Goal: Task Accomplishment & Management: Manage account settings

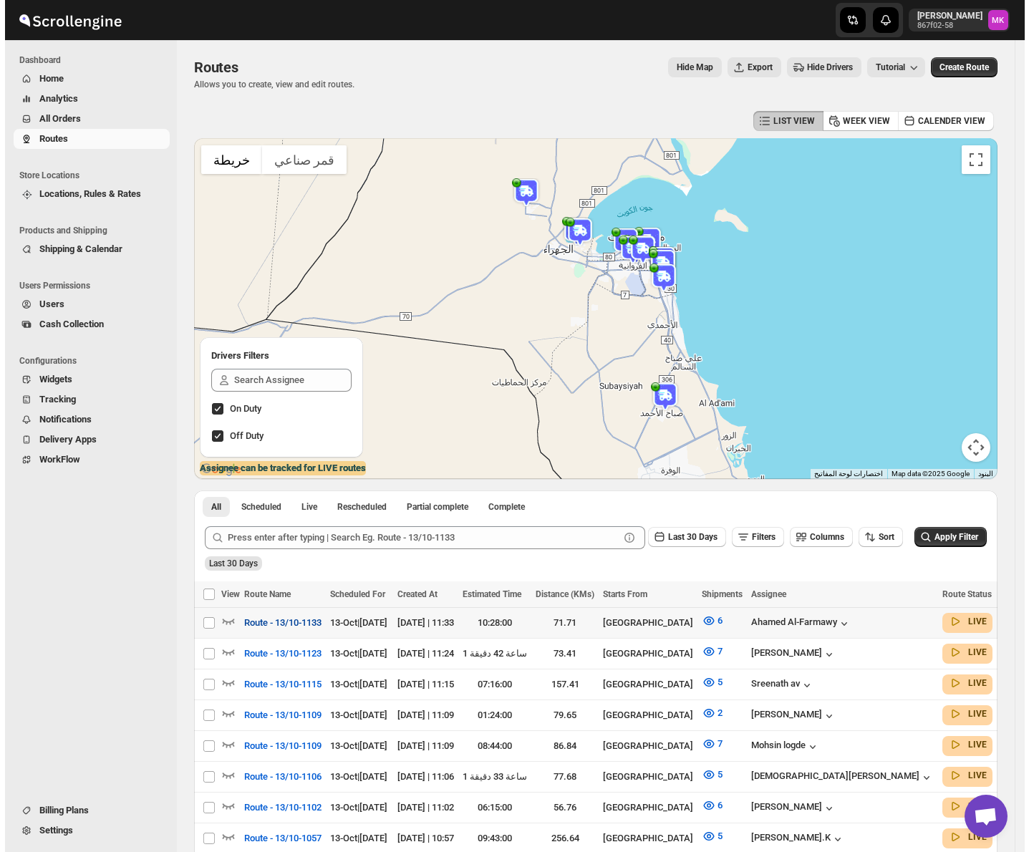
scroll to position [95, 0]
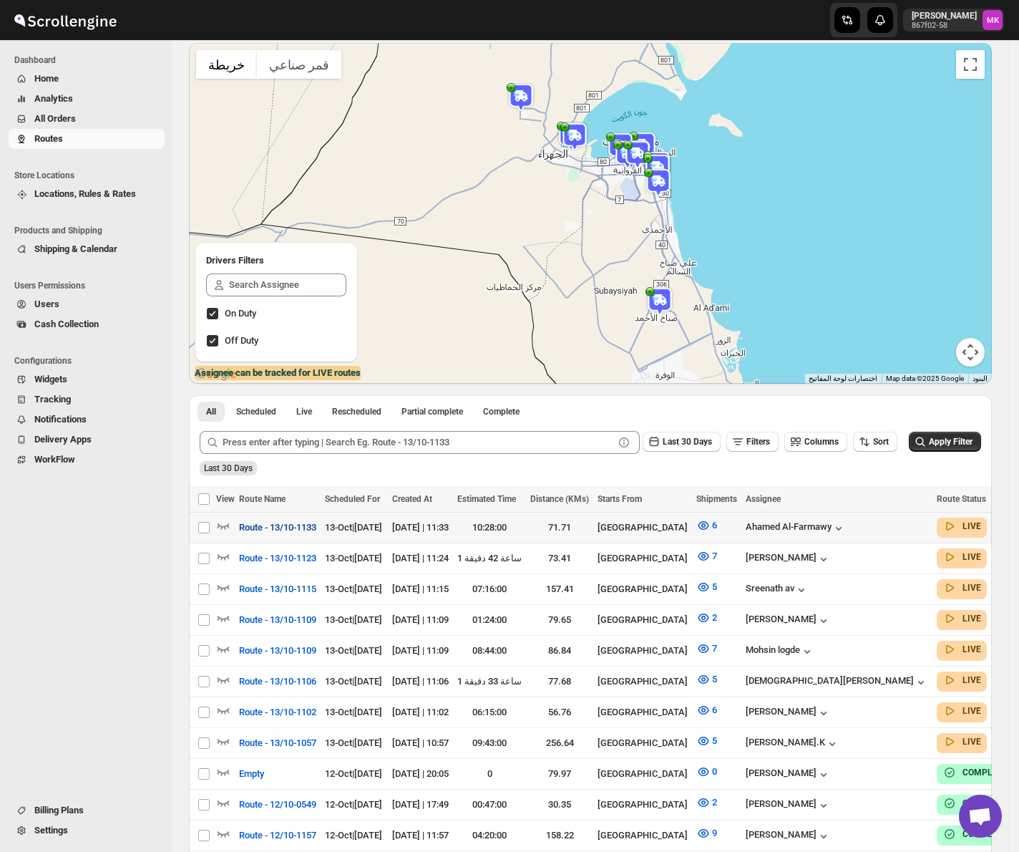
click at [269, 527] on span "Route - 13/10-1133" at bounding box center [277, 527] width 77 height 14
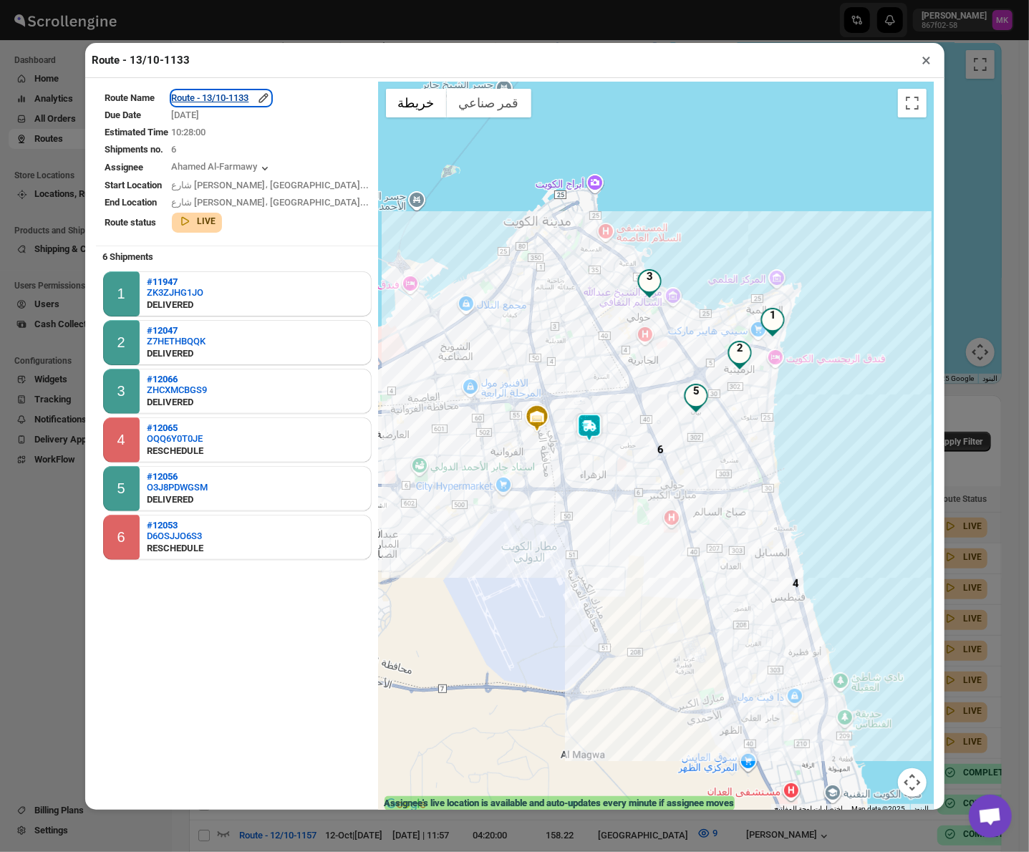
click at [239, 103] on div "Route - 13/10-1133" at bounding box center [221, 98] width 99 height 14
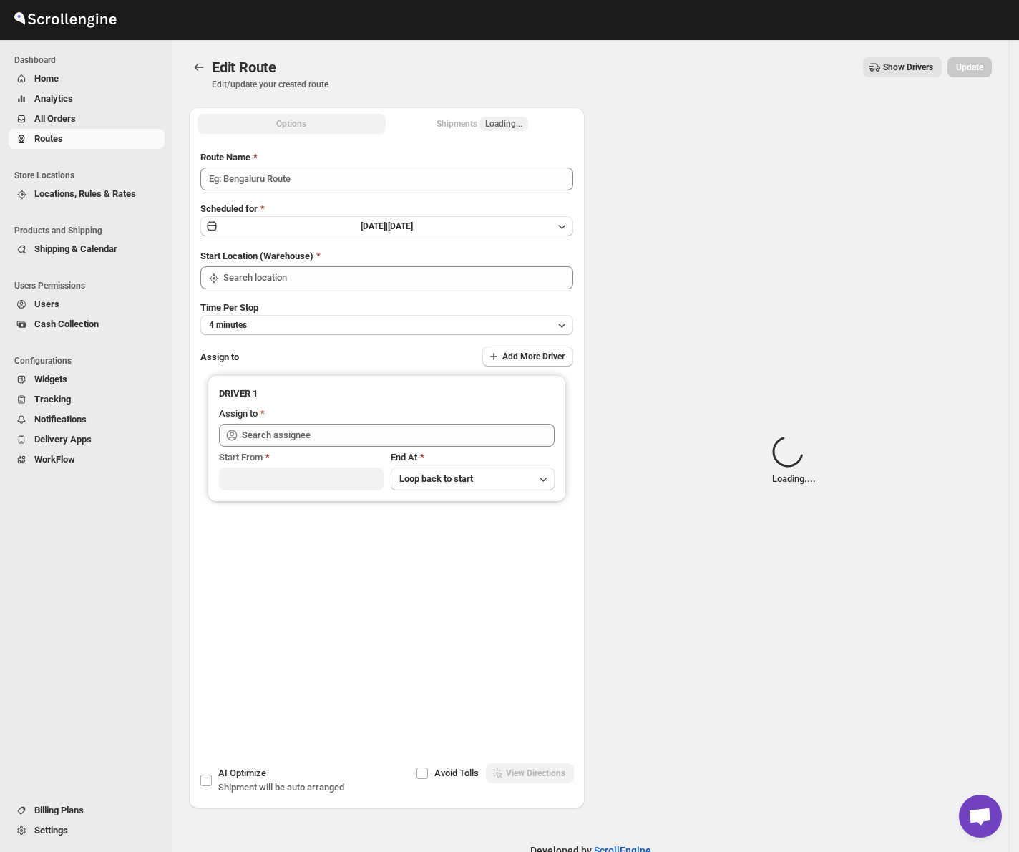
type input "Route - 13/10-1133"
type input "[GEOGRAPHIC_DATA]"
type input "Ahamed Al-Farmawy ([EMAIL_ADDRESS][DOMAIN_NAME])"
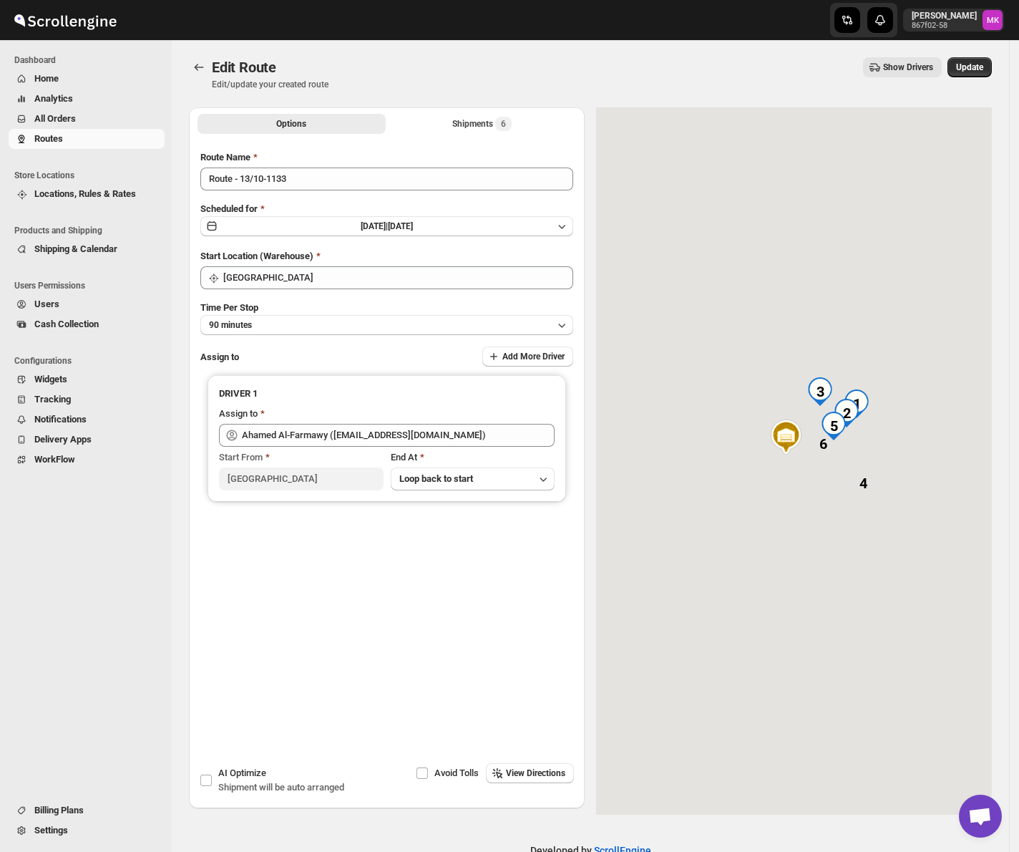
click at [496, 136] on div "Options Shipments 6 More views Options Shipments 6 More views" at bounding box center [387, 122] width 396 height 31
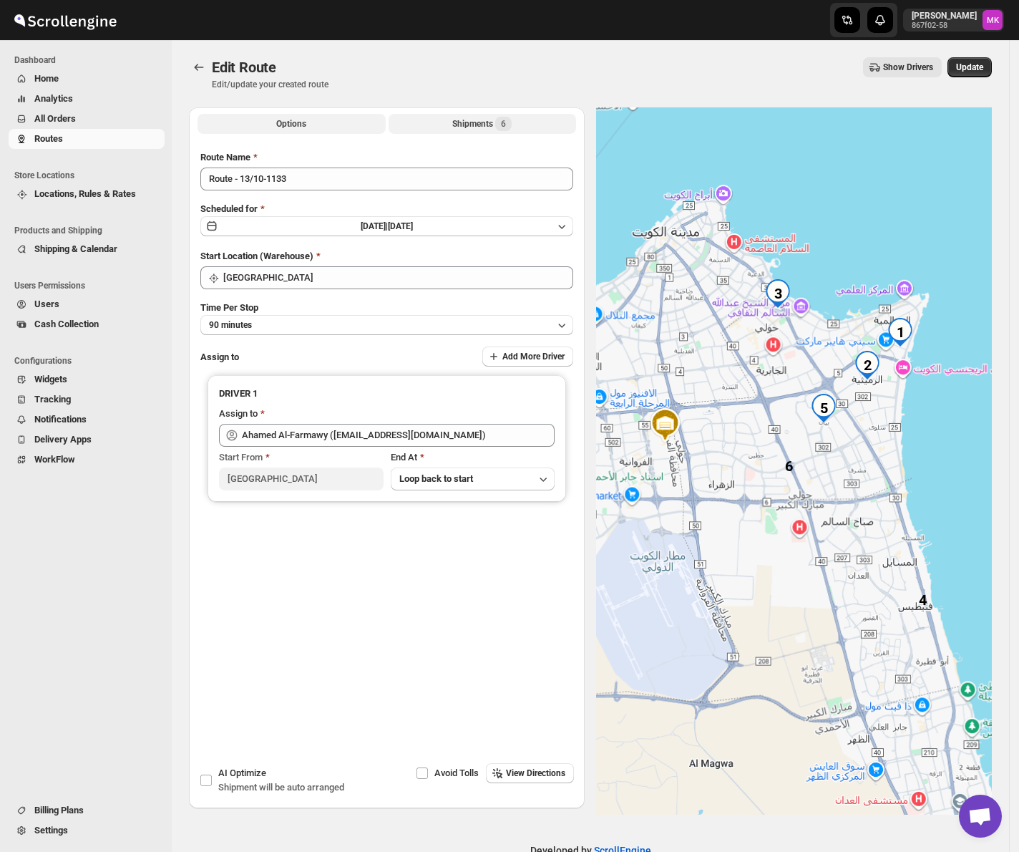
click at [496, 130] on div "Shipments 6" at bounding box center [481, 124] width 59 height 14
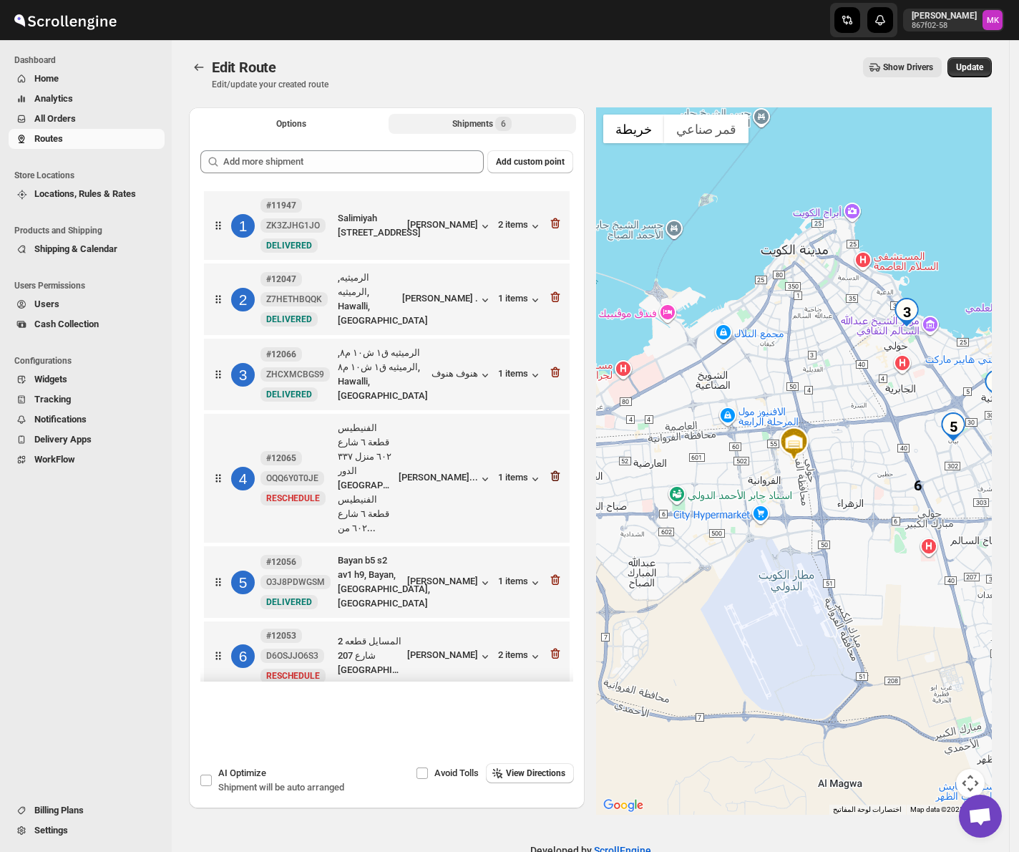
click at [556, 475] on icon "button" at bounding box center [556, 477] width 1 height 4
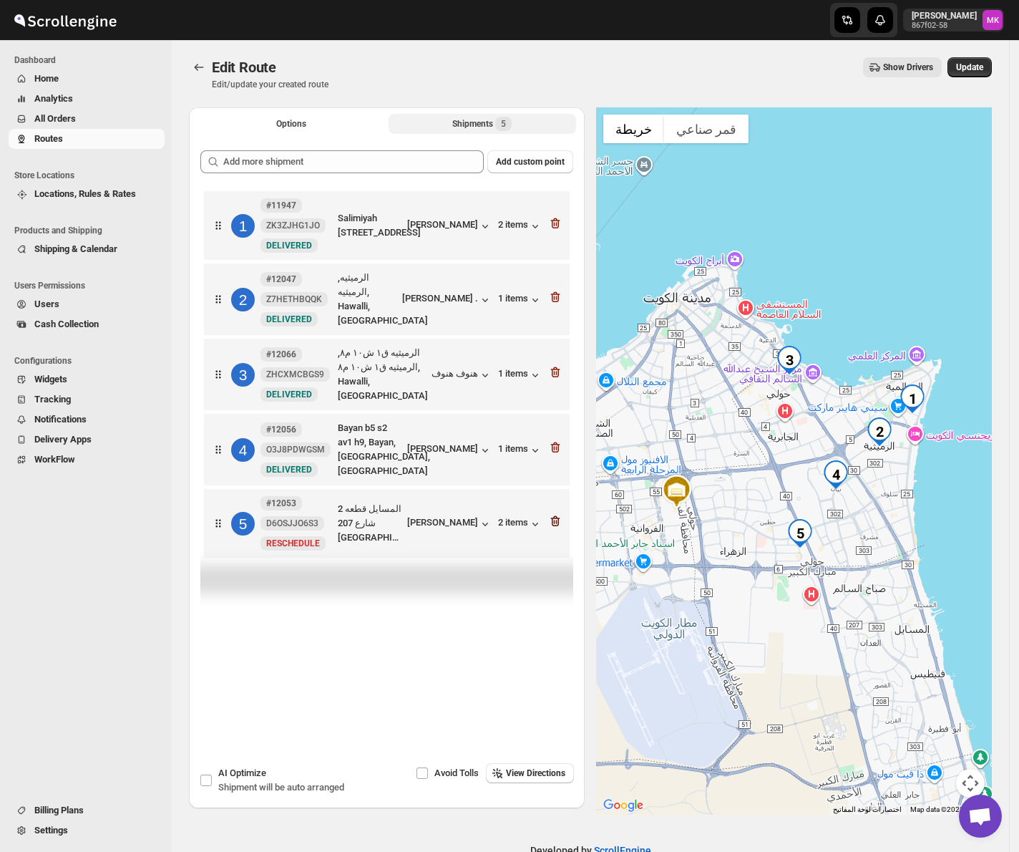
click at [561, 527] on icon "button" at bounding box center [555, 521] width 9 height 11
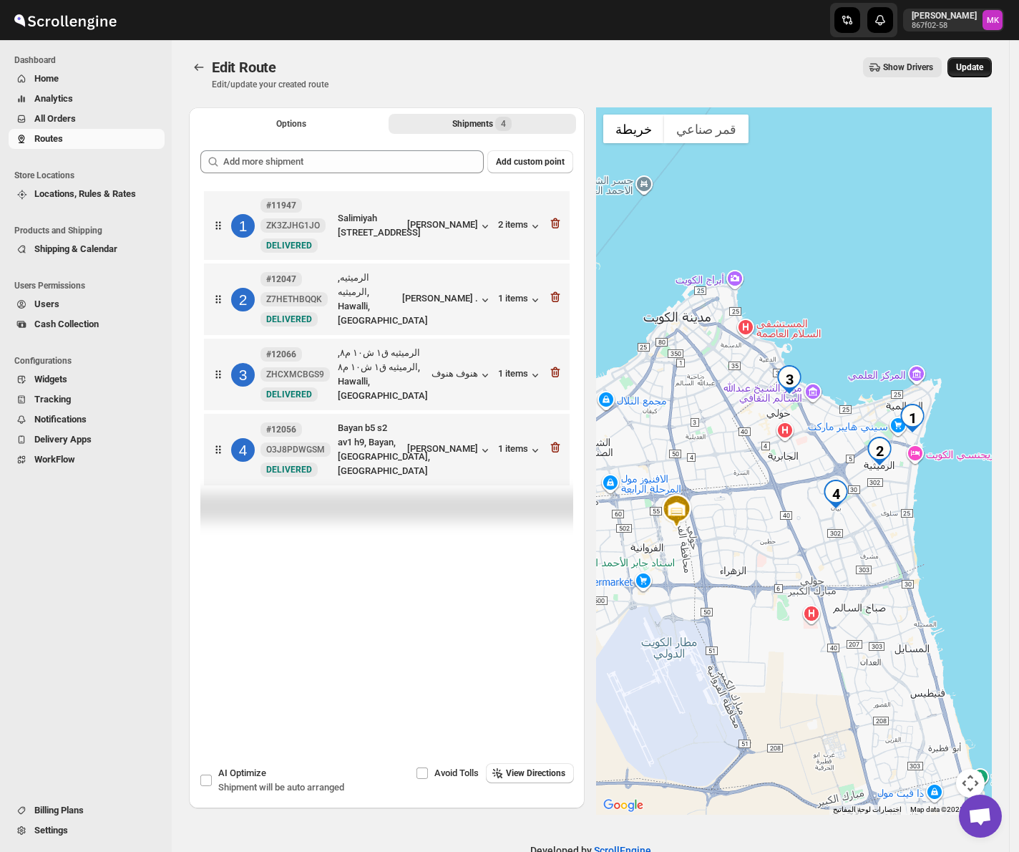
click at [976, 73] on button "Update" at bounding box center [970, 67] width 44 height 20
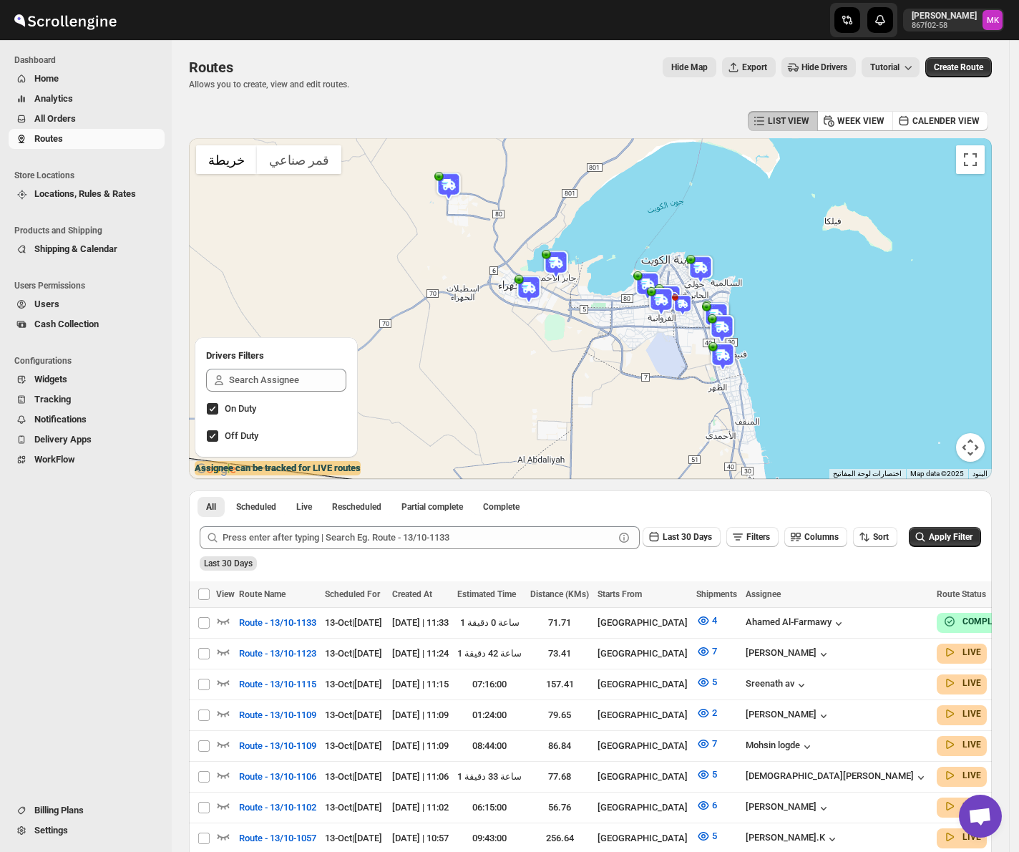
click at [75, 119] on span "All Orders" at bounding box center [55, 118] width 42 height 11
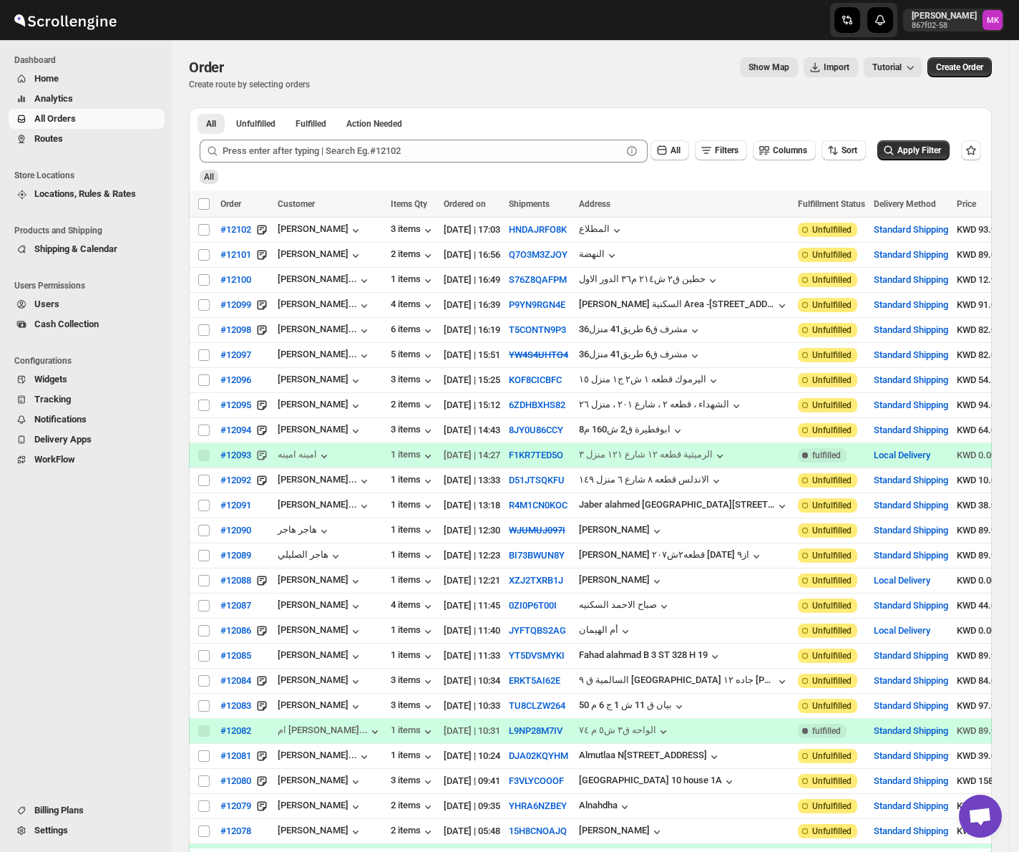
click at [58, 135] on span "Routes" at bounding box center [48, 138] width 29 height 11
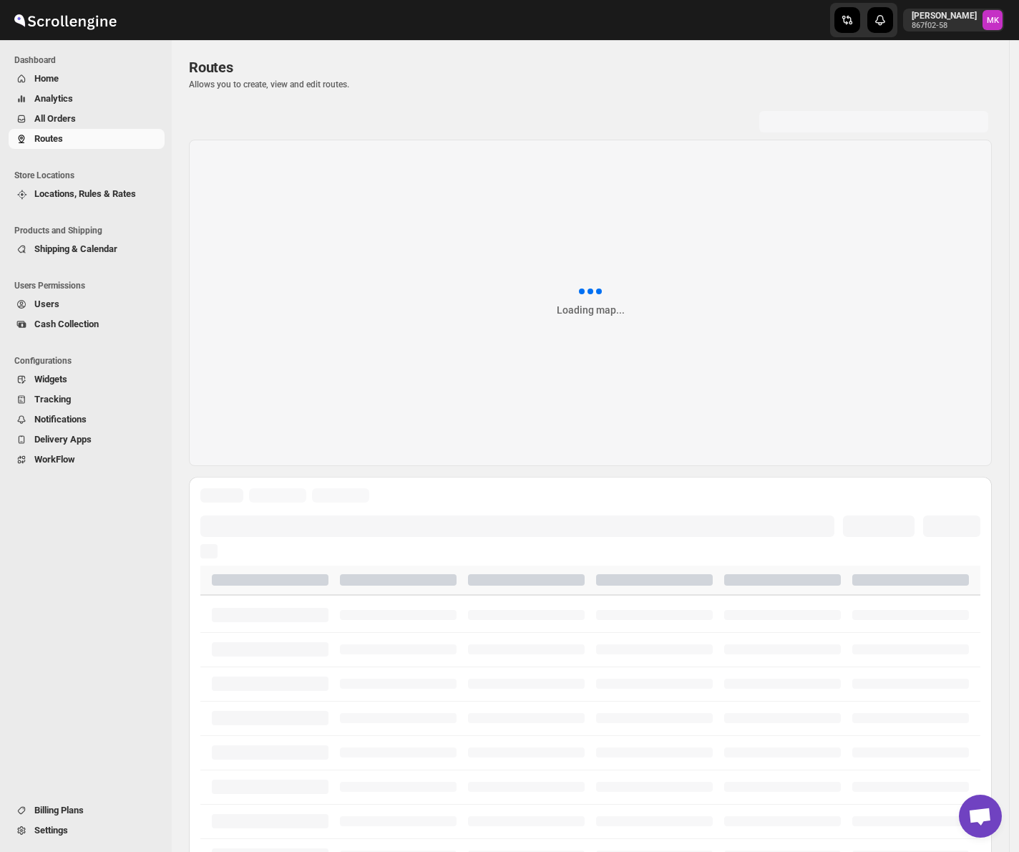
click at [69, 122] on span "All Orders" at bounding box center [55, 118] width 42 height 11
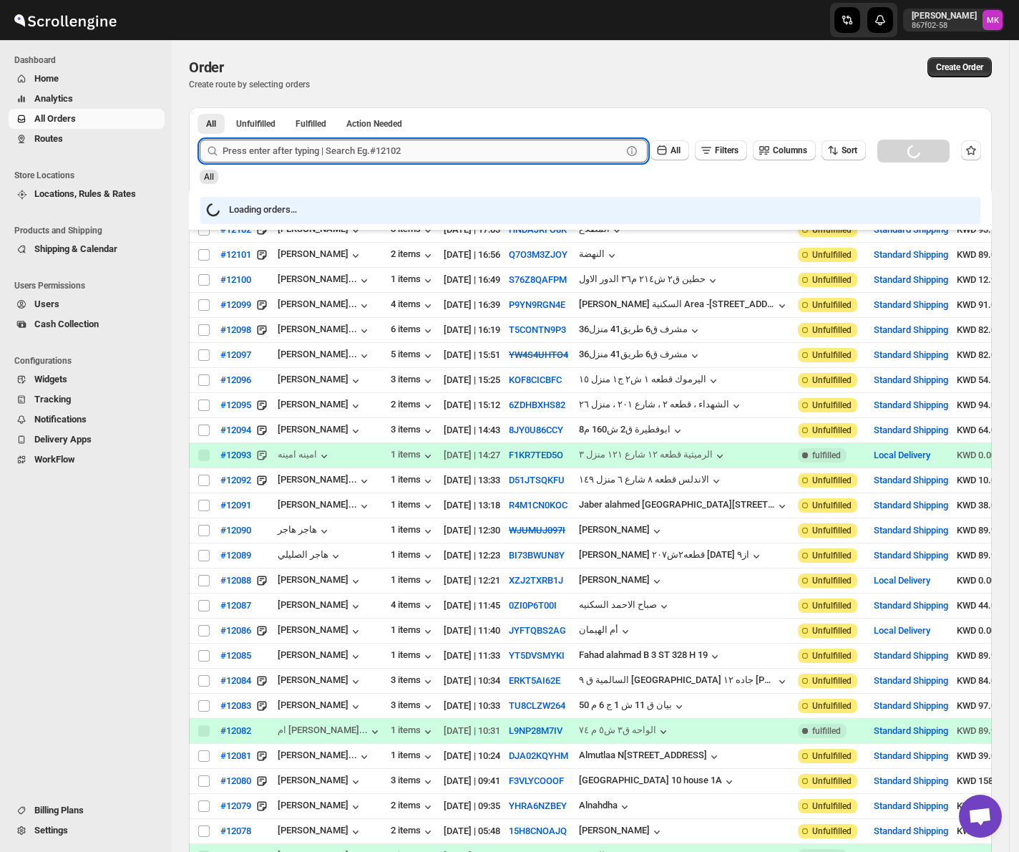
click at [278, 157] on input "text" at bounding box center [422, 151] width 399 height 23
paste input "12079"
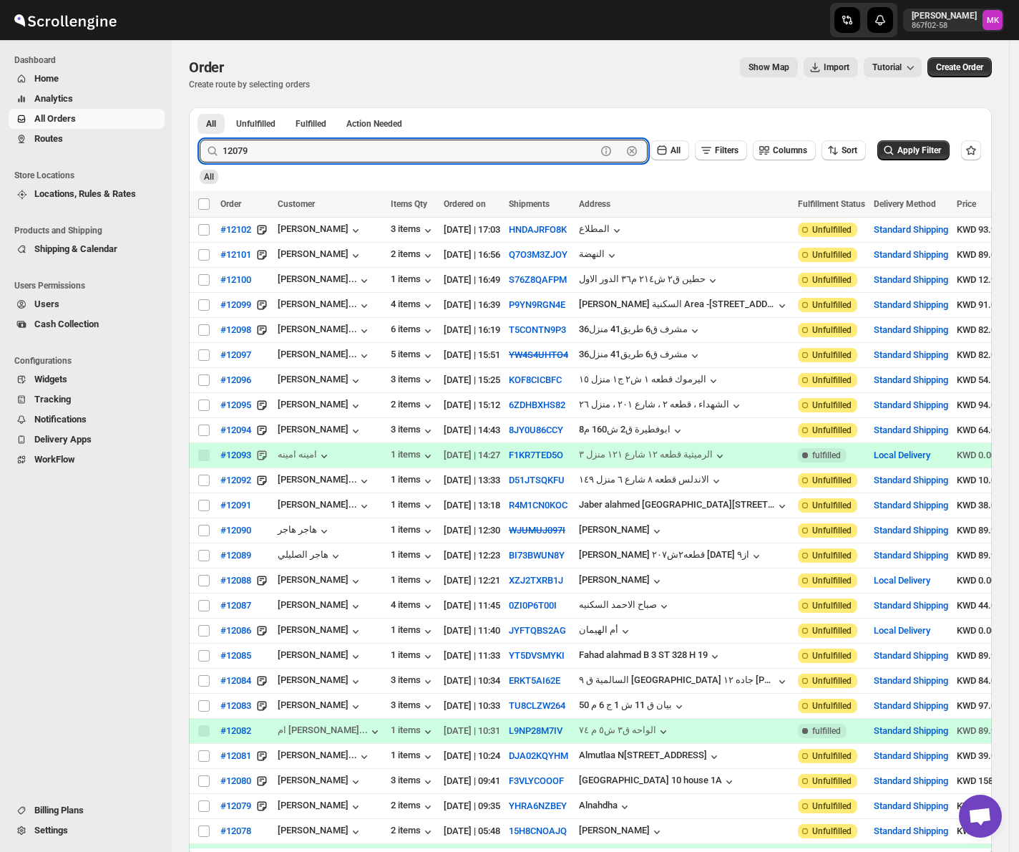
type input "12079"
click at [200, 107] on button "Submit" at bounding box center [220, 114] width 41 height 15
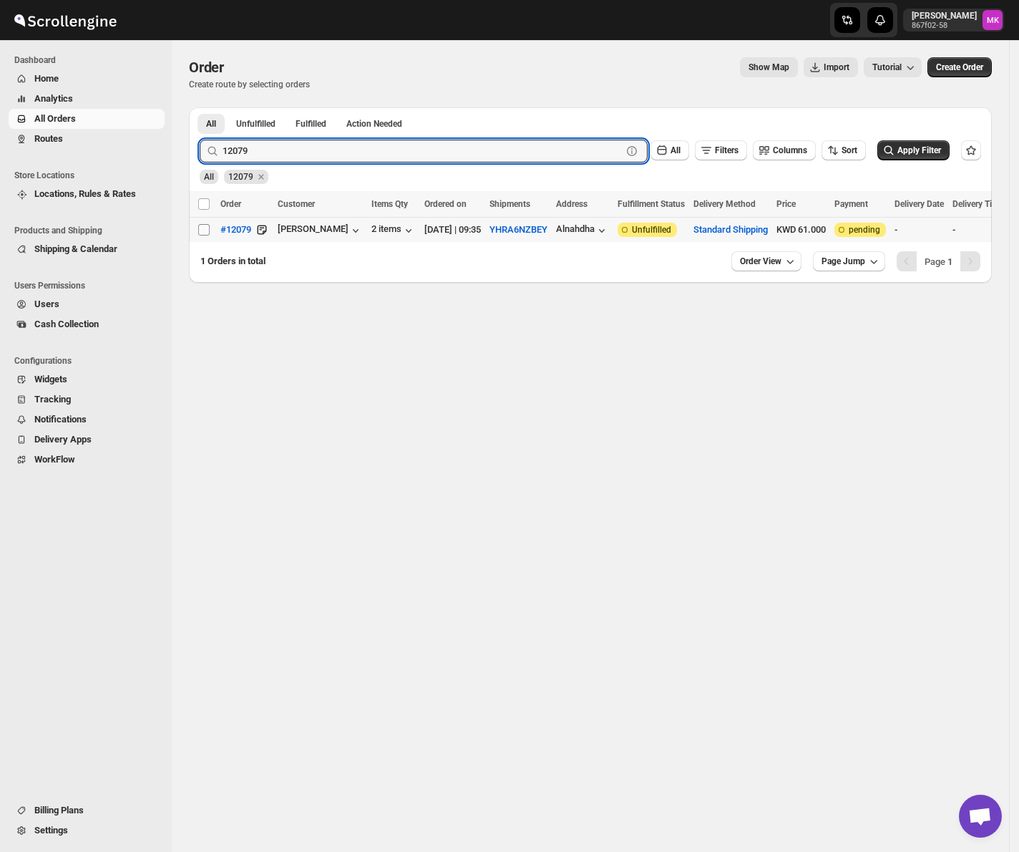
click at [202, 230] on input "Select order" at bounding box center [203, 229] width 11 height 11
checkbox input "true"
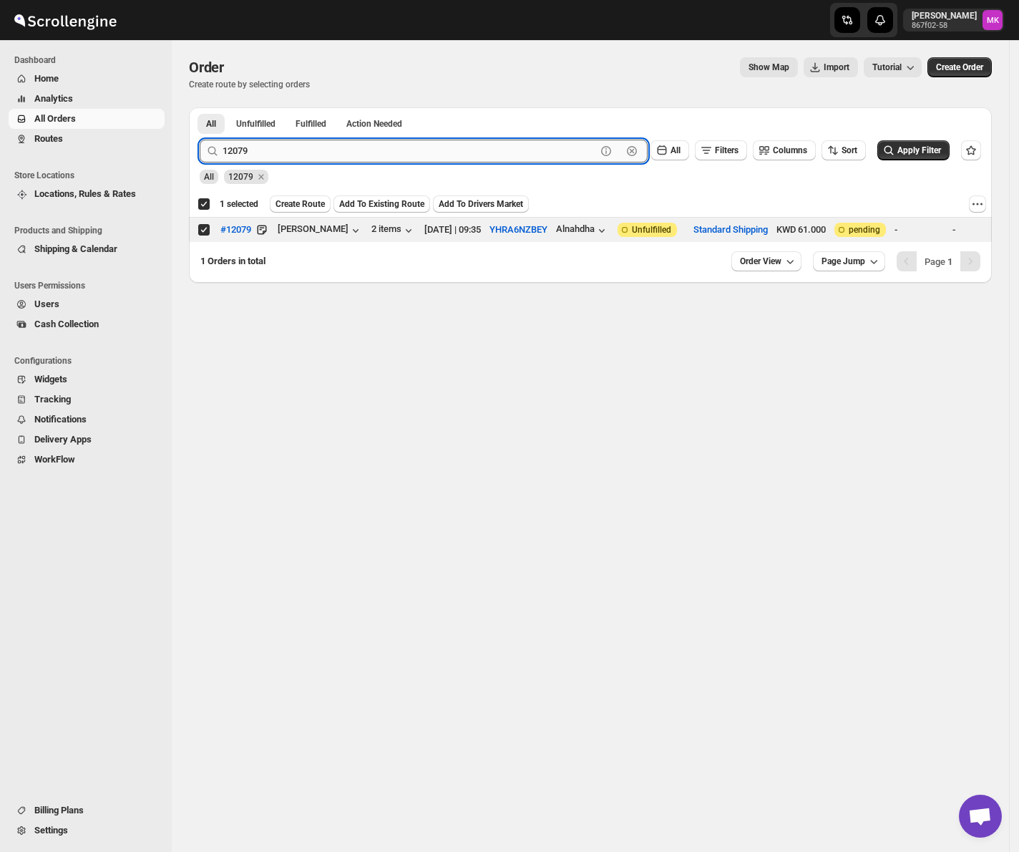
click at [301, 162] on input "12079" at bounding box center [410, 151] width 374 height 23
paste input "8"
type input "12089"
click at [200, 107] on button "Submit" at bounding box center [220, 114] width 41 height 15
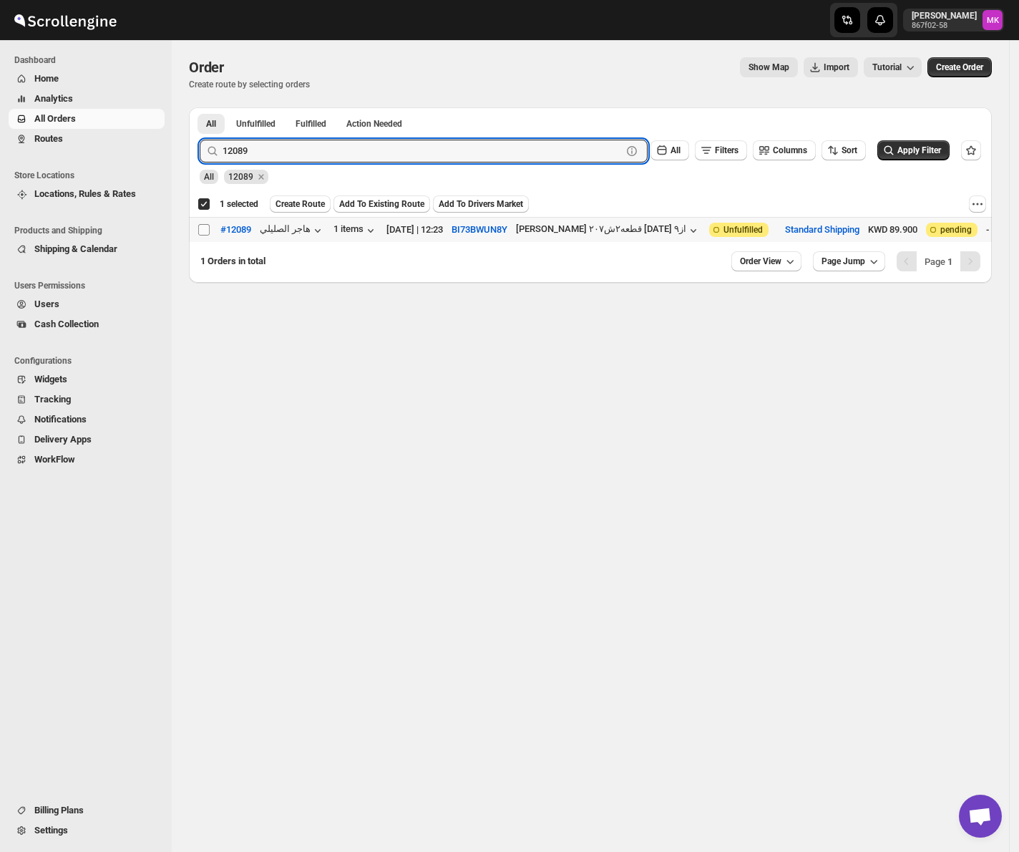
click at [205, 236] on span at bounding box center [204, 229] width 13 height 13
click at [205, 236] on input "Select order" at bounding box center [203, 229] width 11 height 11
checkbox input "false"
checkbox input "true"
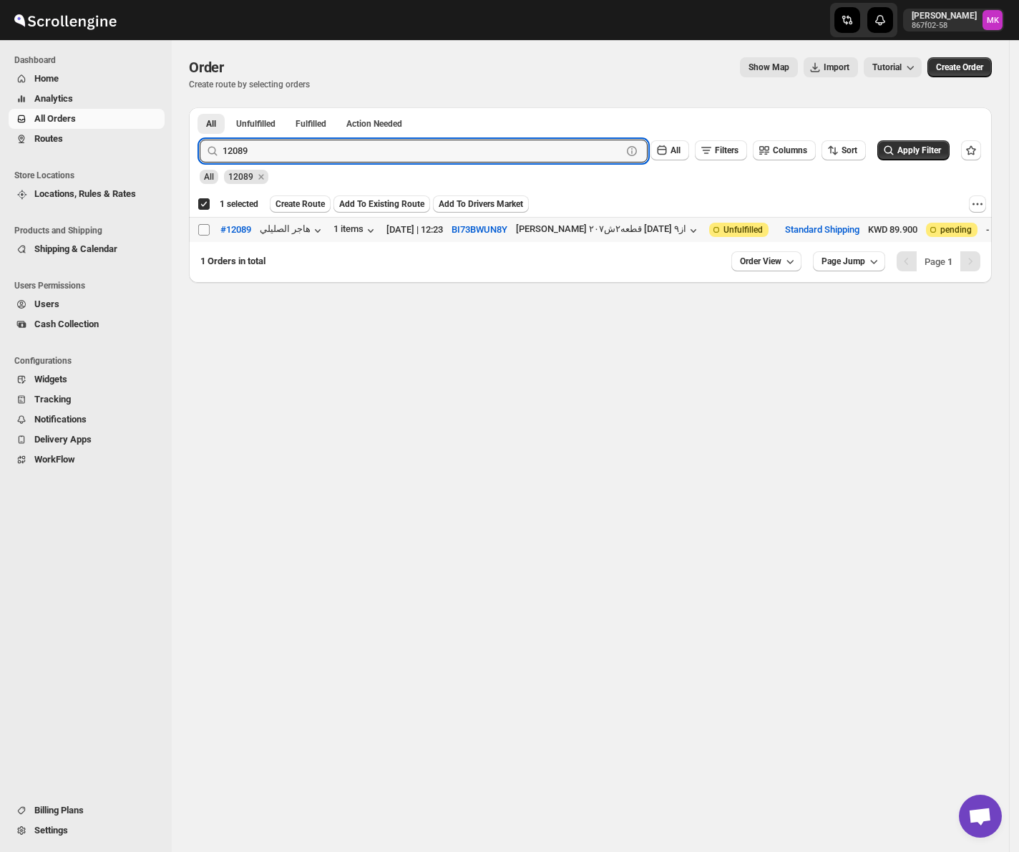
checkbox input "true"
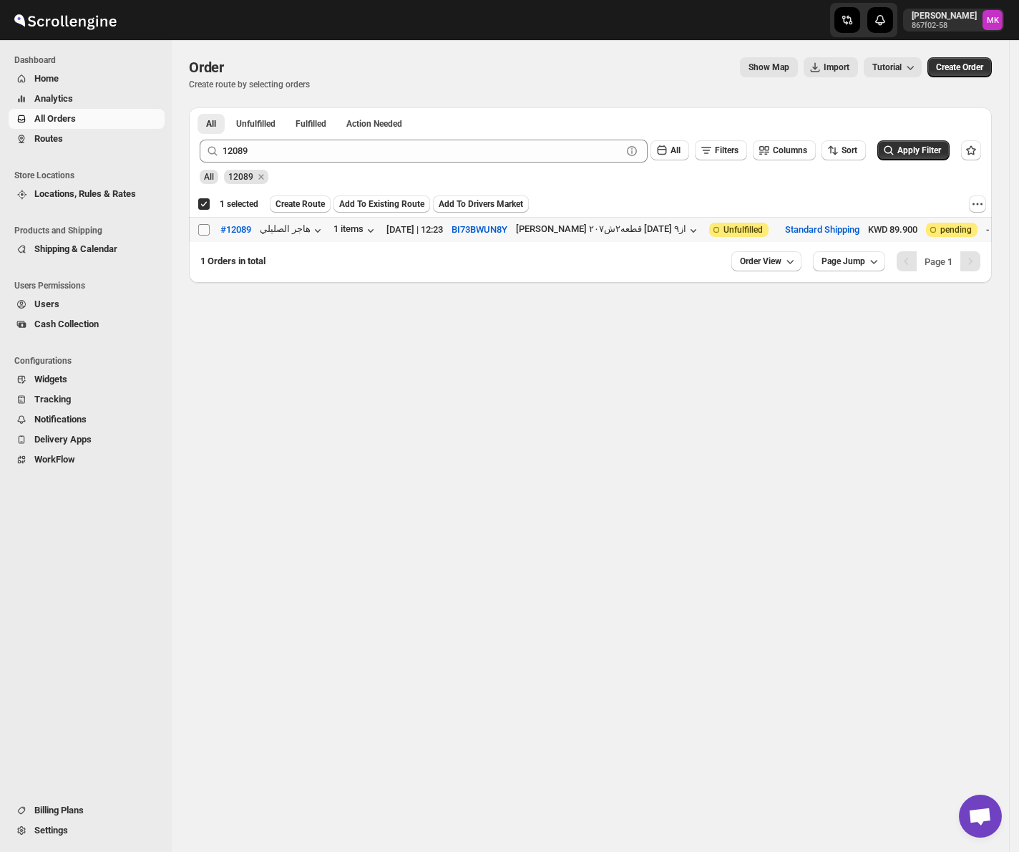
click at [206, 227] on input "Select order" at bounding box center [203, 229] width 11 height 11
checkbox input "true"
checkbox input "false"
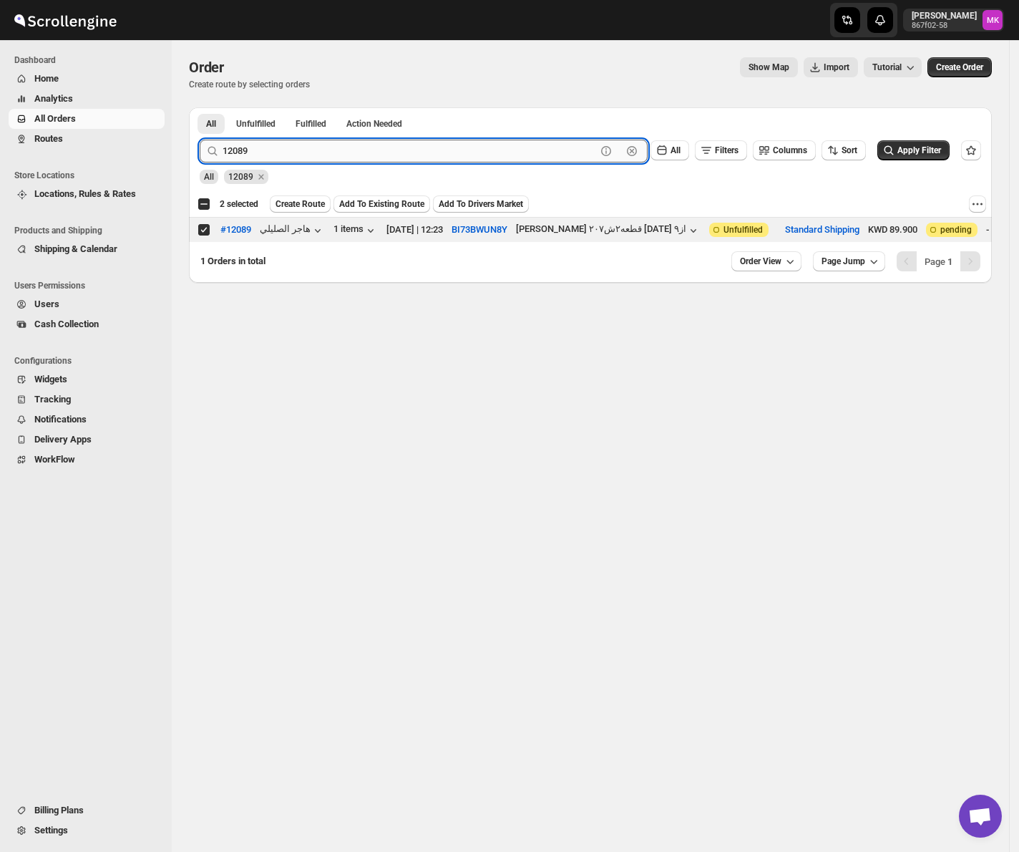
click at [322, 145] on input "12089" at bounding box center [410, 151] width 374 height 23
paste input "5"
type input "12085"
click at [200, 107] on button "Submit" at bounding box center [220, 114] width 41 height 15
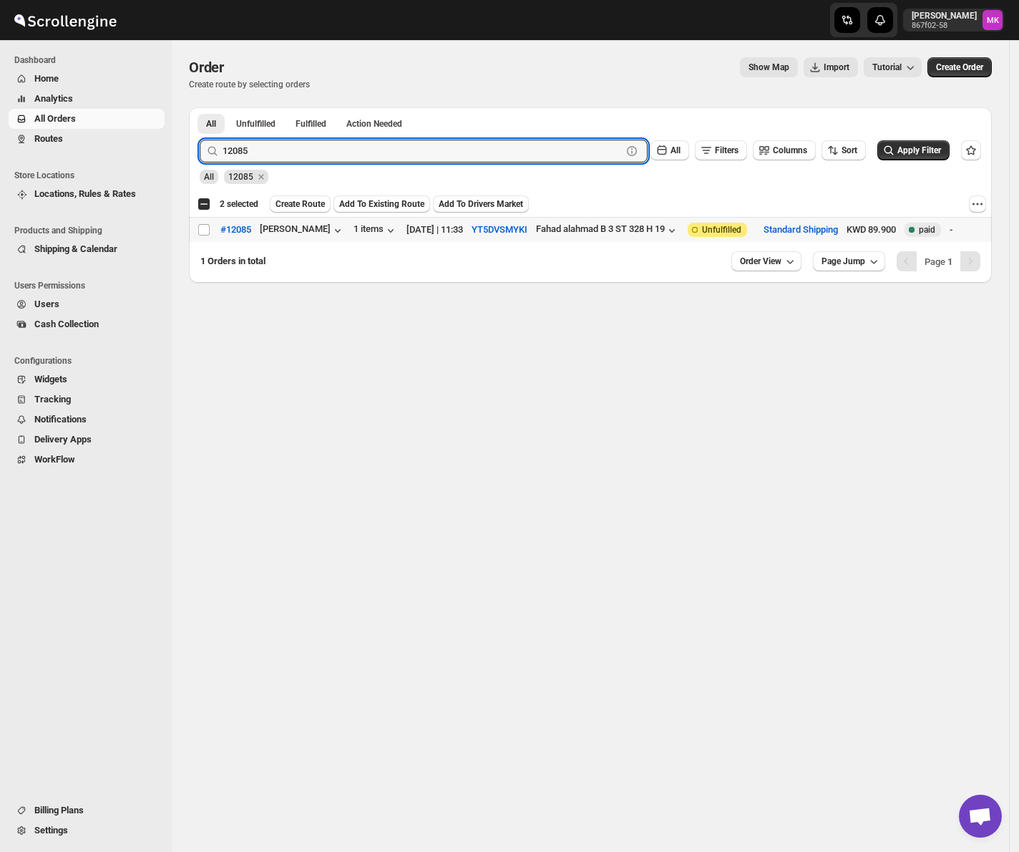
click at [203, 233] on input "Select order" at bounding box center [203, 229] width 11 height 11
checkbox input "true"
click at [315, 161] on input "12085" at bounding box center [410, 151] width 374 height 23
paste input "91"
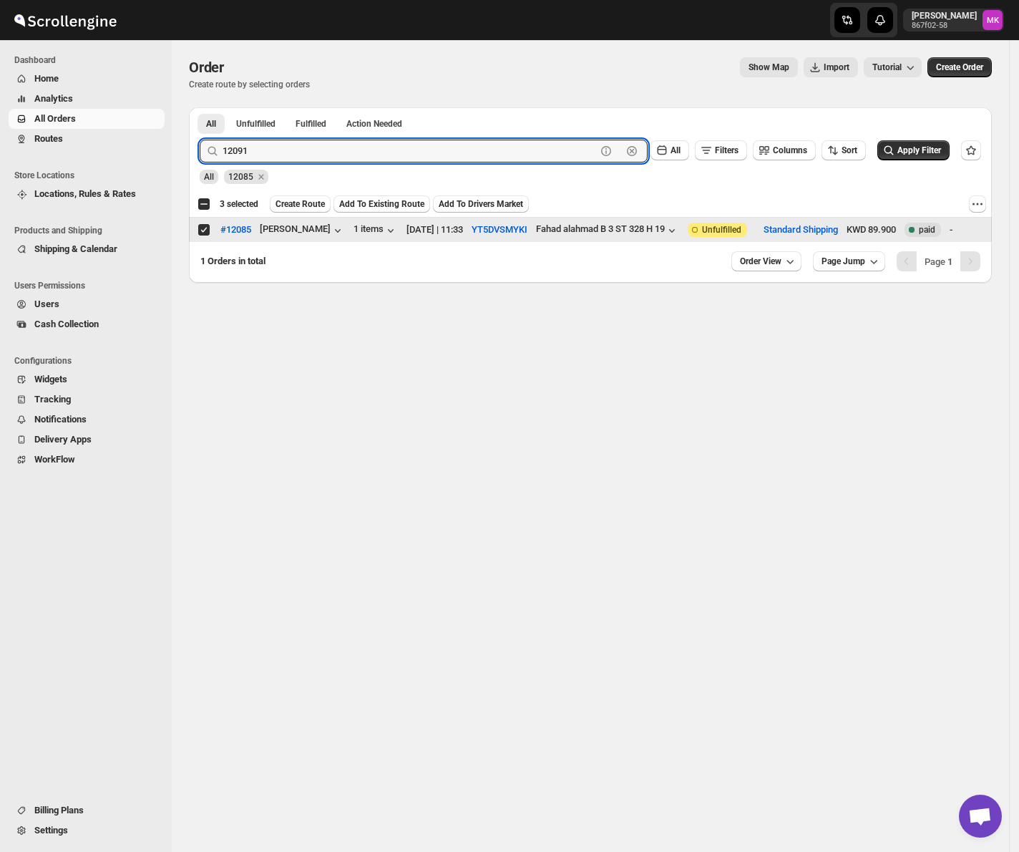
type input "12091"
click at [200, 107] on button "Submit" at bounding box center [220, 114] width 41 height 15
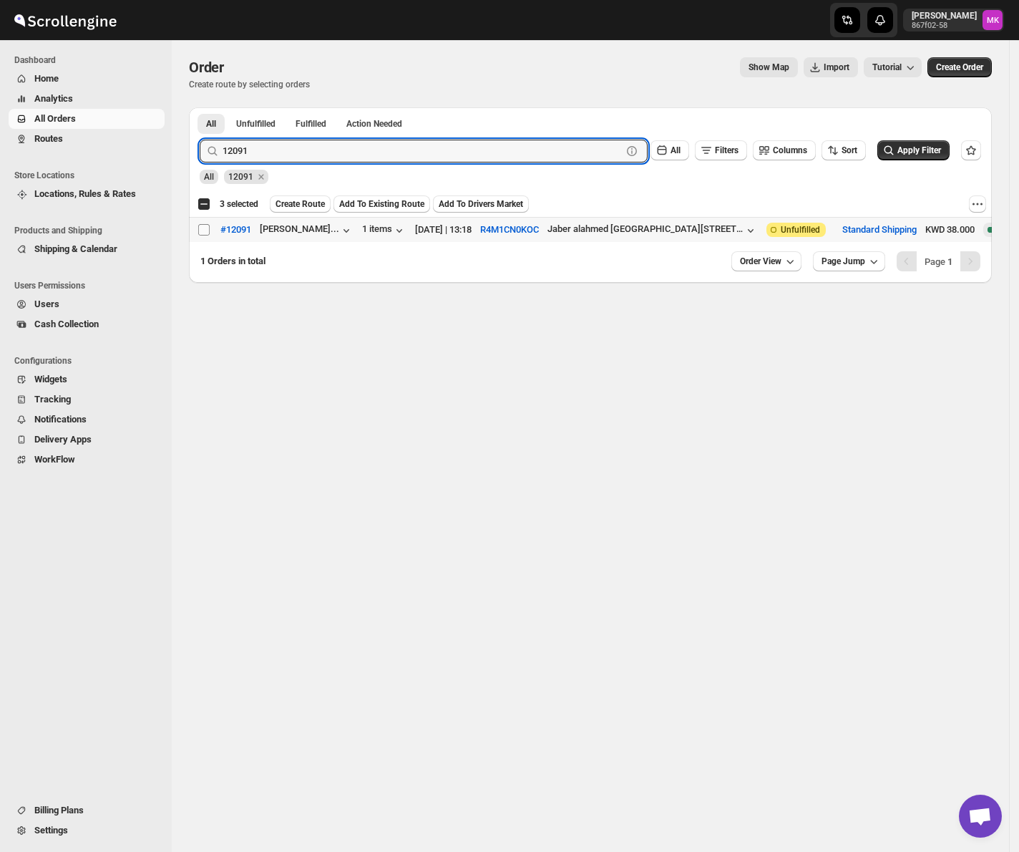
click at [206, 232] on input "Select order" at bounding box center [203, 229] width 11 height 11
checkbox input "true"
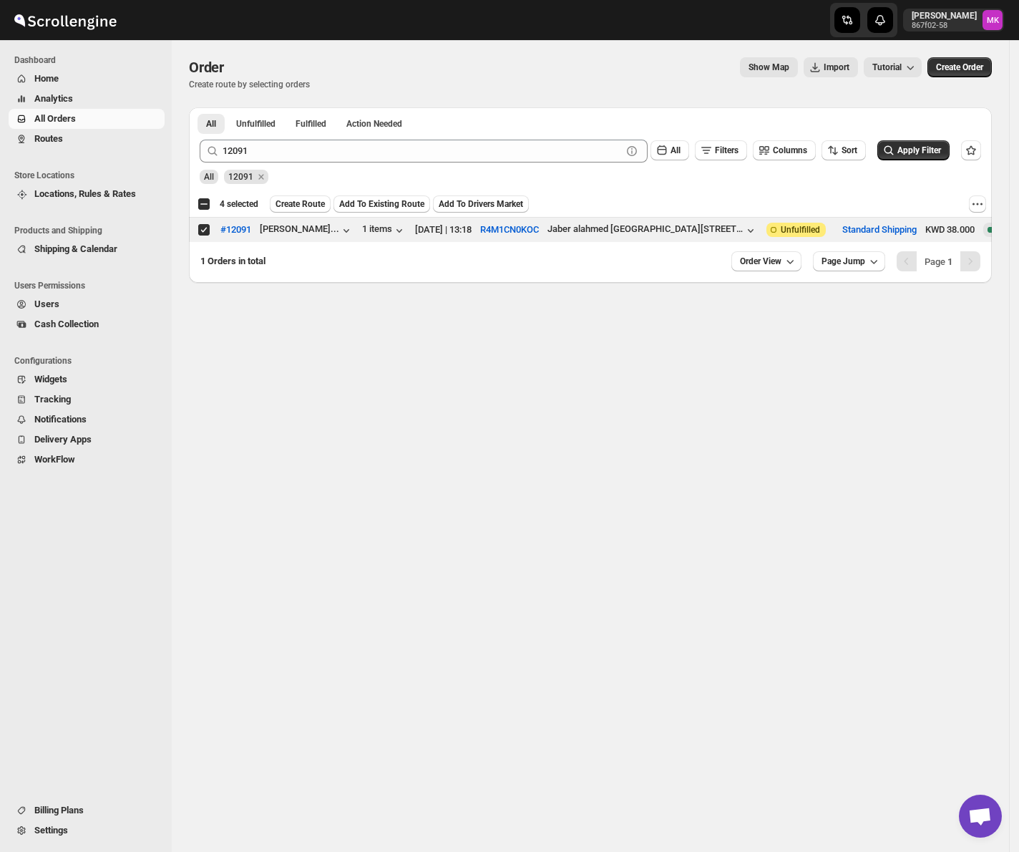
click at [218, 150] on icon at bounding box center [212, 151] width 14 height 14
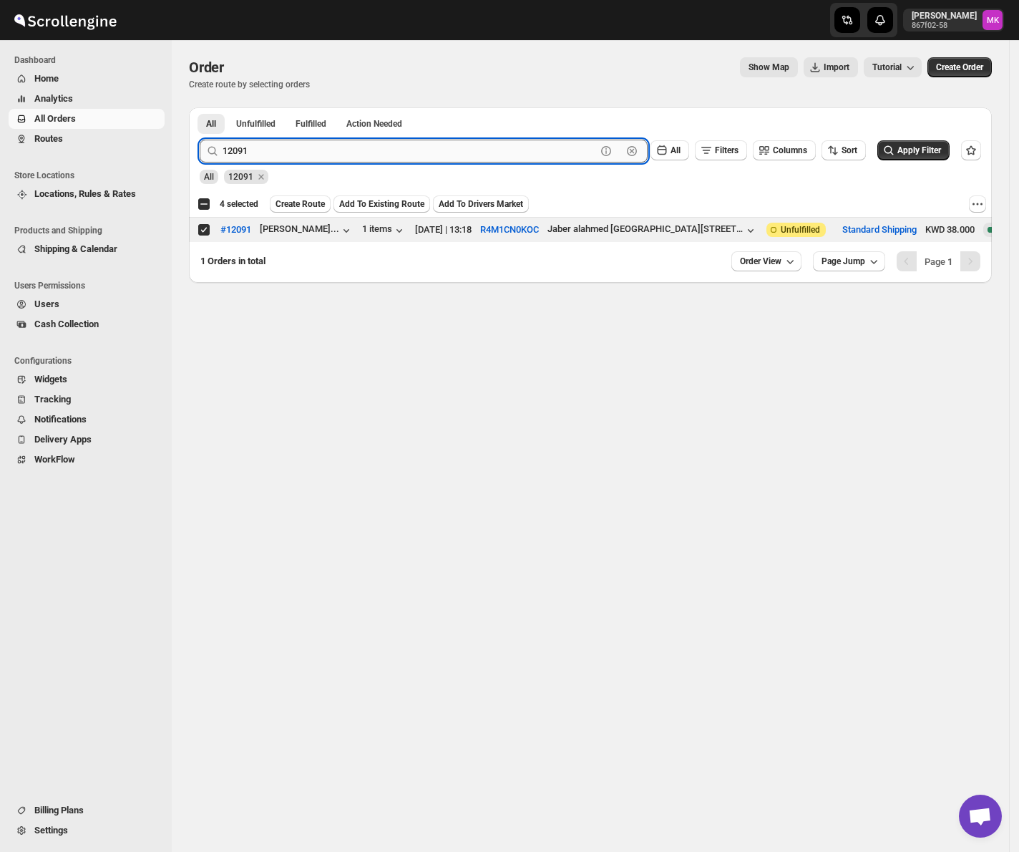
click at [238, 153] on input "12091" at bounding box center [410, 151] width 374 height 23
paste input "100"
type input "12100"
click at [200, 107] on button "Submit" at bounding box center [220, 114] width 41 height 15
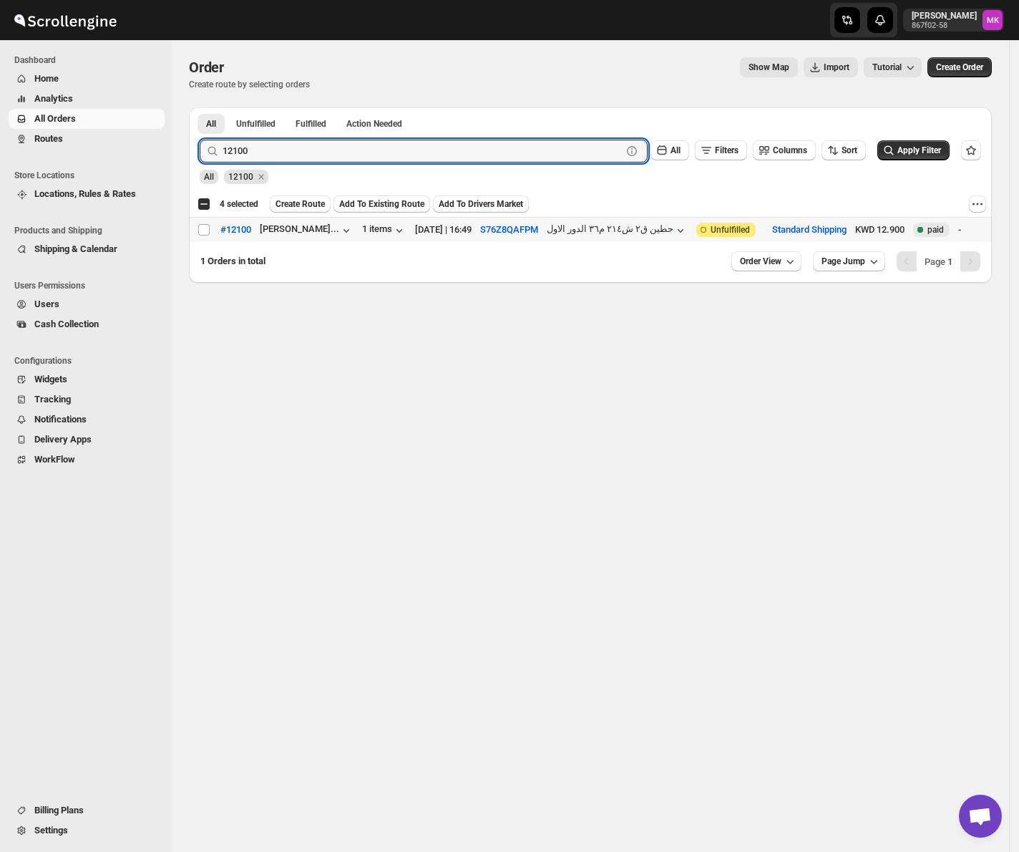
click at [195, 224] on td "Select order" at bounding box center [202, 230] width 27 height 25
checkbox input "true"
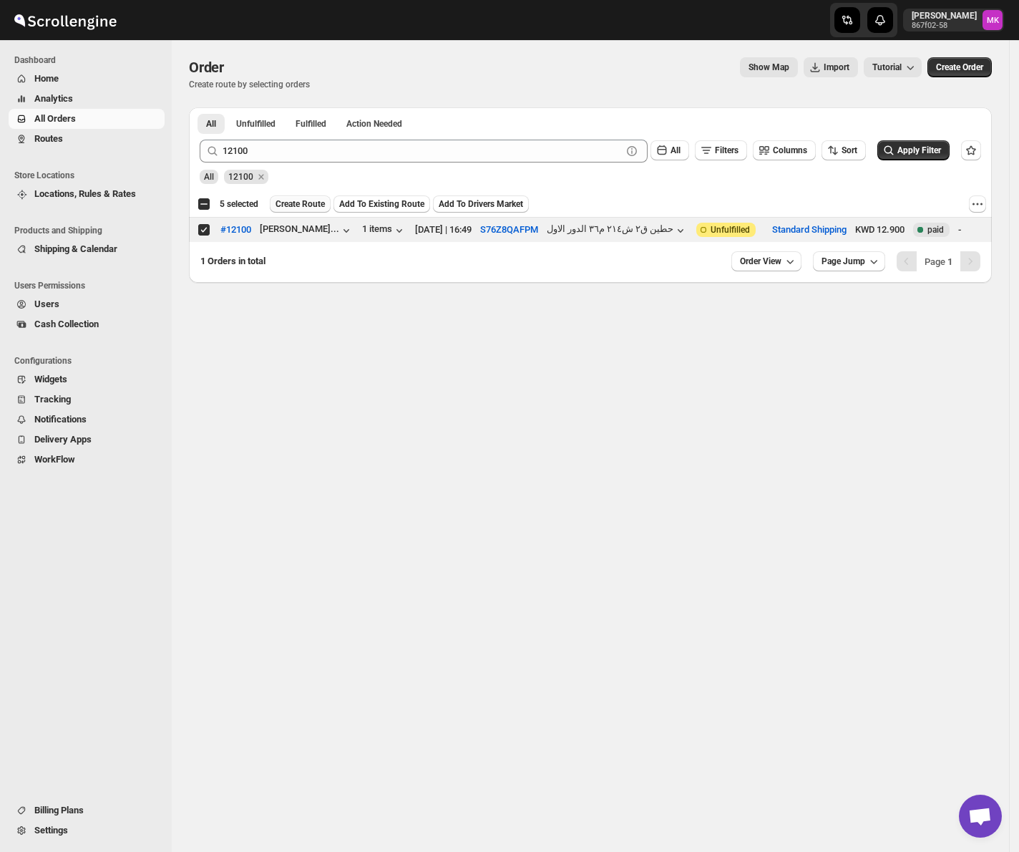
click at [295, 209] on span "Create Route" at bounding box center [300, 203] width 49 height 11
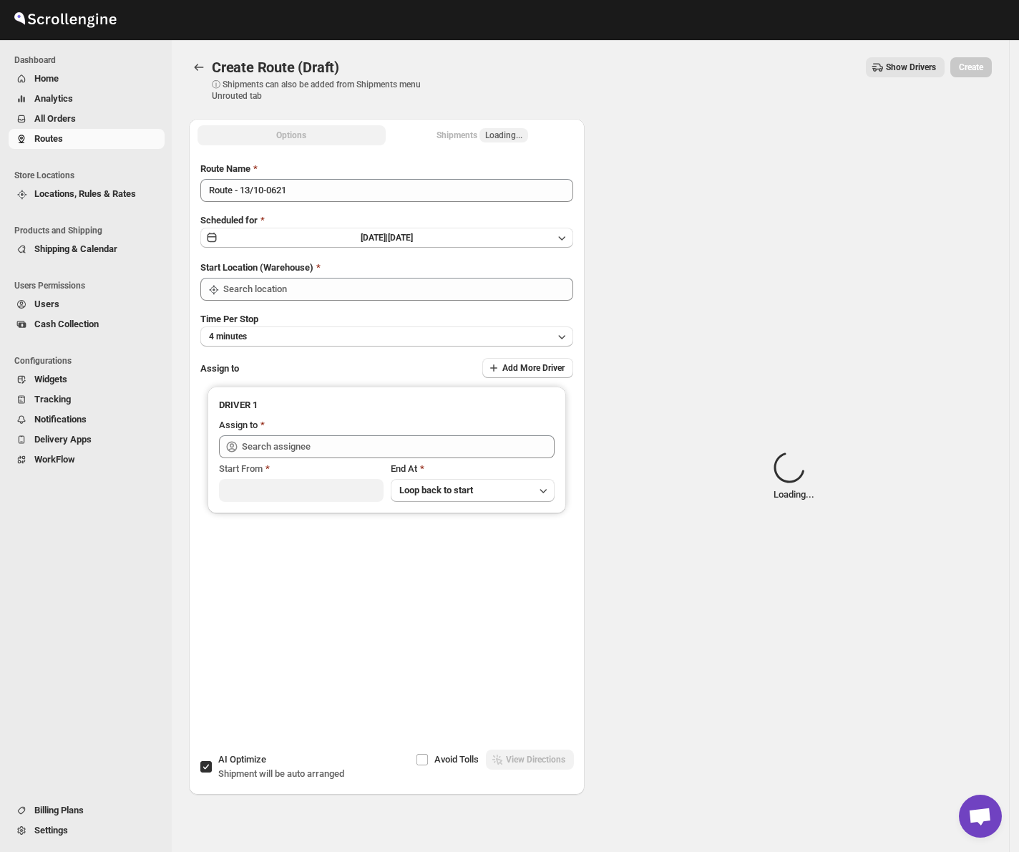
type input "[GEOGRAPHIC_DATA]"
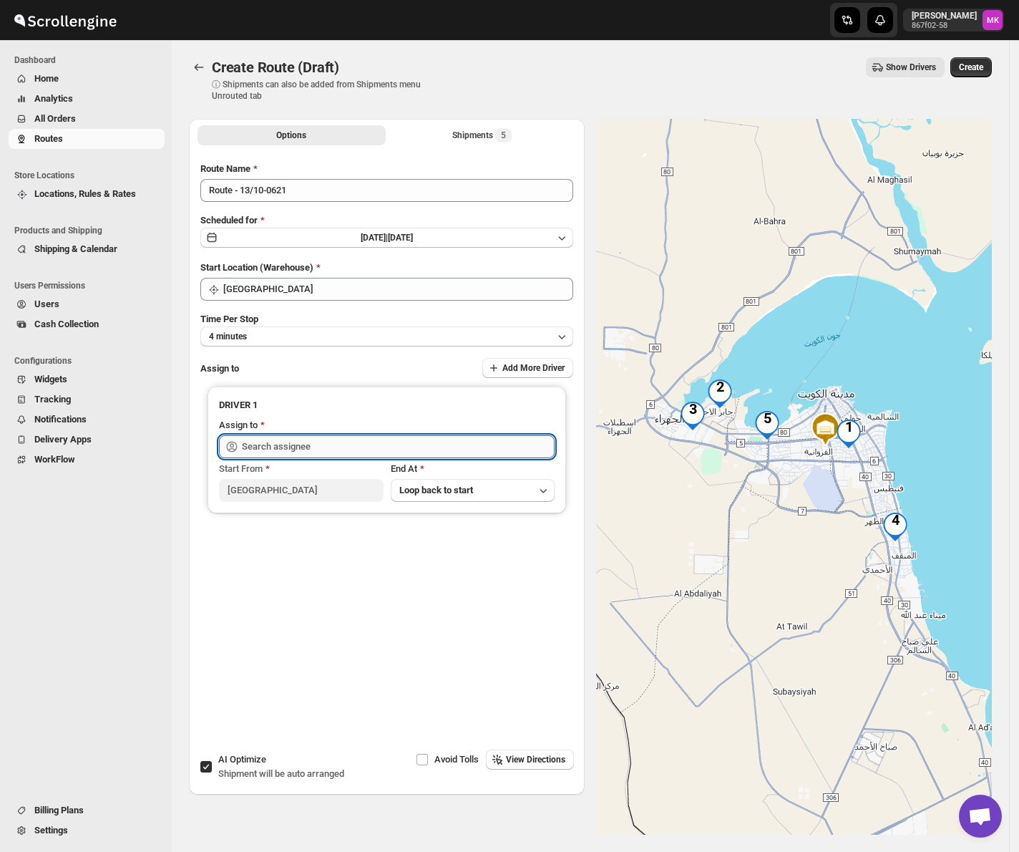
click at [318, 442] on input "text" at bounding box center [398, 446] width 313 height 23
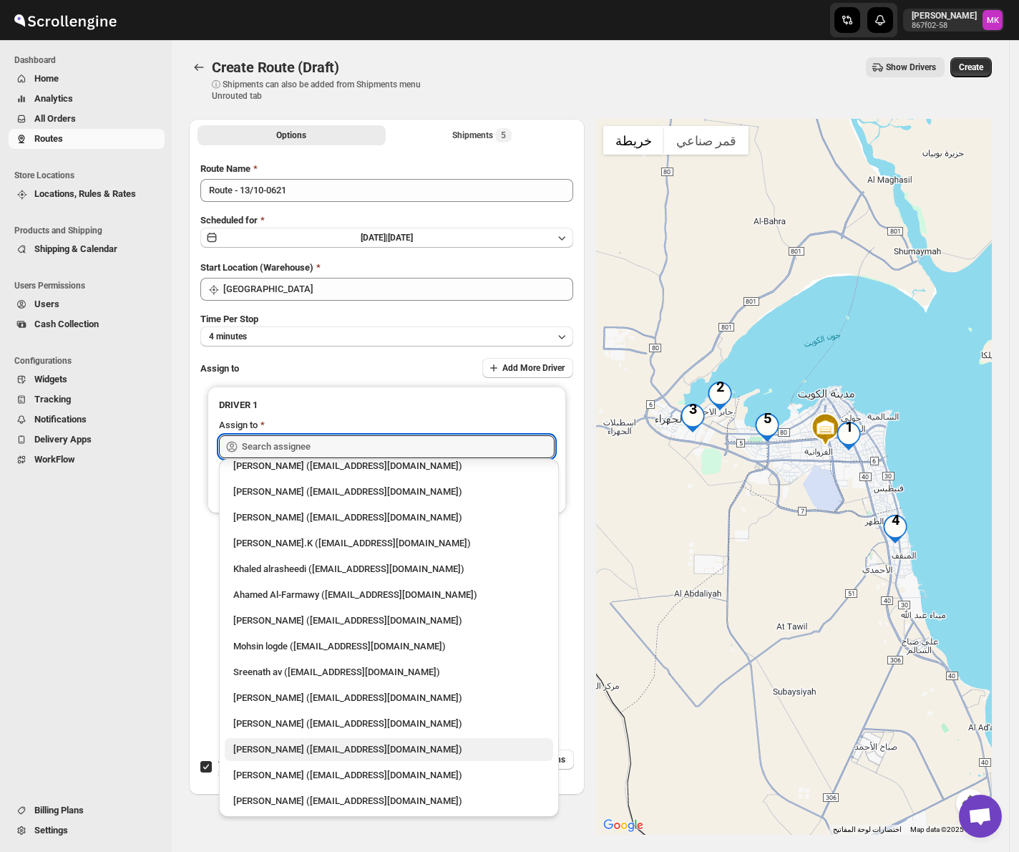
scroll to position [37, 0]
click at [376, 800] on div "Shyam Kumar (shyamkumargole2@gmail.com)" at bounding box center [388, 799] width 311 height 14
type input "Shyam Kumar (shyamkumargole2@gmail.com)"
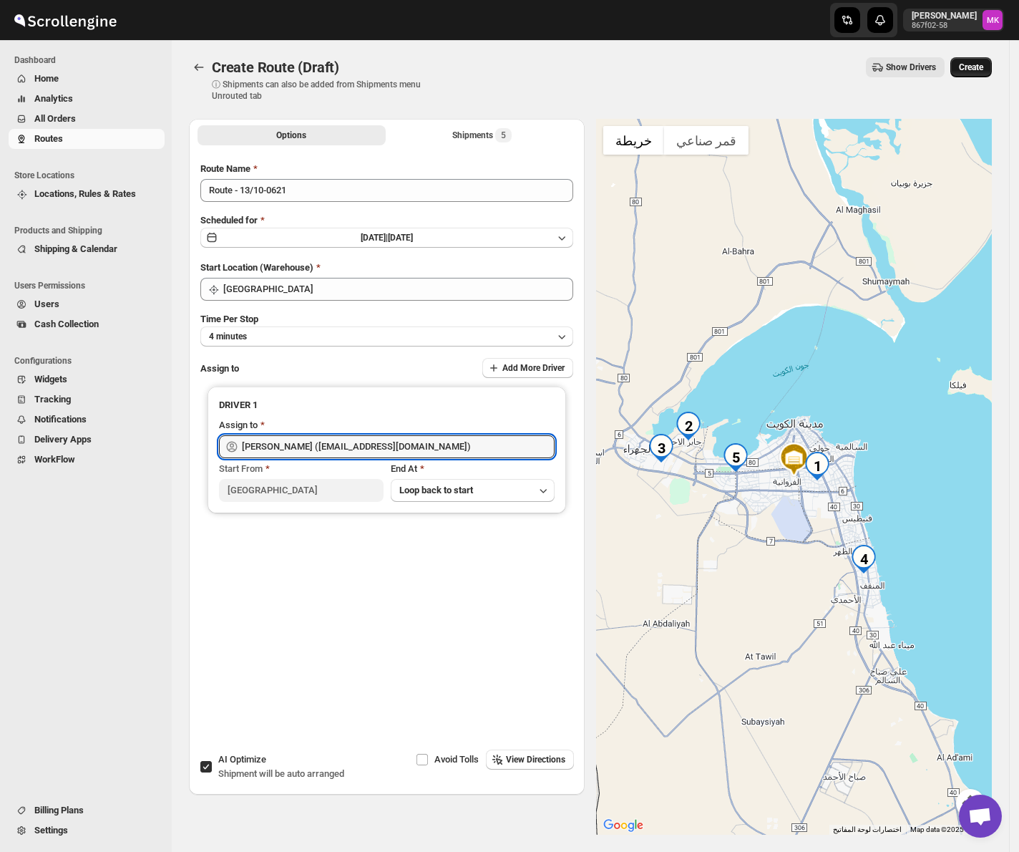
click at [984, 70] on span "Create" at bounding box center [971, 67] width 24 height 11
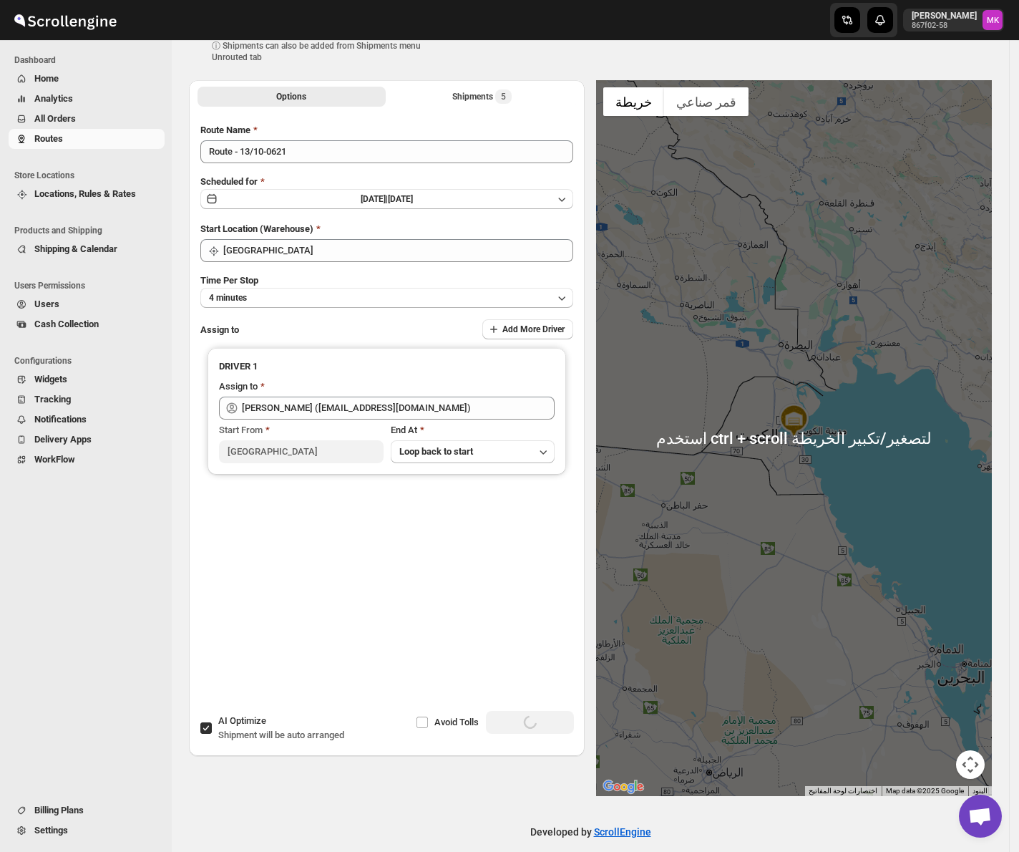
scroll to position [54, 0]
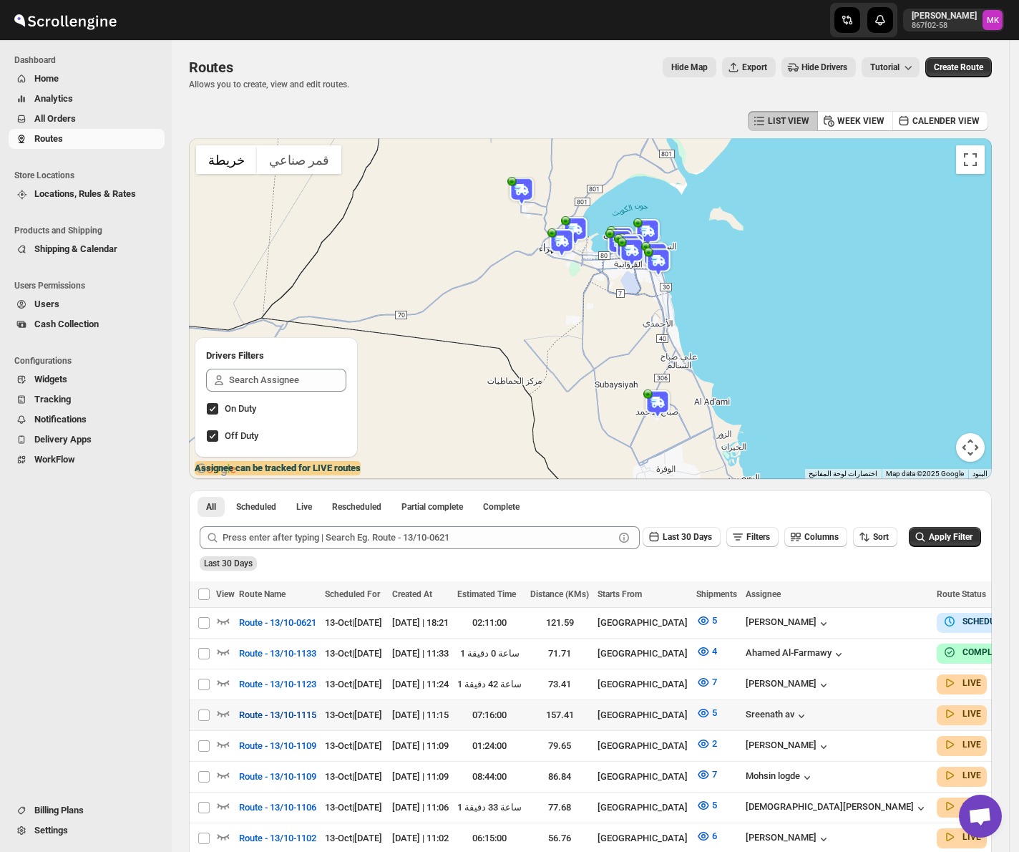
click at [316, 716] on span "Route - 13/10-1115" at bounding box center [277, 715] width 77 height 14
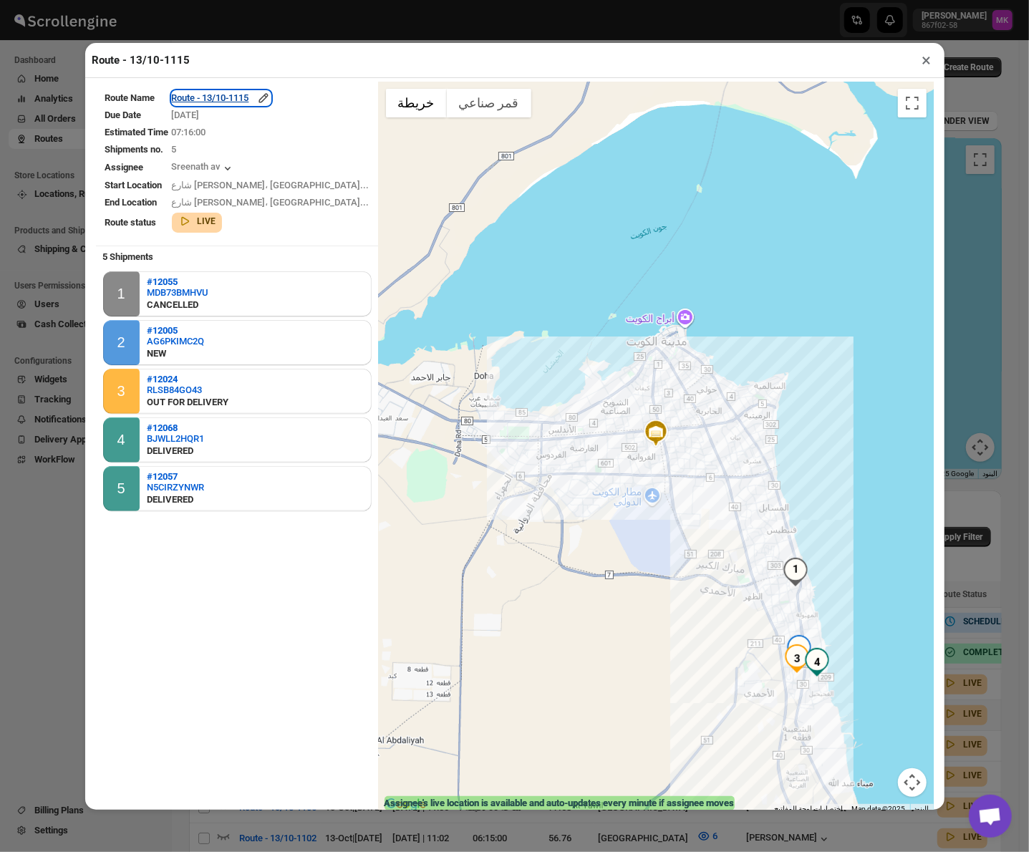
click at [243, 99] on div "Route - 13/10-1115" at bounding box center [221, 98] width 99 height 14
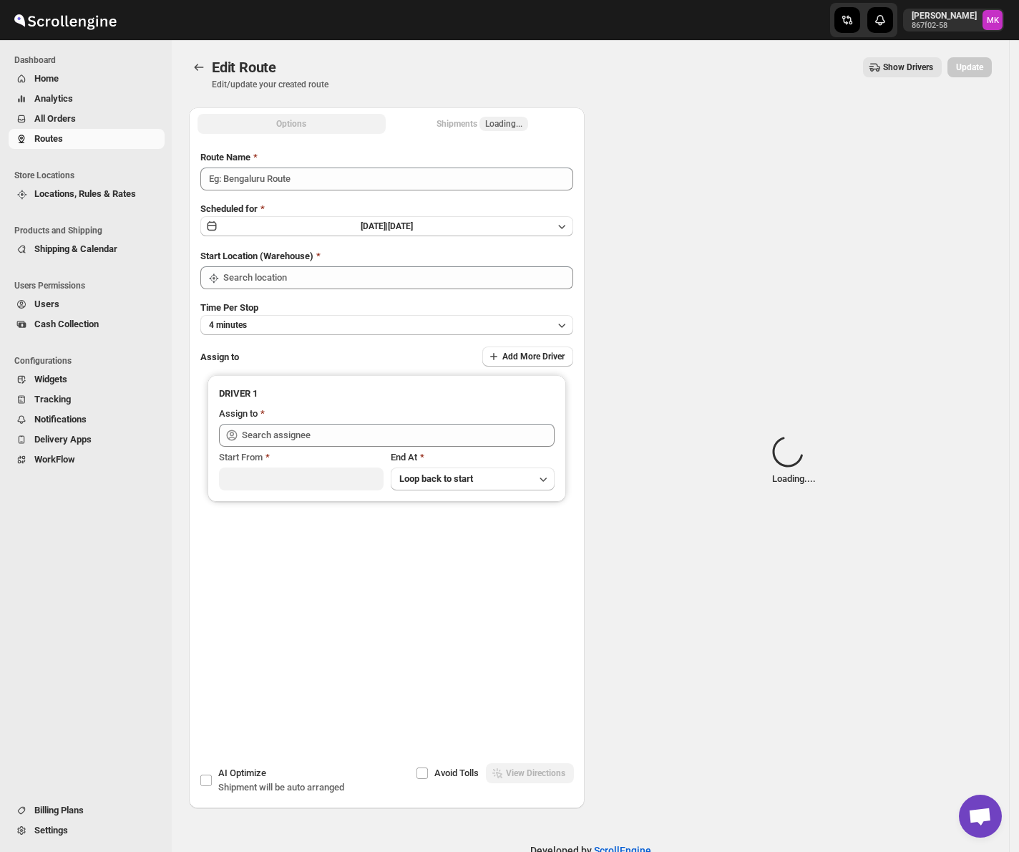
type input "Route - 13/10-1115"
type input "[GEOGRAPHIC_DATA]"
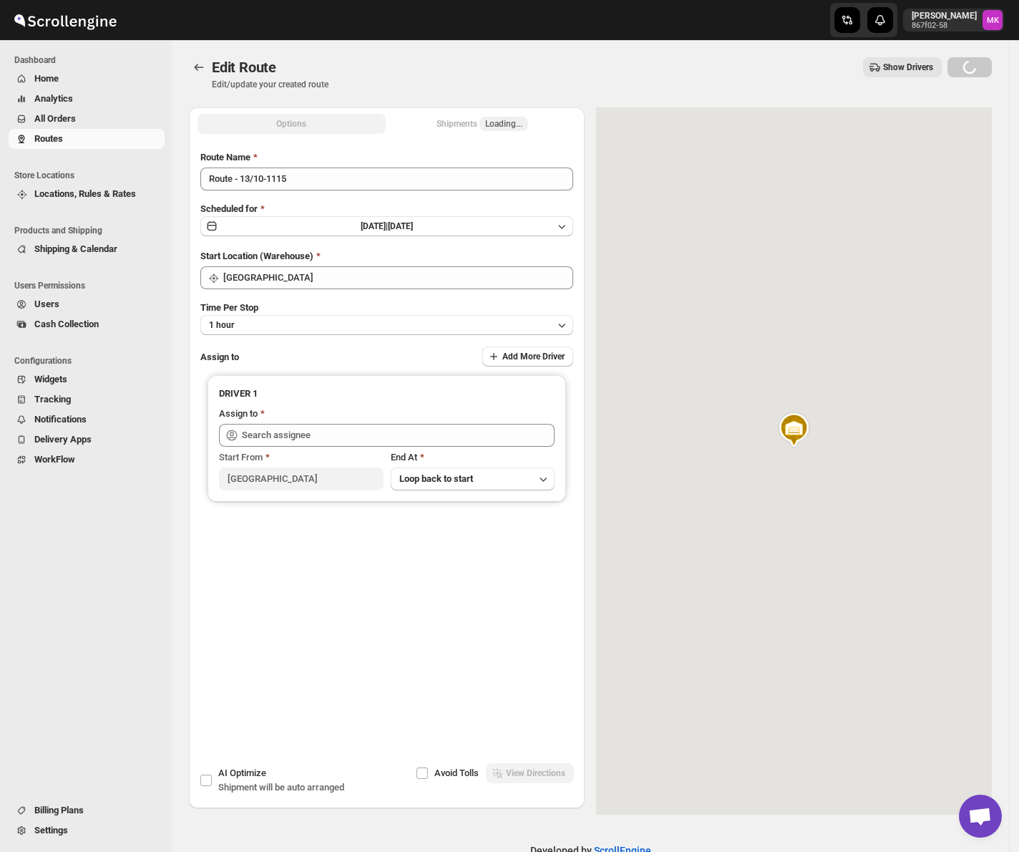
type input "Sreenath av (sreenathbhasibhasi@gmail.com)"
click at [467, 132] on button "Shipments Loading..." at bounding box center [483, 124] width 188 height 20
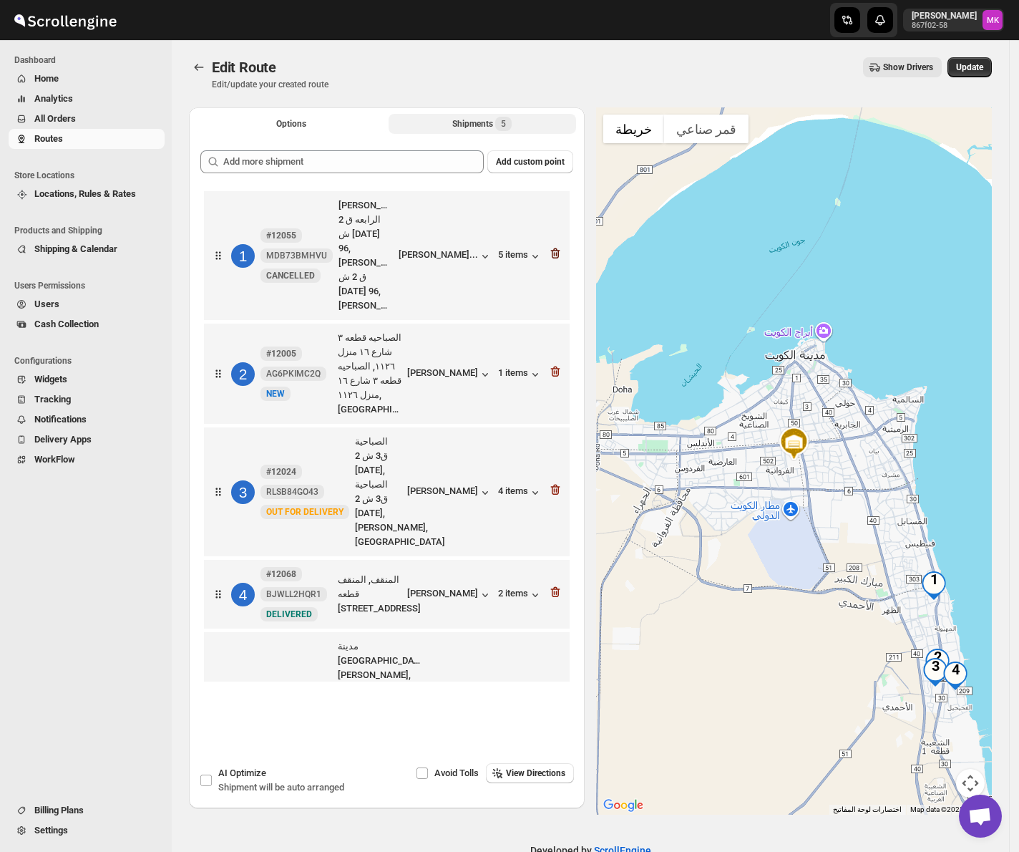
click at [561, 248] on icon "button" at bounding box center [555, 253] width 9 height 11
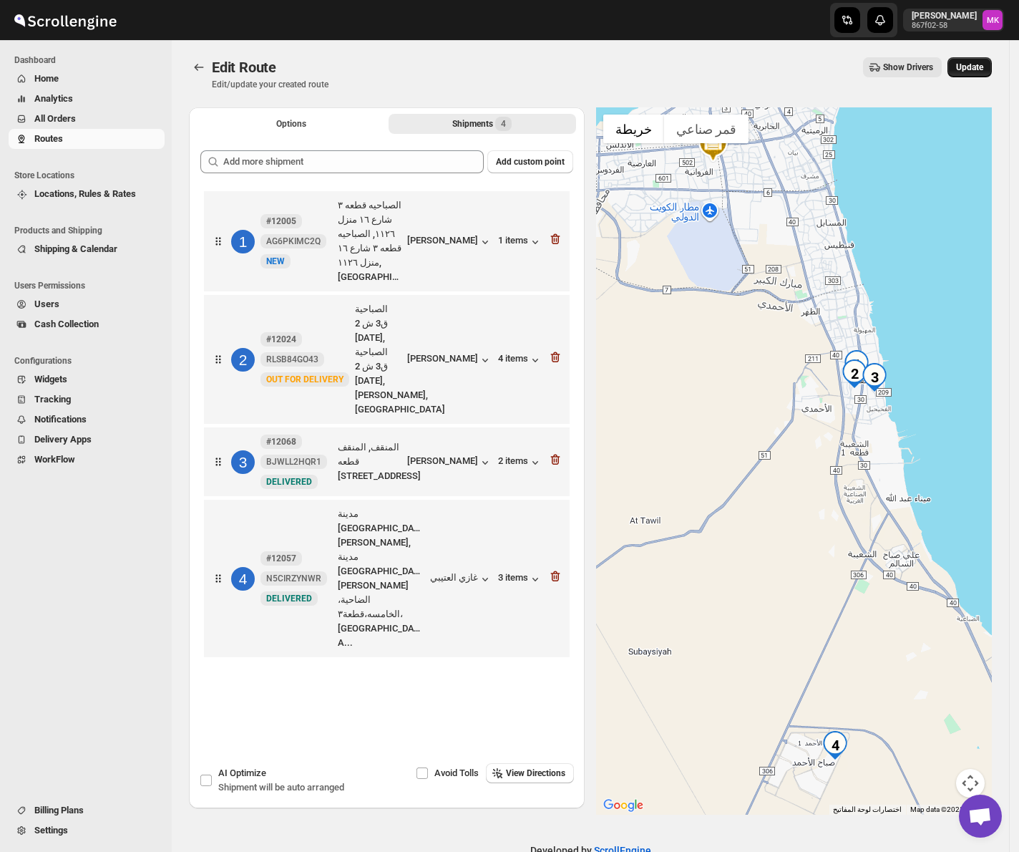
click at [977, 62] on span "Update" at bounding box center [969, 67] width 27 height 11
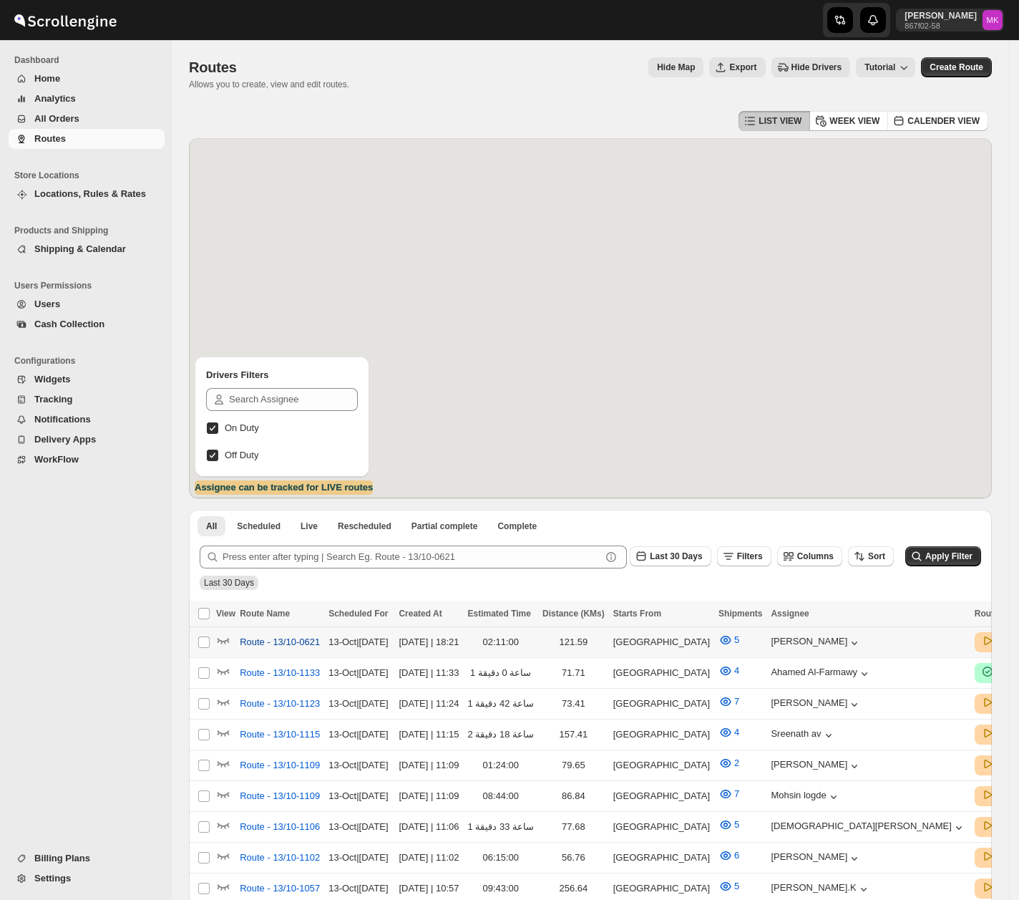
click at [250, 646] on span "Route - 13/10-0621" at bounding box center [280, 642] width 80 height 14
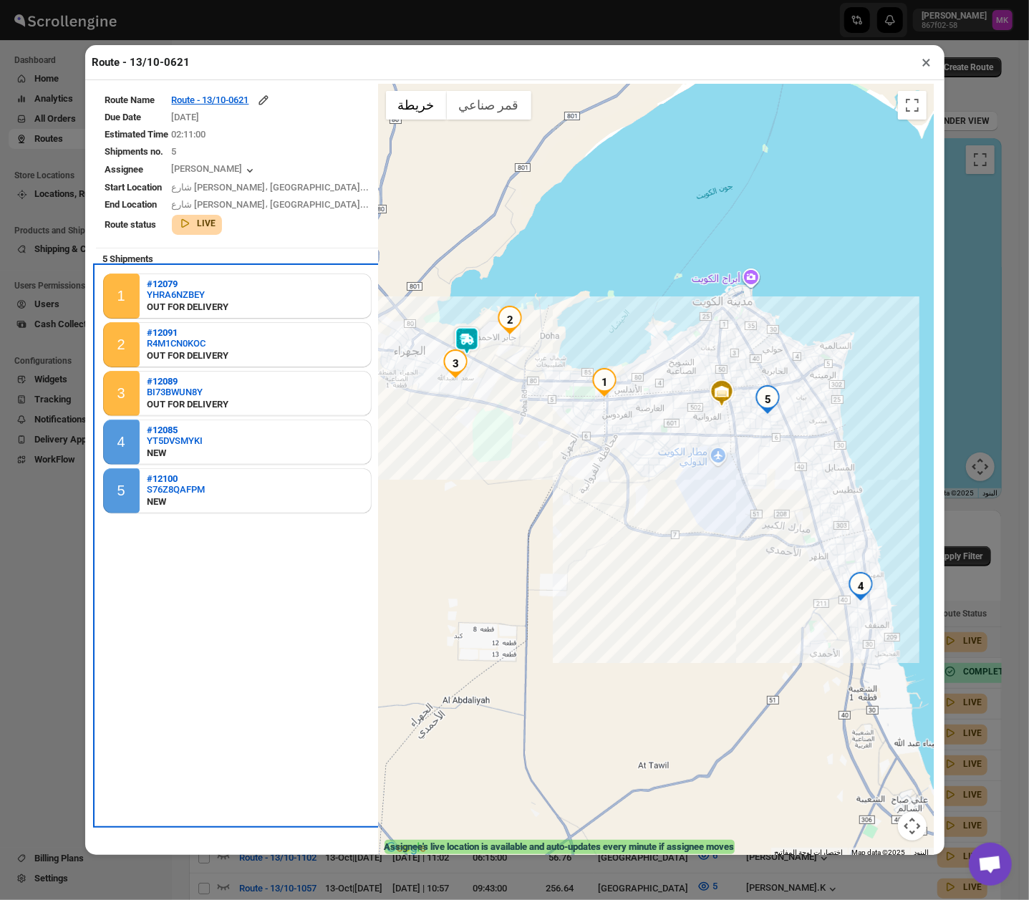
click at [258, 687] on div "1 #12079 YHRA6NZBEY OUT FOR DELIVERY 2 #12091 R4M1CN0KOC OUT FOR DELIVERY 3 #12…" at bounding box center [237, 545] width 283 height 558
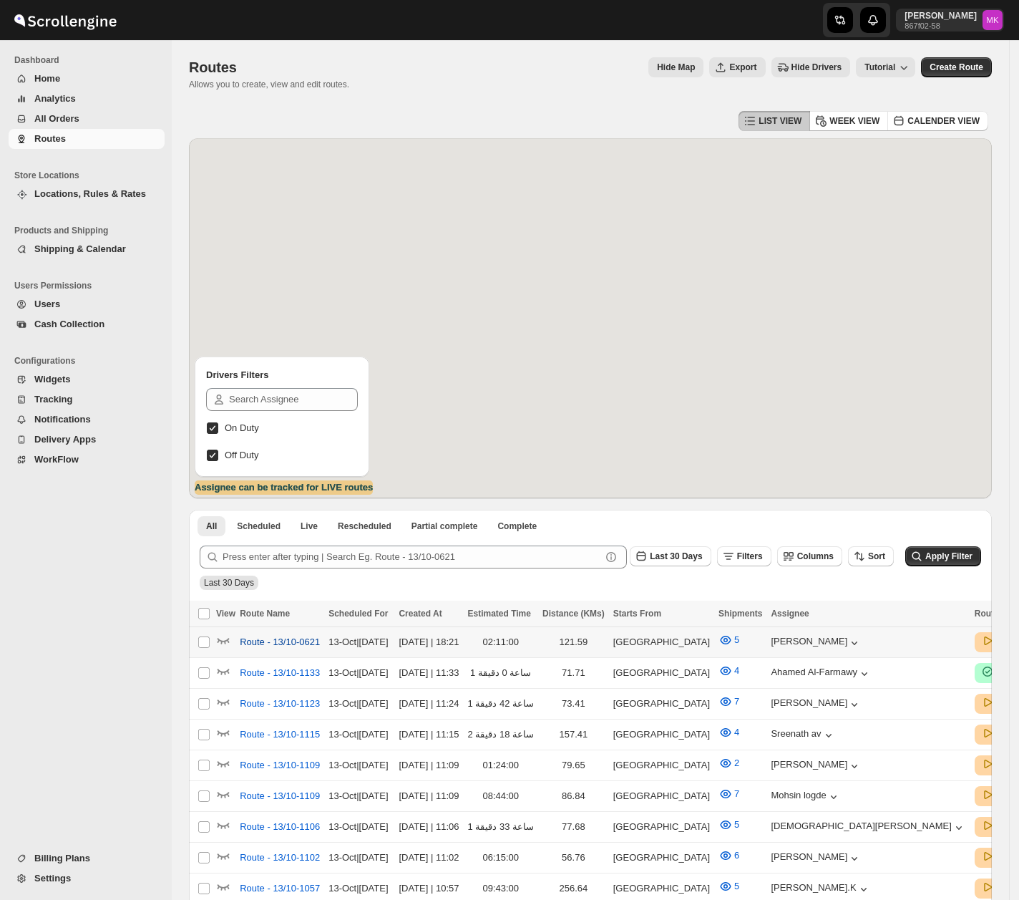
click at [247, 648] on span "Route - 13/10-0621" at bounding box center [280, 642] width 80 height 14
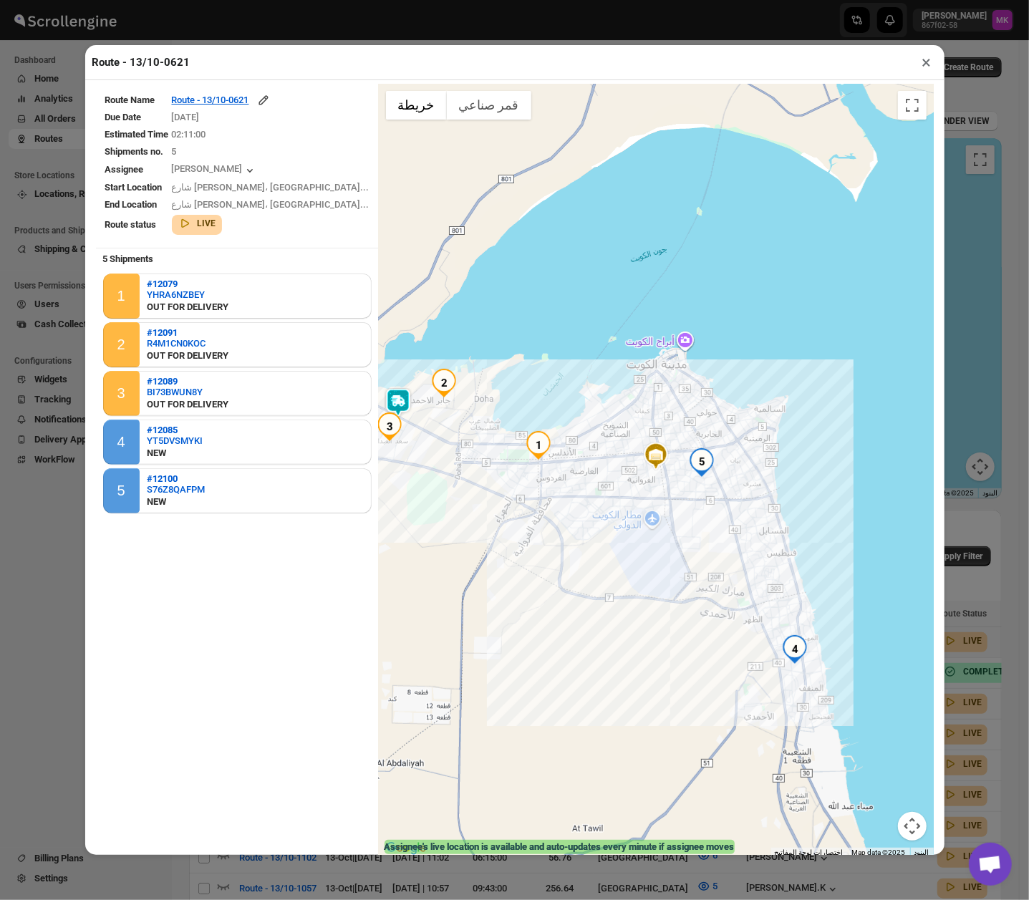
click at [922, 66] on button "×" at bounding box center [926, 62] width 21 height 20
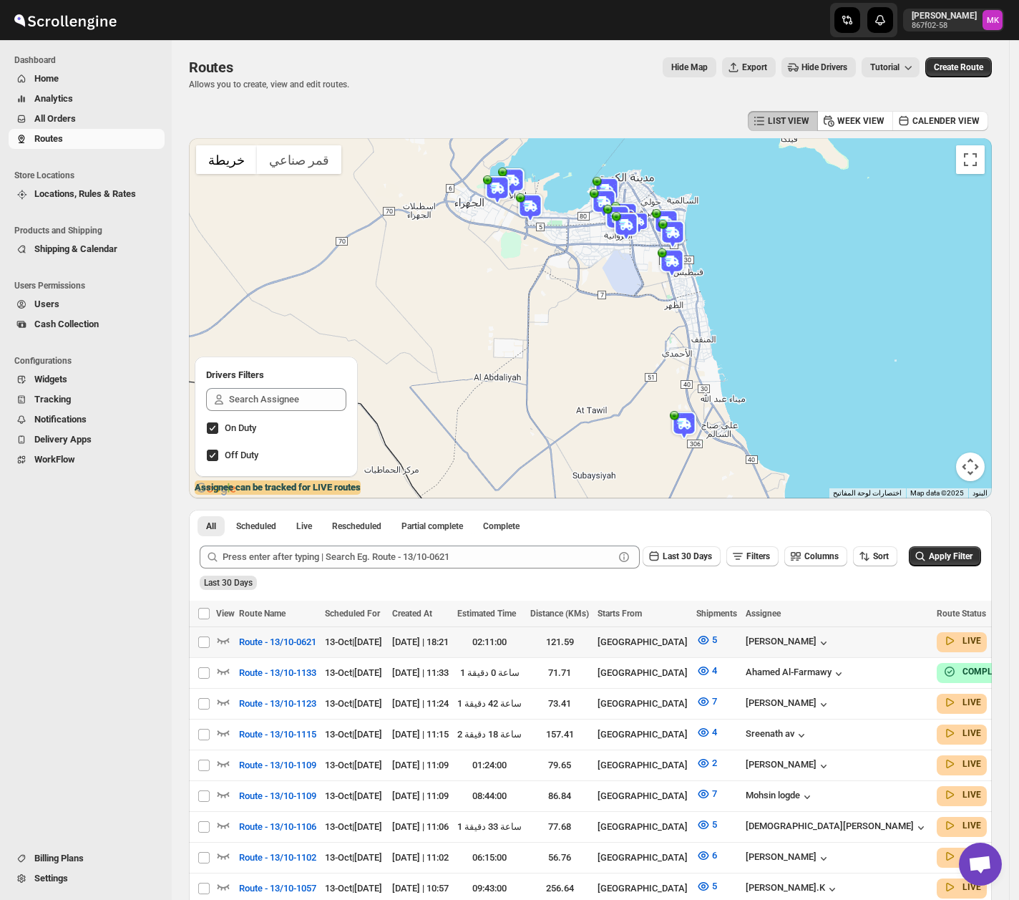
click at [141, 723] on div "Navigation" at bounding box center [82, 664] width 165 height 367
click at [268, 656] on td "Route - 13/10-0621" at bounding box center [278, 641] width 86 height 31
checkbox input "true"
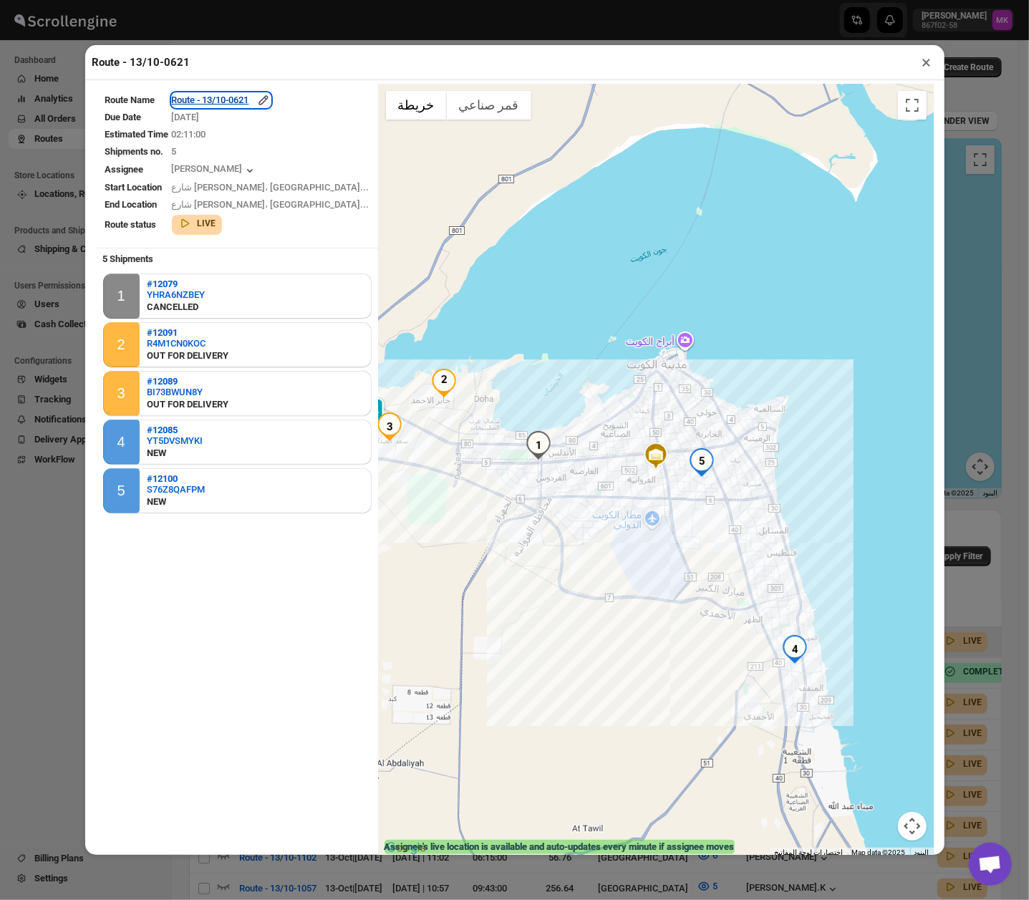
click at [215, 99] on div "Route - 13/10-0621" at bounding box center [221, 100] width 99 height 14
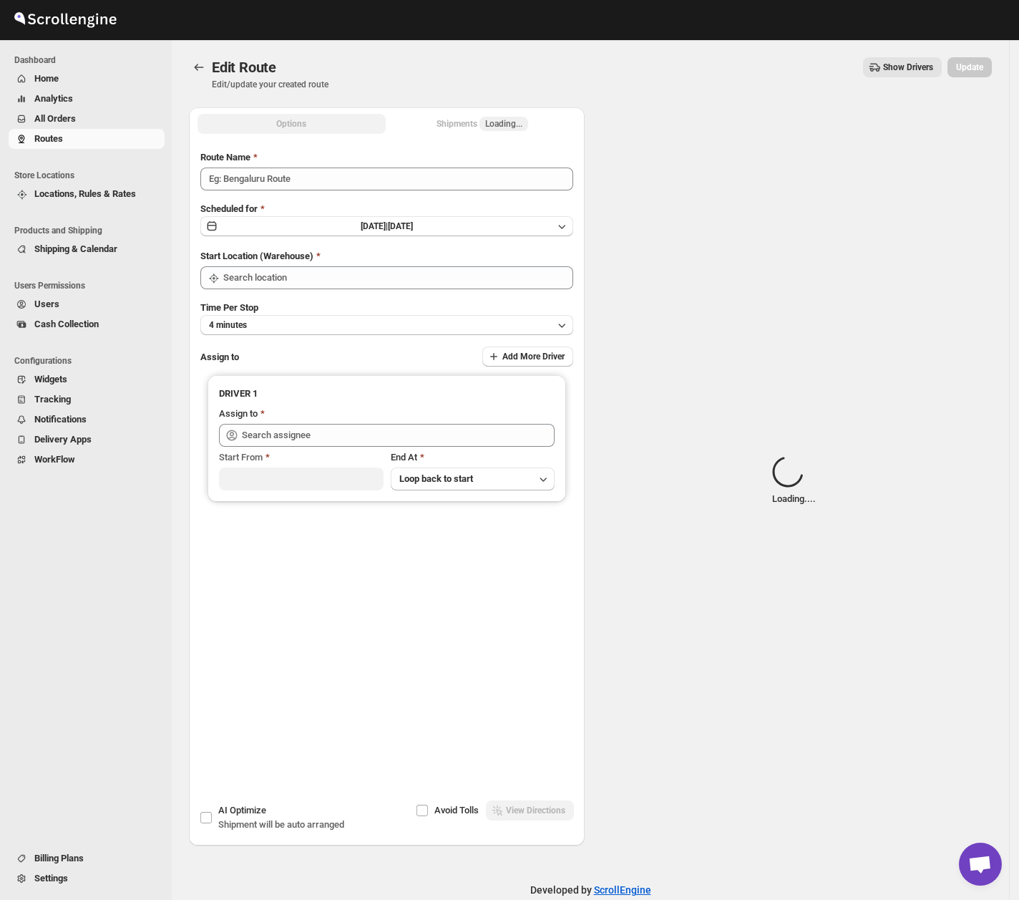
type input "Route - 13/10-0621"
type input "[GEOGRAPHIC_DATA]"
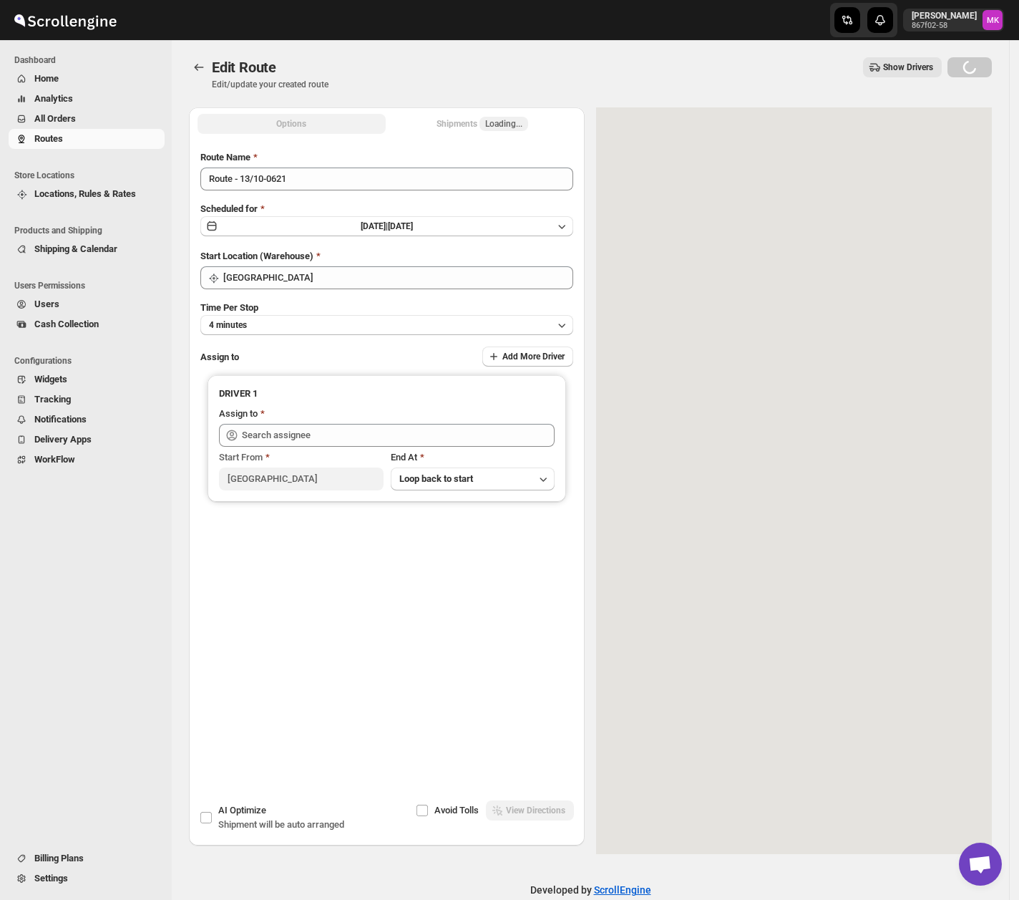
type input "Shyam Kumar (shyamkumargole2@gmail.com)"
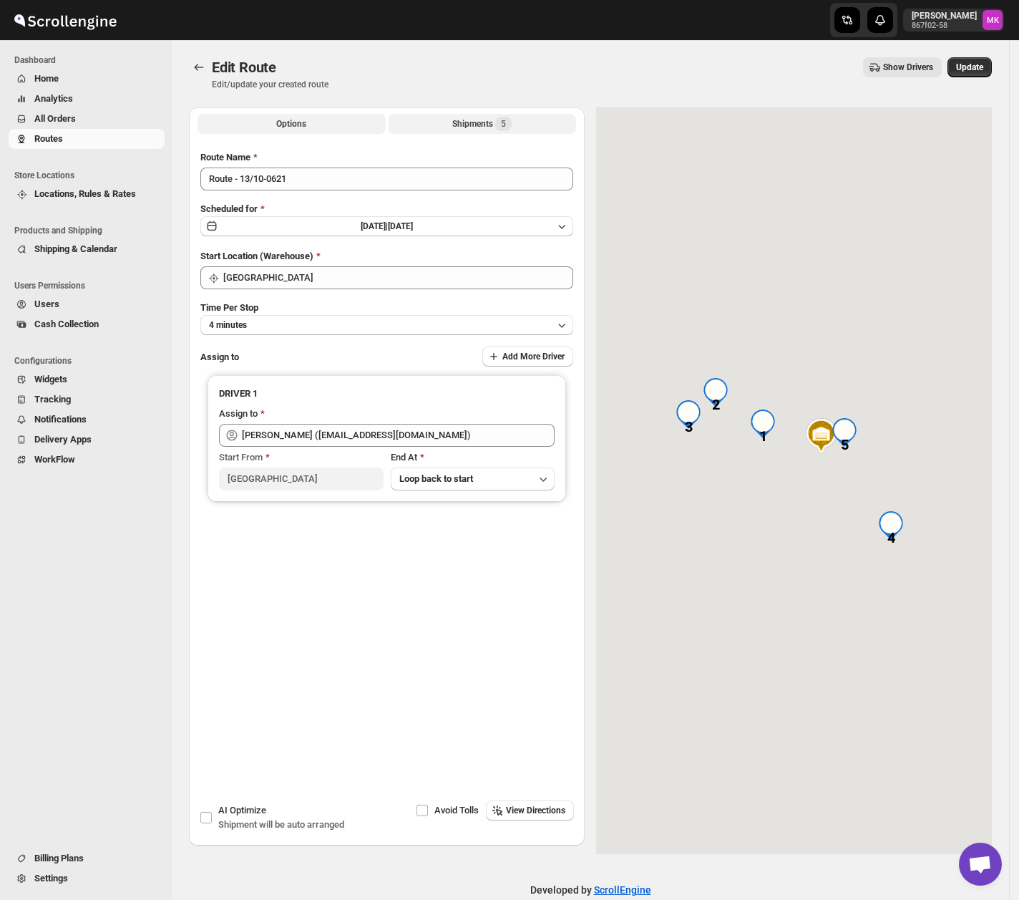
click at [476, 122] on div "Shipments 5" at bounding box center [481, 124] width 59 height 14
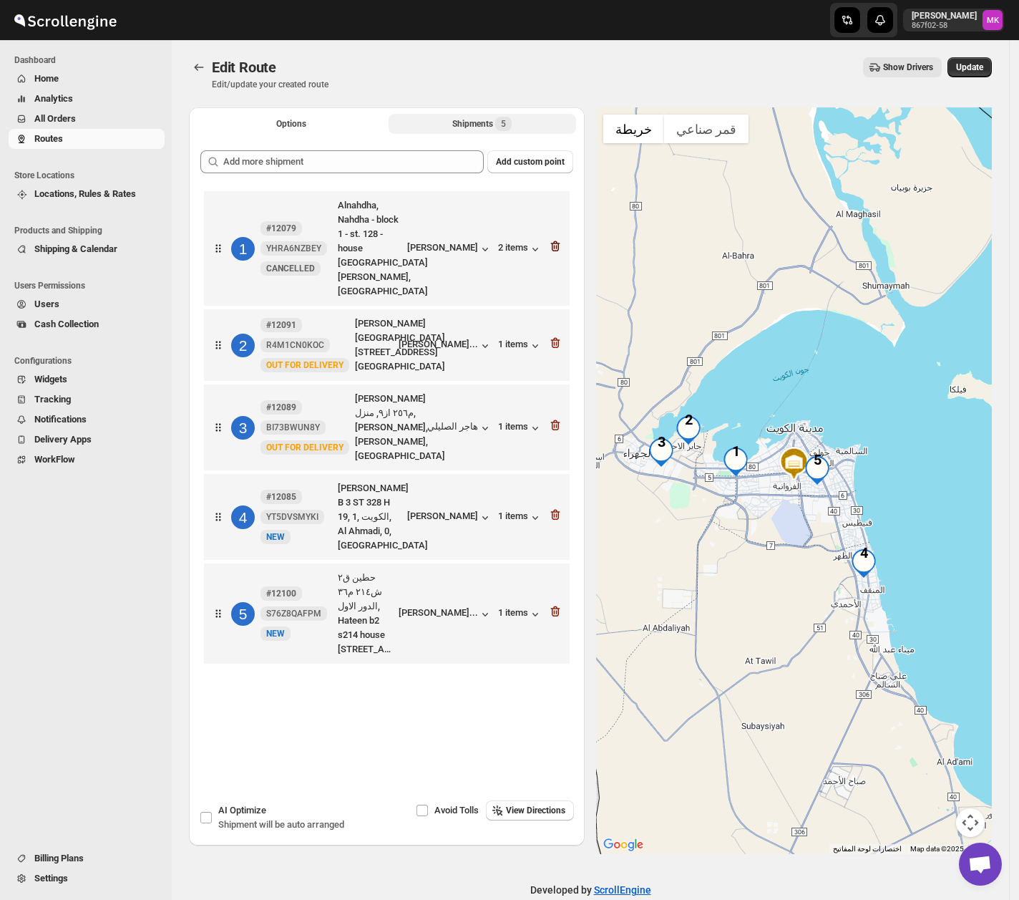
click at [557, 239] on icon "button" at bounding box center [555, 246] width 14 height 14
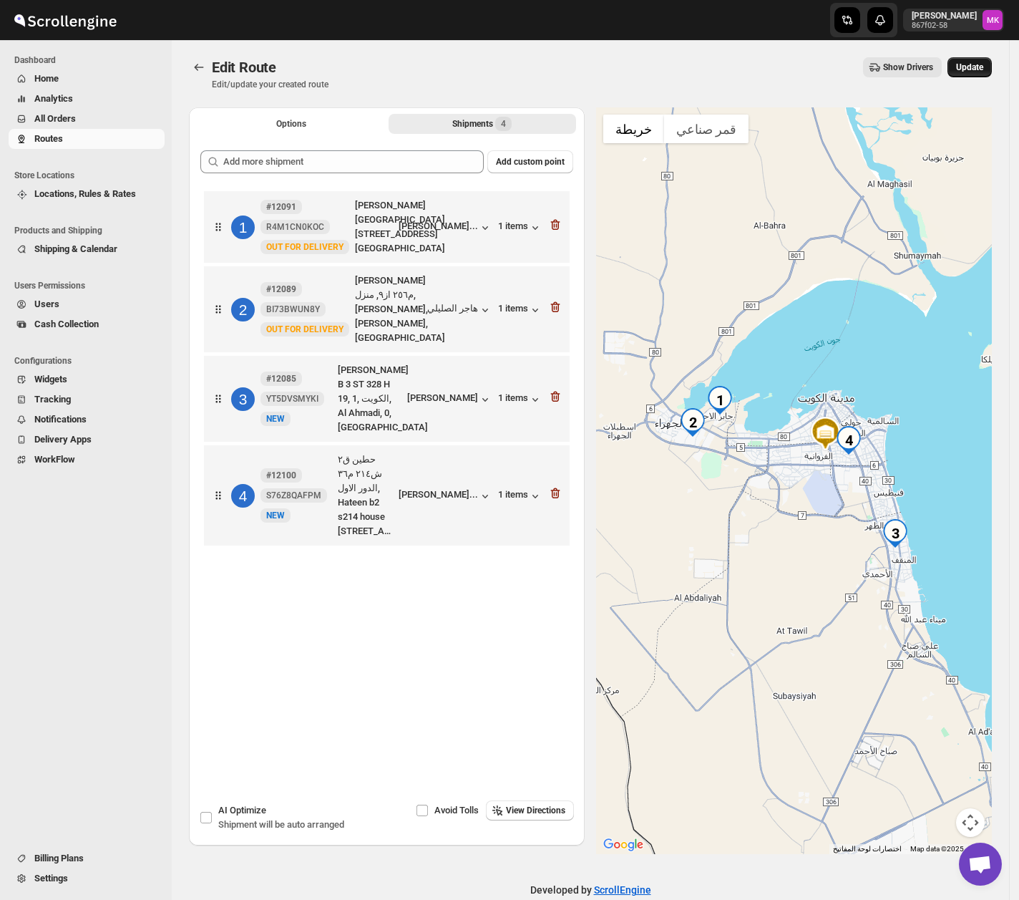
click at [978, 76] on button "Update" at bounding box center [970, 67] width 44 height 20
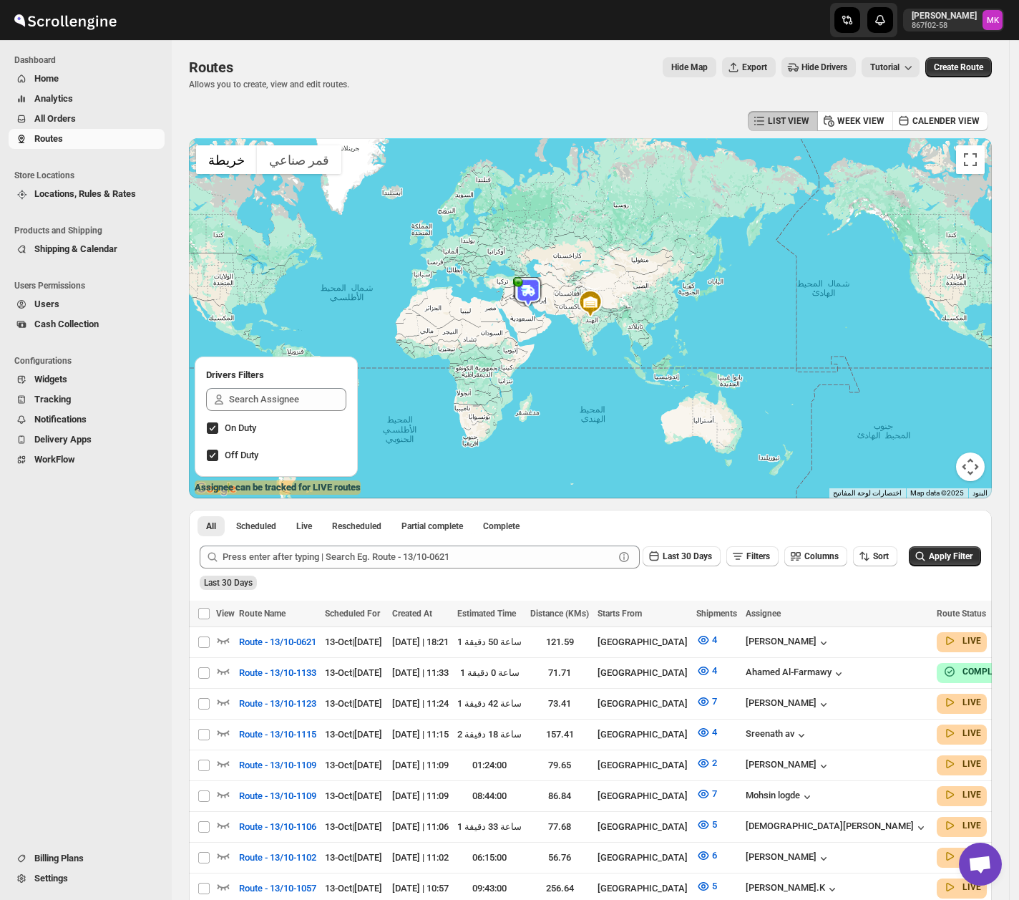
click at [776, 538] on div "Last 30 Days Filters Columns Sort Apply Filter" at bounding box center [584, 551] width 793 height 34
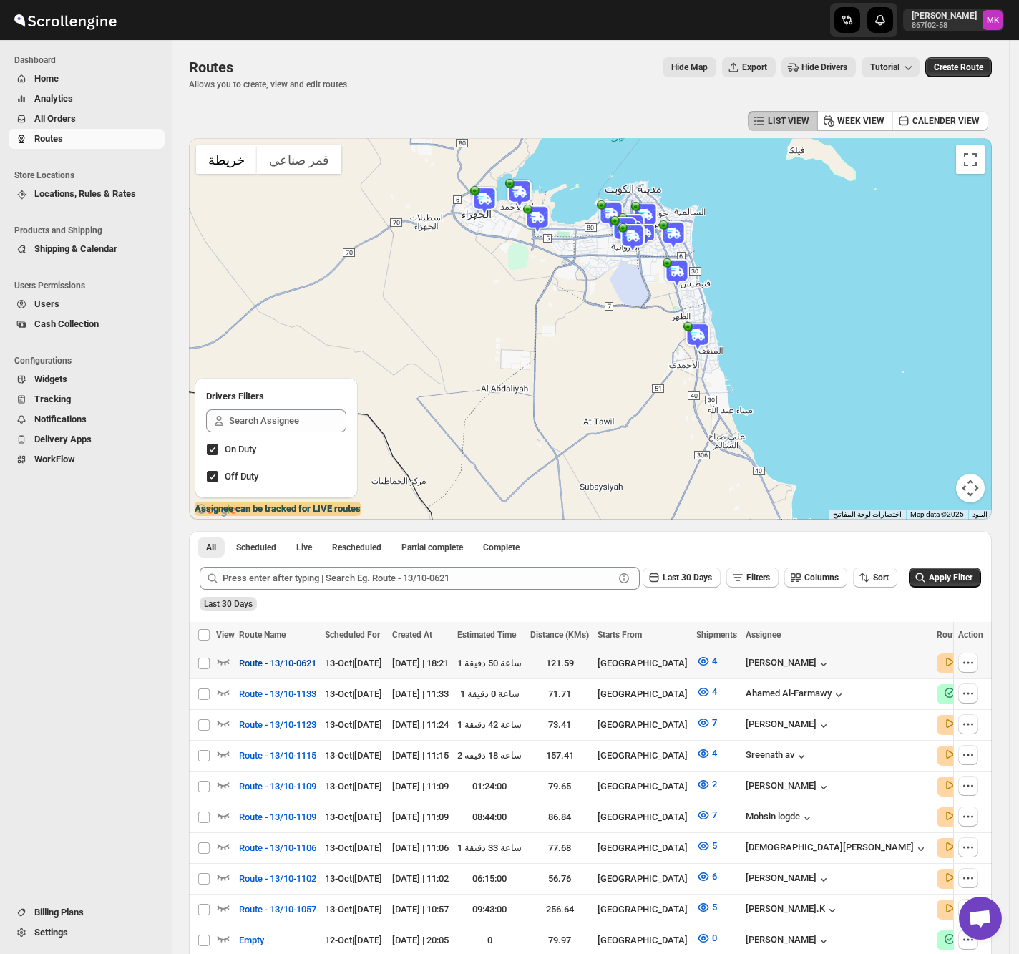
click at [285, 668] on span "Route - 13/10-0621" at bounding box center [277, 663] width 77 height 14
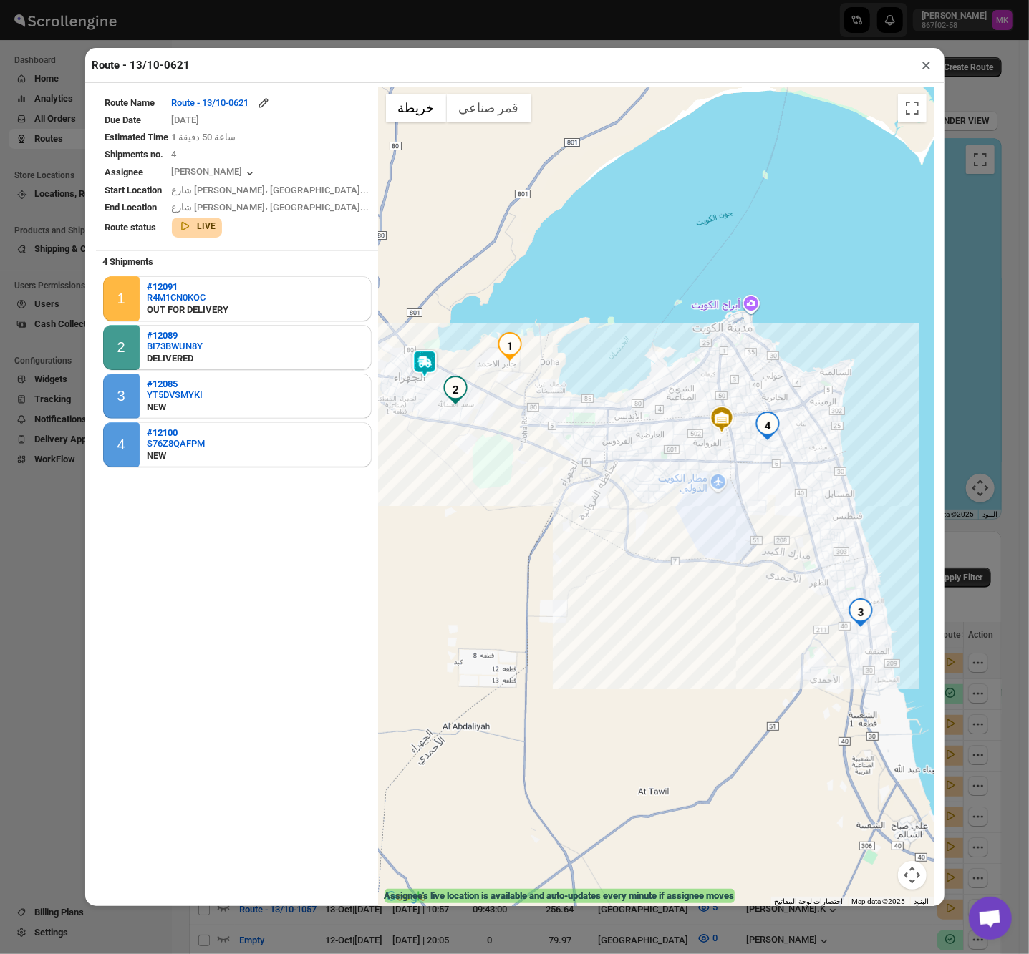
click at [994, 607] on div "Route - 13/10-0621 × Route Name Route - 13/10-0621 Due Date 10/13/2025 Estimate…" at bounding box center [514, 477] width 1029 height 954
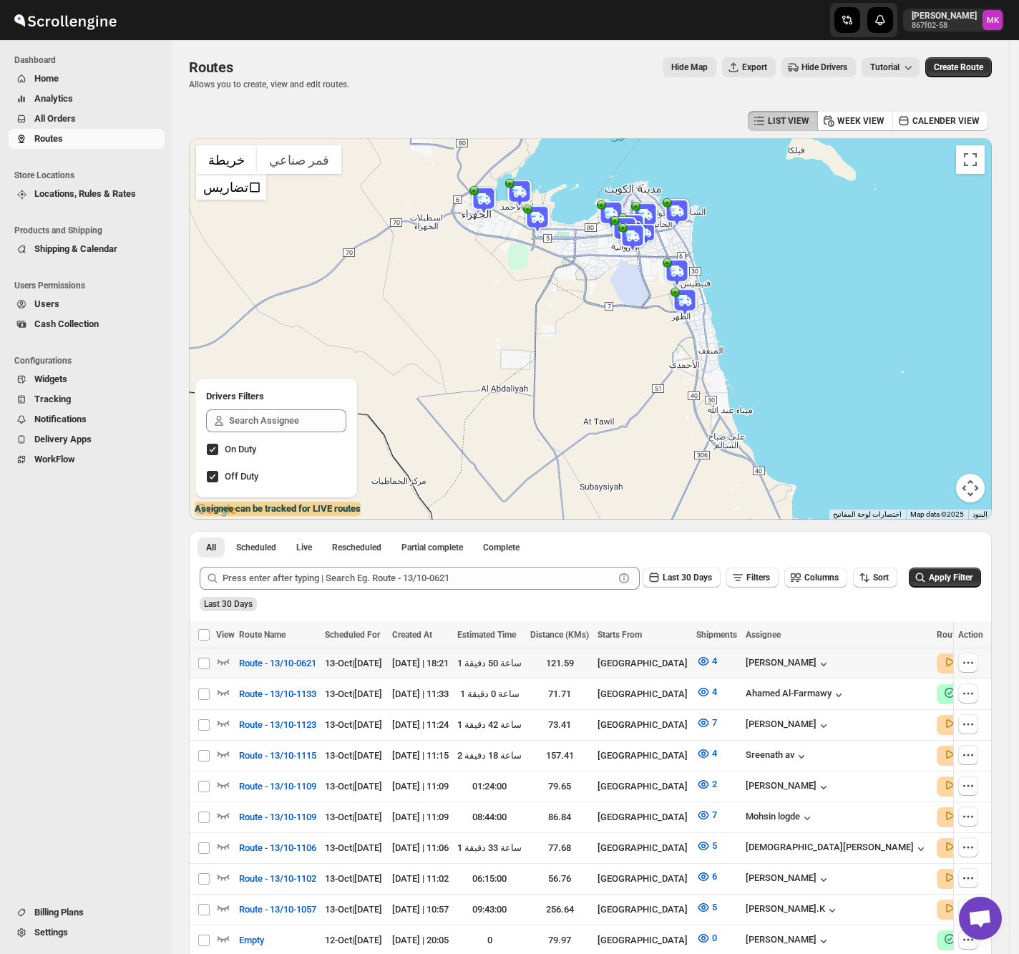
click at [388, 122] on div "LIST VIEW WEEK VIEW CALENDER VIEW" at bounding box center [590, 120] width 803 height 27
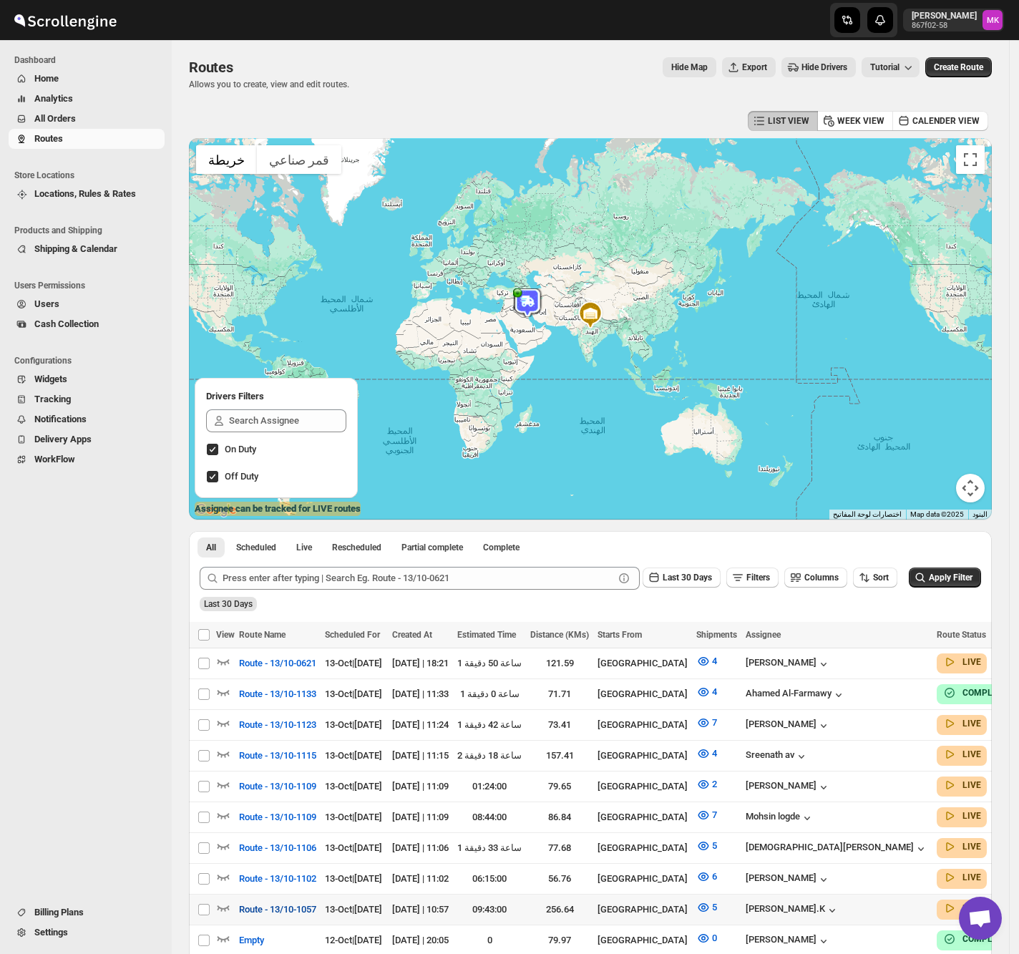
click at [285, 908] on span "Route - 13/10-1057" at bounding box center [277, 910] width 77 height 14
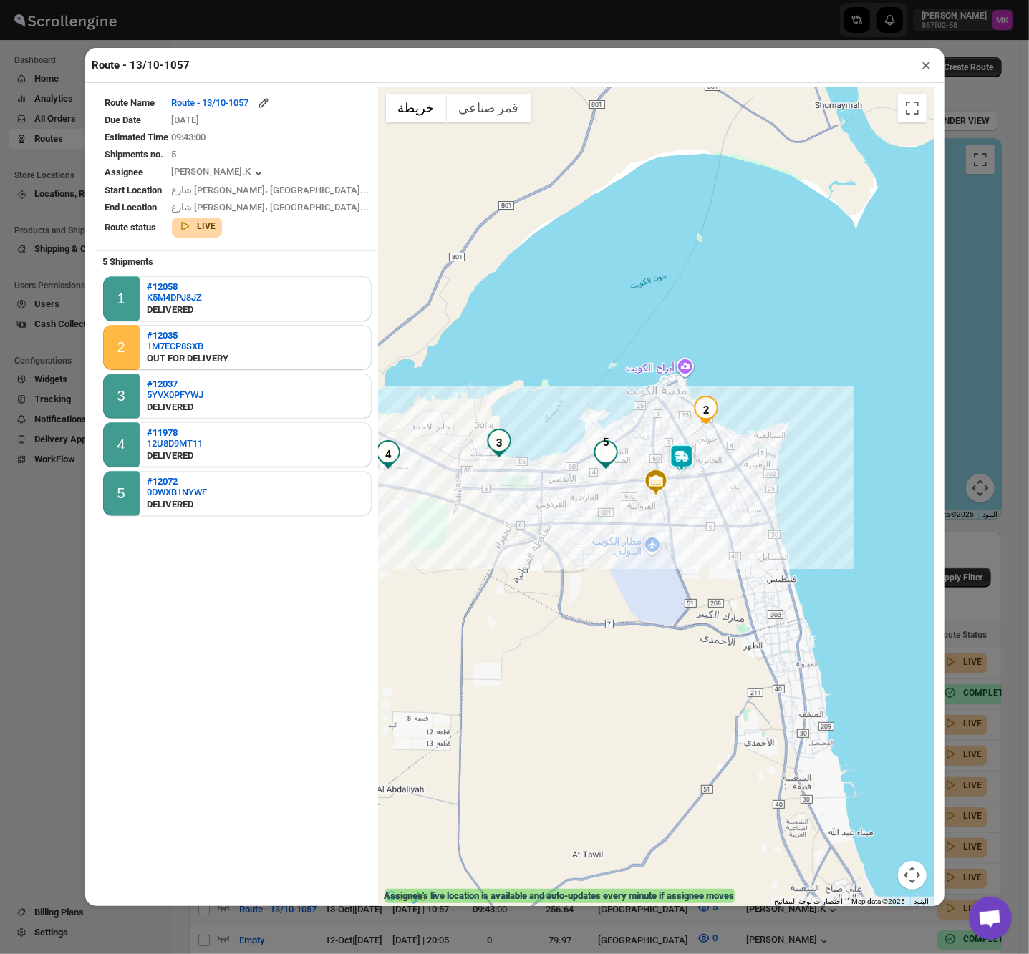
click at [923, 67] on button "×" at bounding box center [926, 65] width 21 height 20
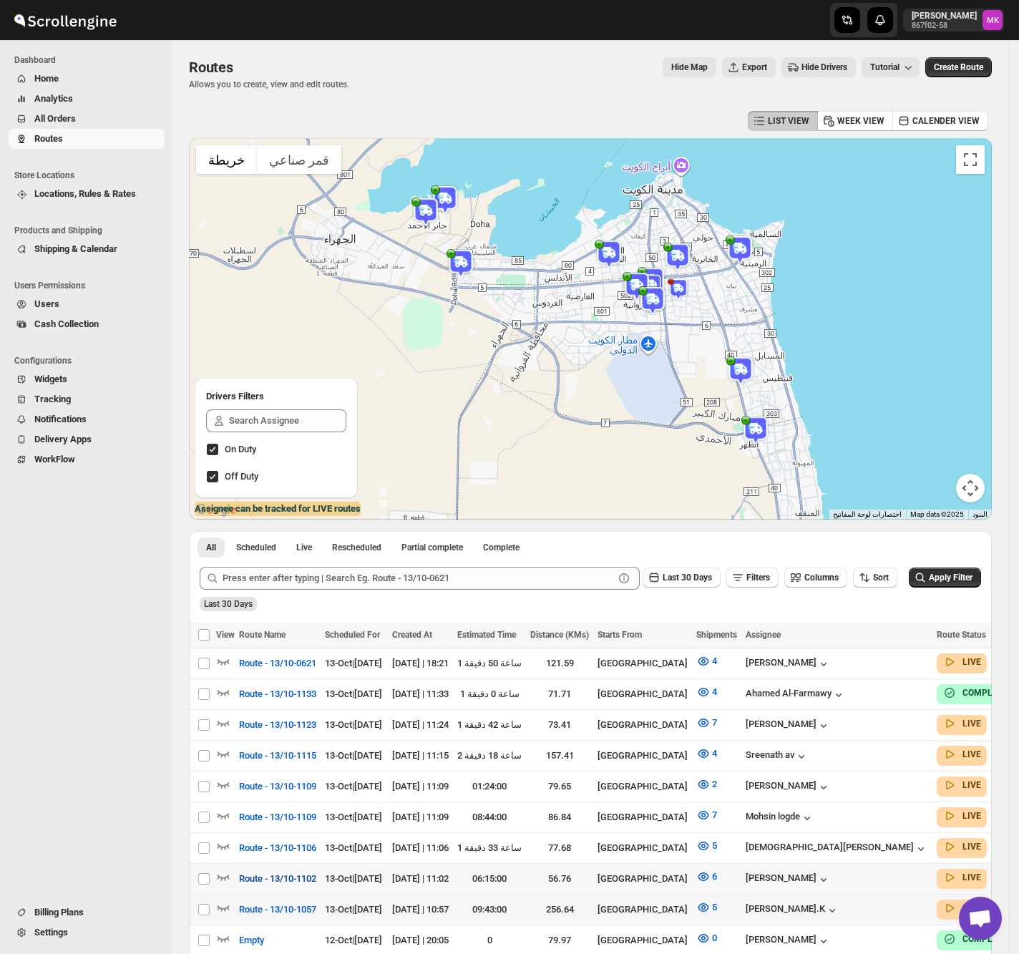
click at [308, 872] on span "Route - 13/10-1102" at bounding box center [277, 879] width 77 height 14
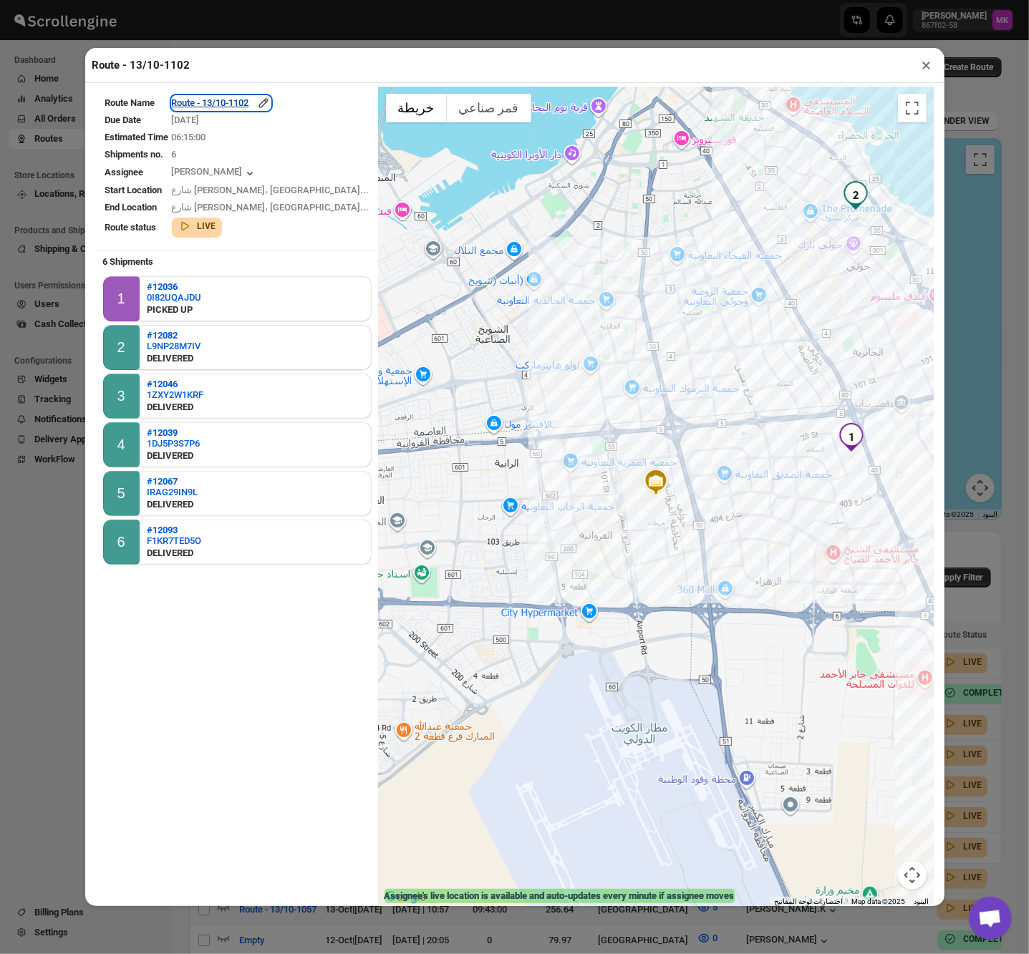
click at [262, 107] on div "Route - 13/10-1102" at bounding box center [221, 103] width 99 height 14
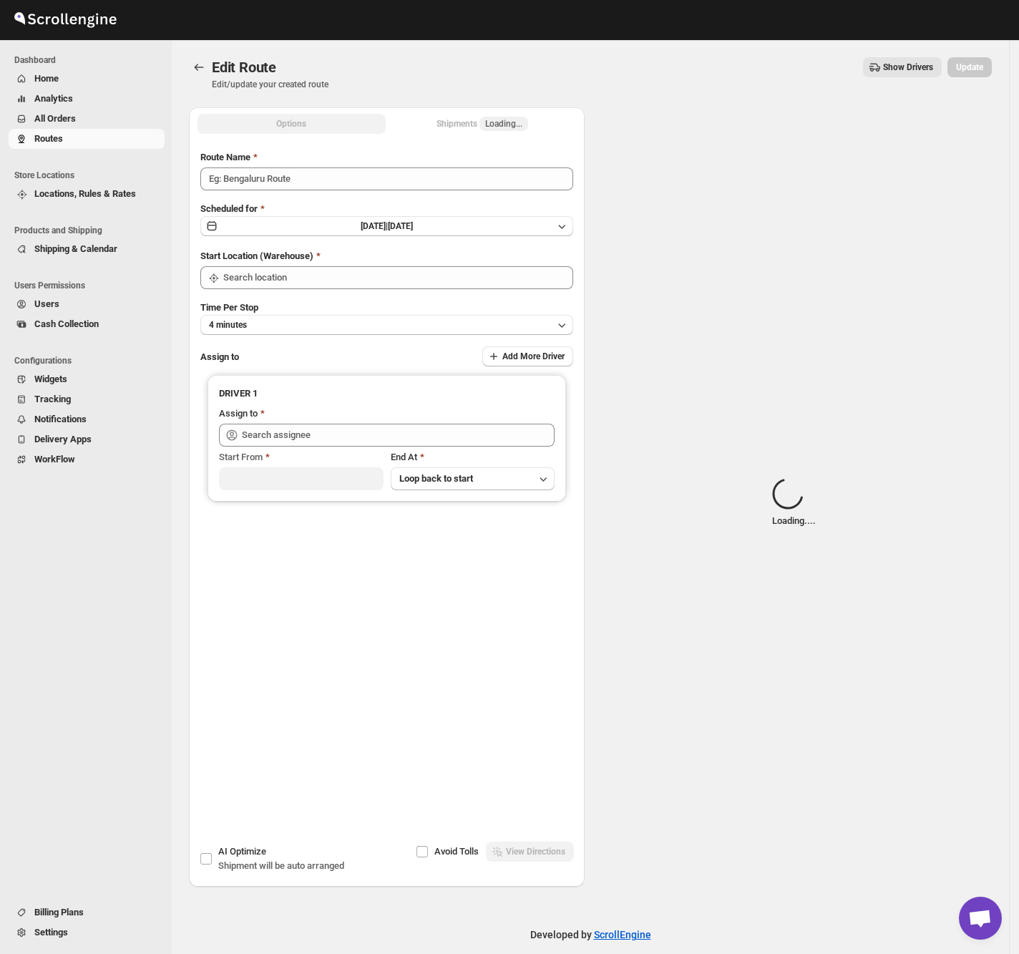
type input "Route - 13/10-1102"
type input "[GEOGRAPHIC_DATA]"
type input "Shaibaz Karbari (shaibazkarbari364@gmail.com)"
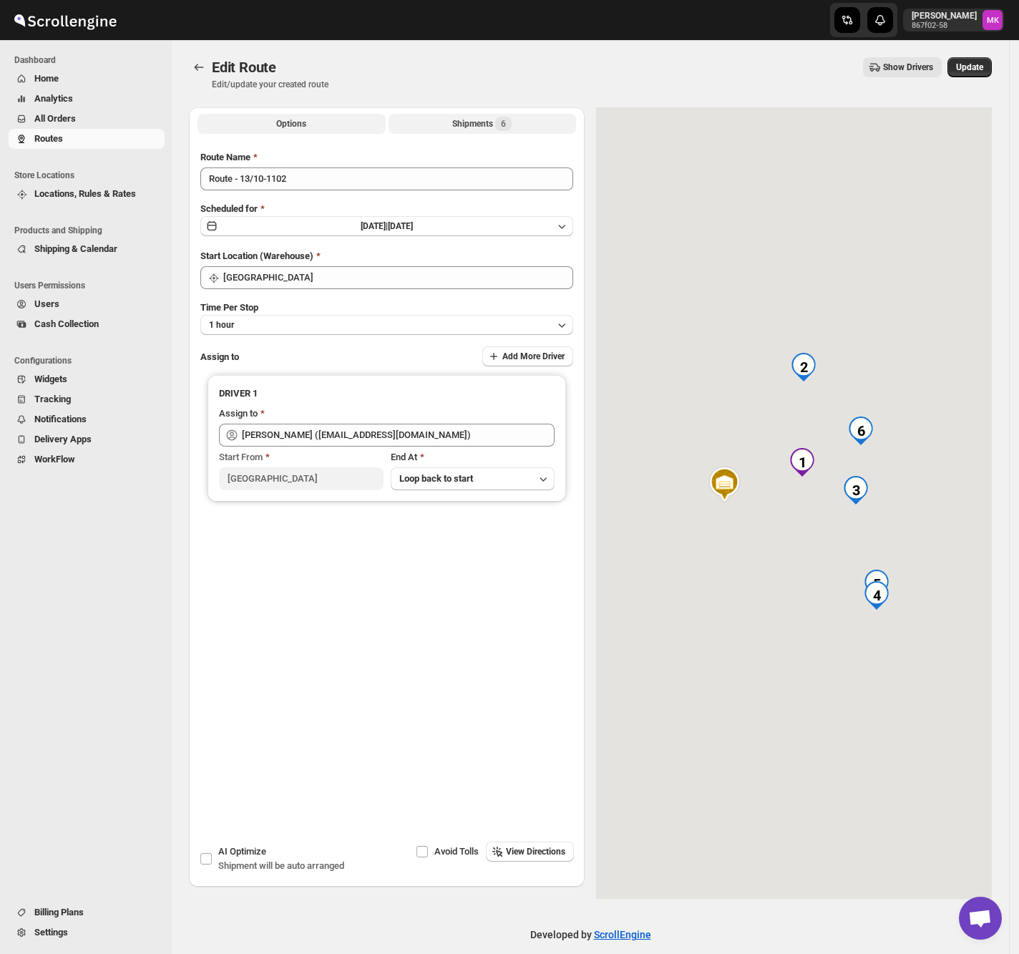
click at [556, 126] on button "Shipments 6" at bounding box center [483, 124] width 188 height 20
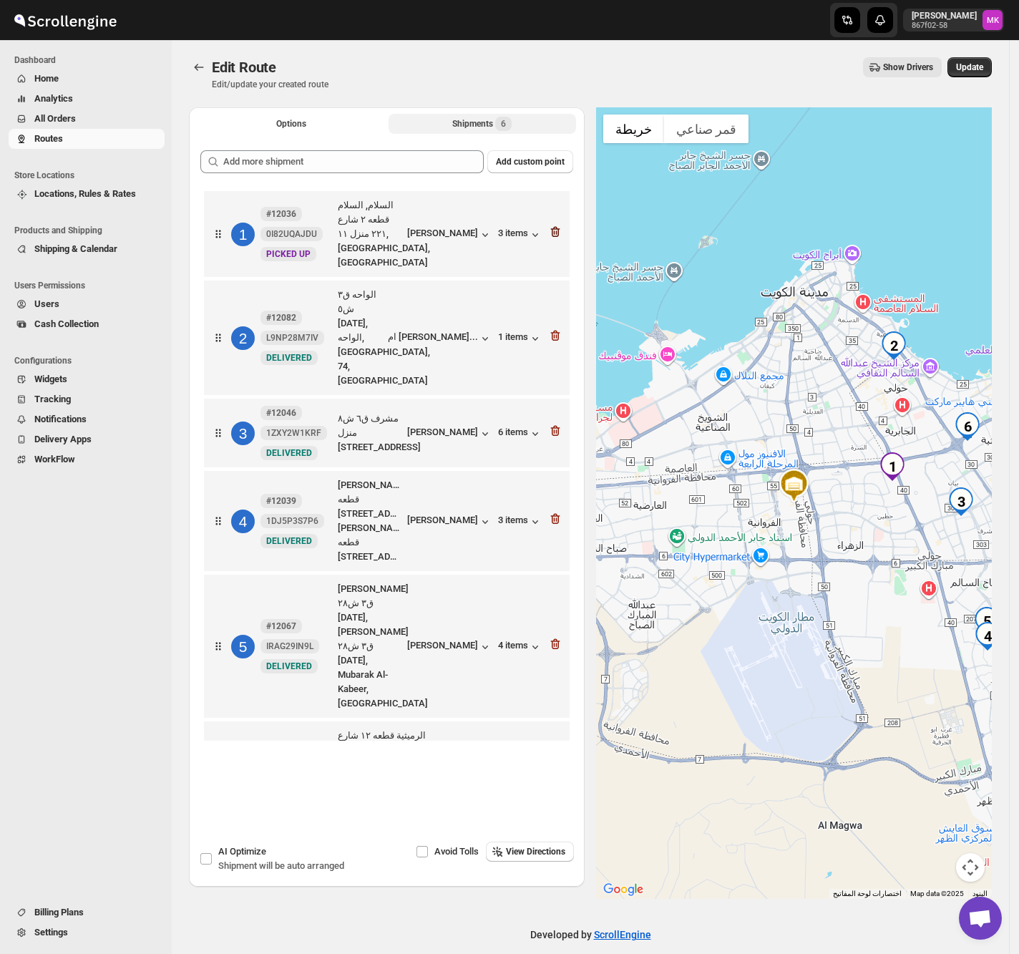
click at [561, 227] on icon "button" at bounding box center [555, 232] width 9 height 11
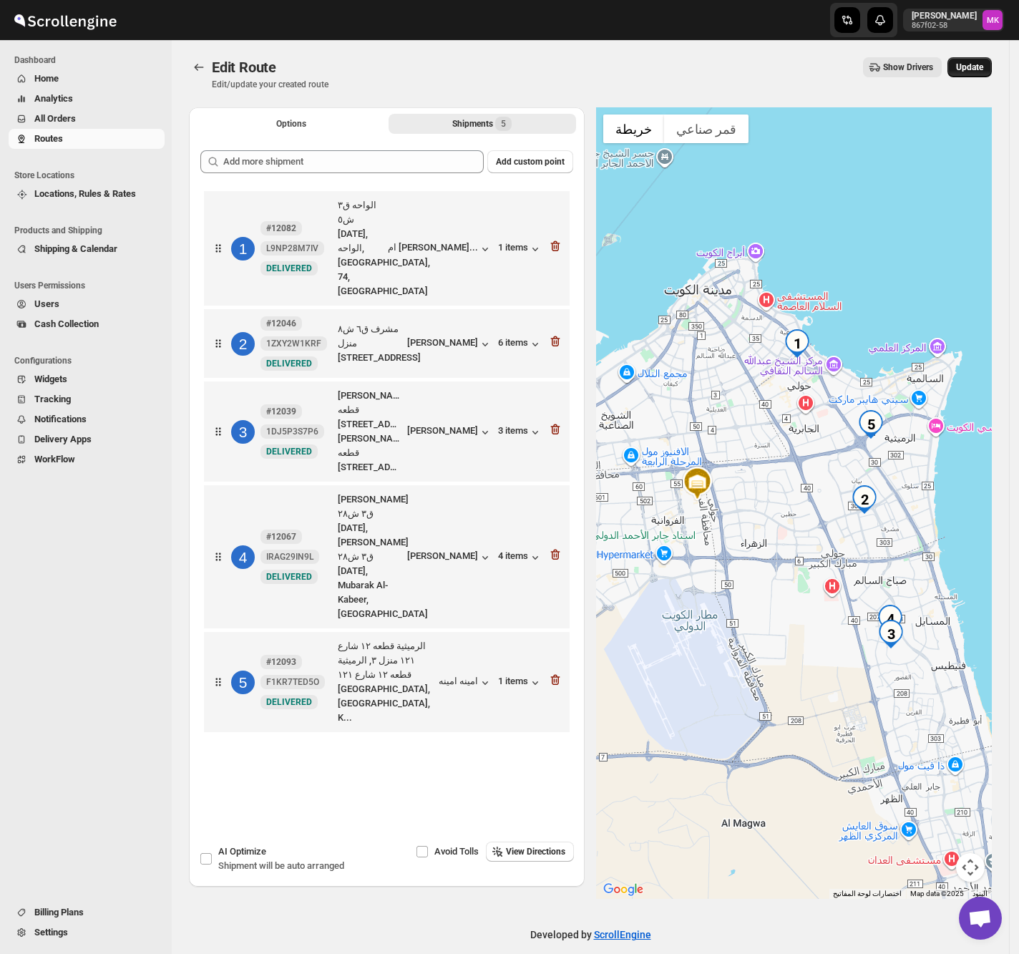
click at [971, 72] on span "Update" at bounding box center [969, 67] width 27 height 11
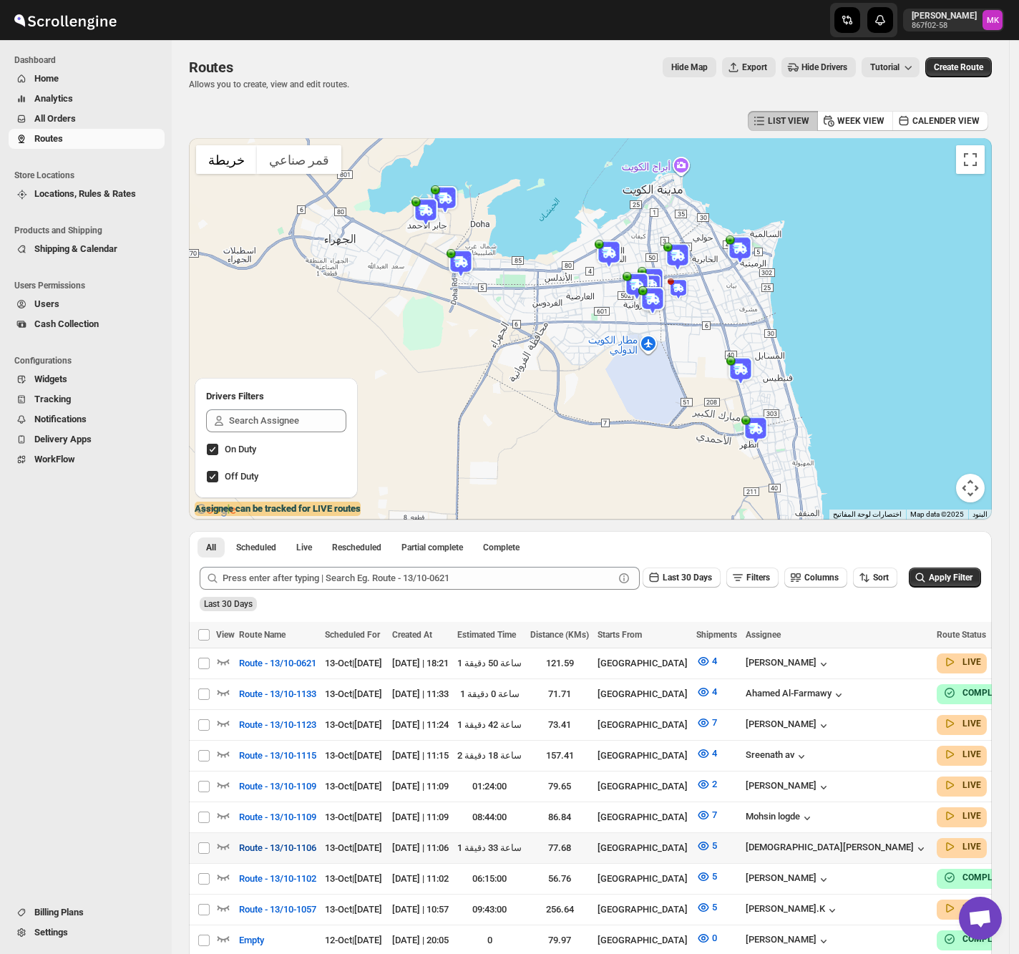
click at [304, 841] on span "Route - 13/10-1106" at bounding box center [277, 848] width 77 height 14
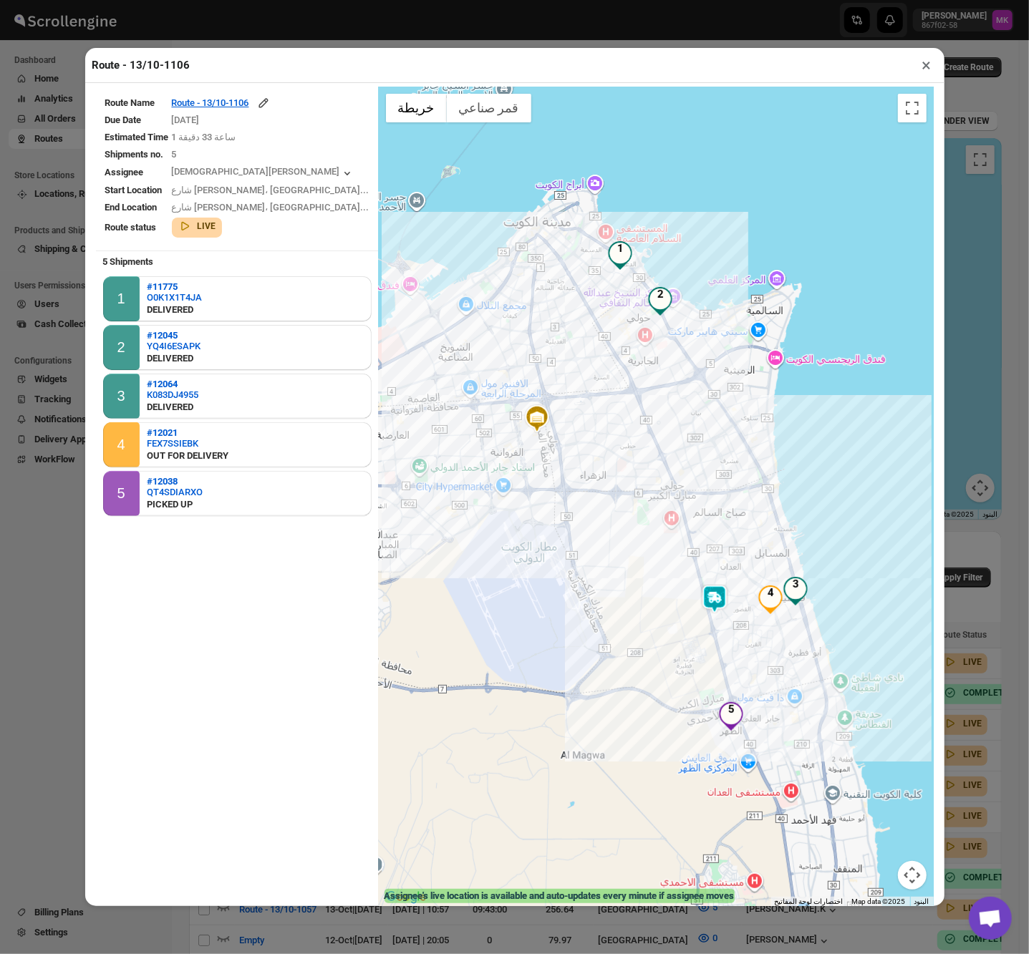
click at [63, 697] on div "Route - 13/10-1106 × Route Name Route - 13/10-1106 Due Date 10/13/2025 Estimate…" at bounding box center [514, 477] width 1029 height 954
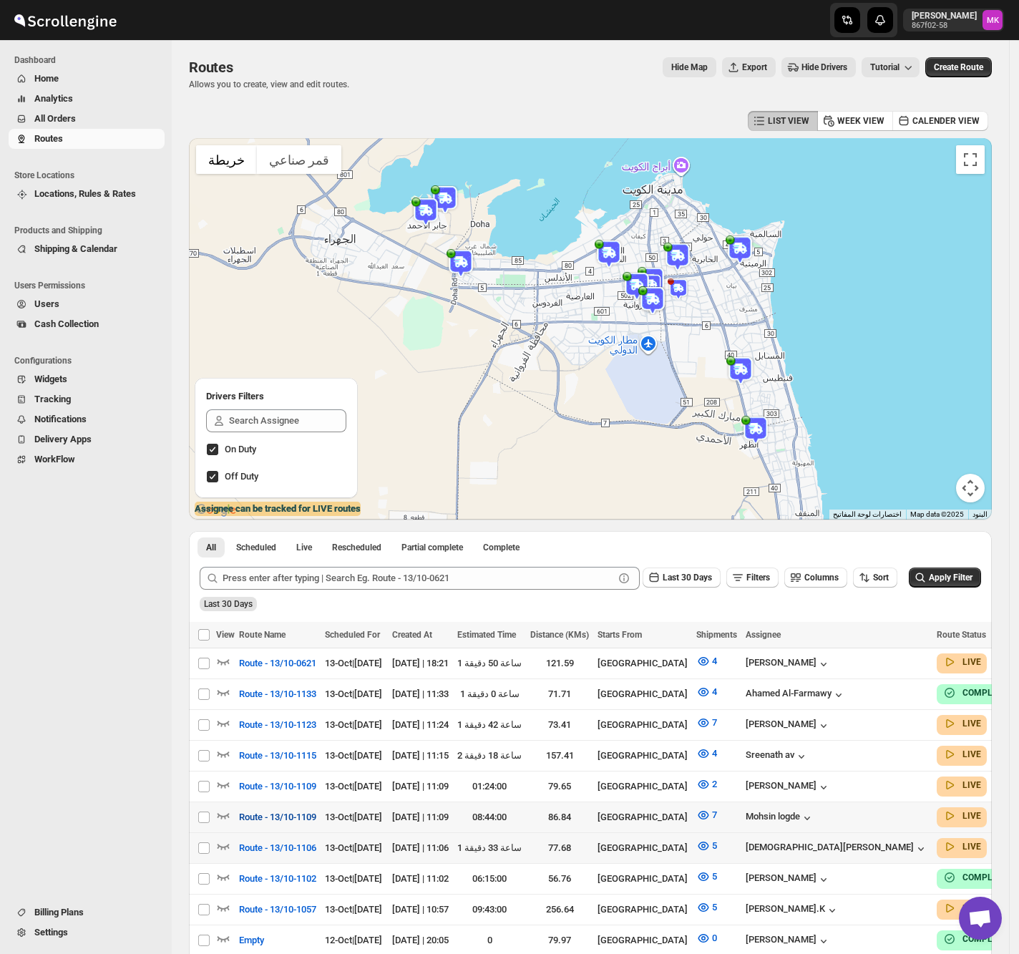
click at [285, 817] on span "Route - 13/10-1109" at bounding box center [277, 817] width 77 height 14
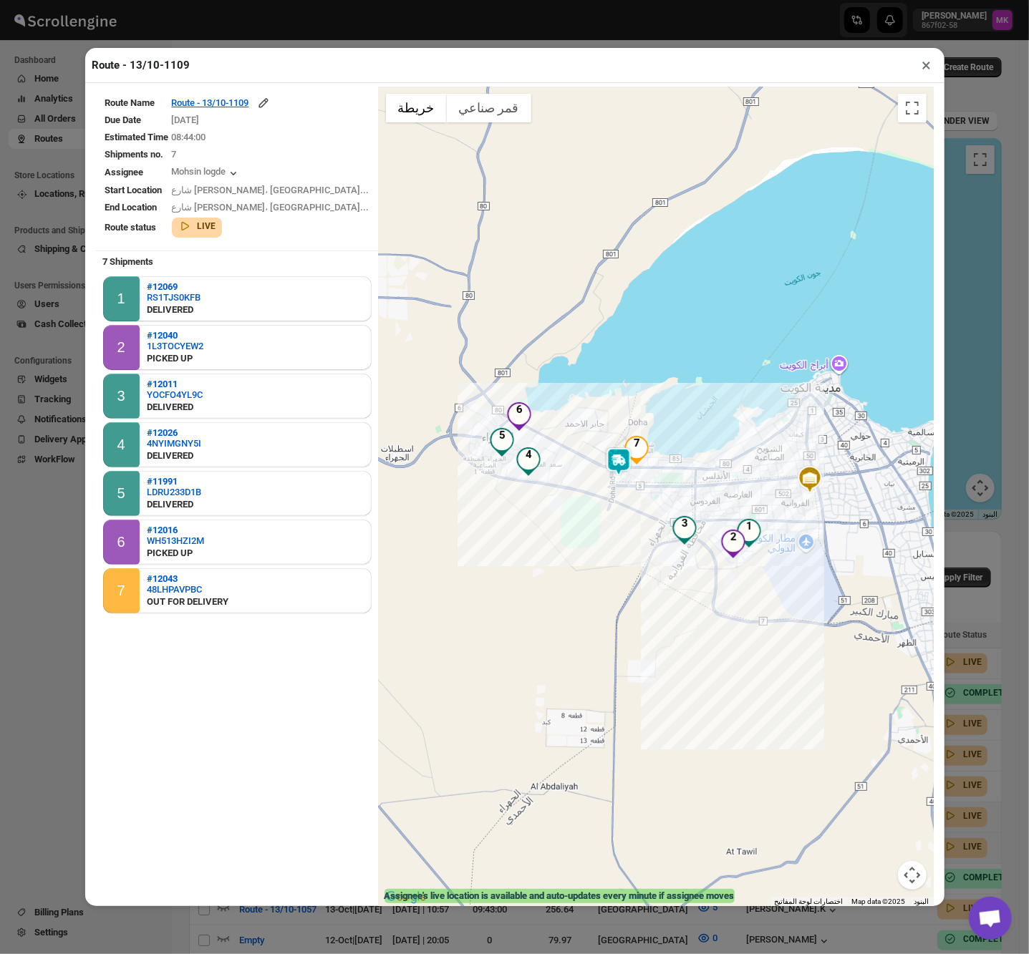
click at [962, 765] on div "Route - 13/10-1109 × Route Name Route - 13/10-1109 Due Date 10/13/2025 Estimate…" at bounding box center [514, 477] width 1029 height 954
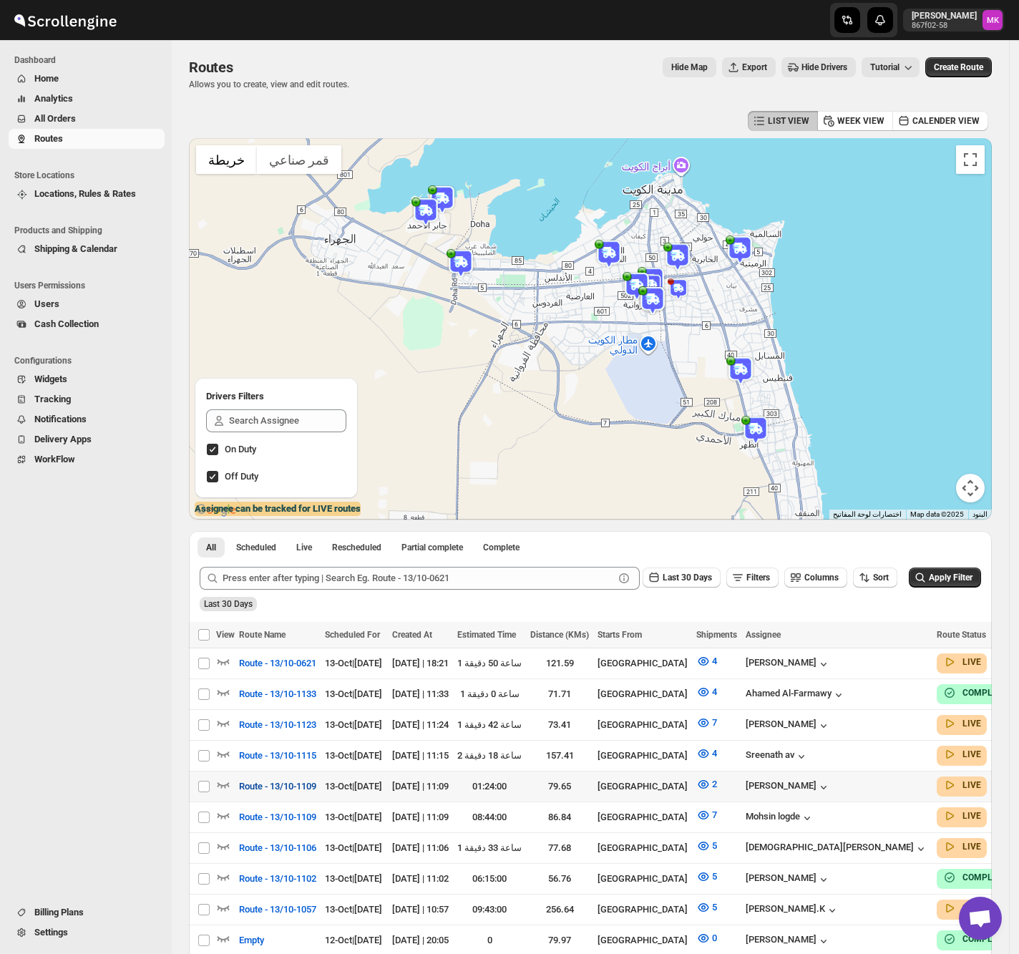
click at [273, 787] on span "Route - 13/10-1109" at bounding box center [277, 787] width 77 height 14
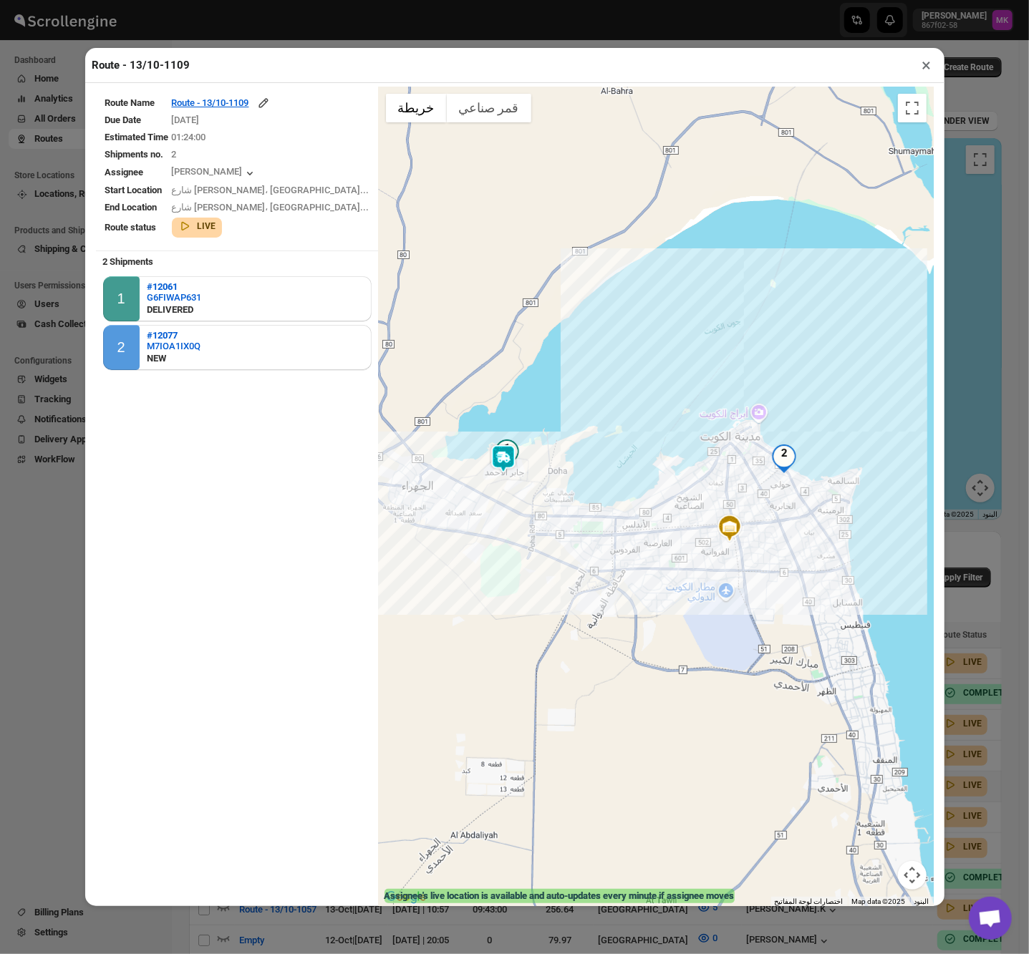
click at [922, 67] on button "×" at bounding box center [926, 65] width 21 height 20
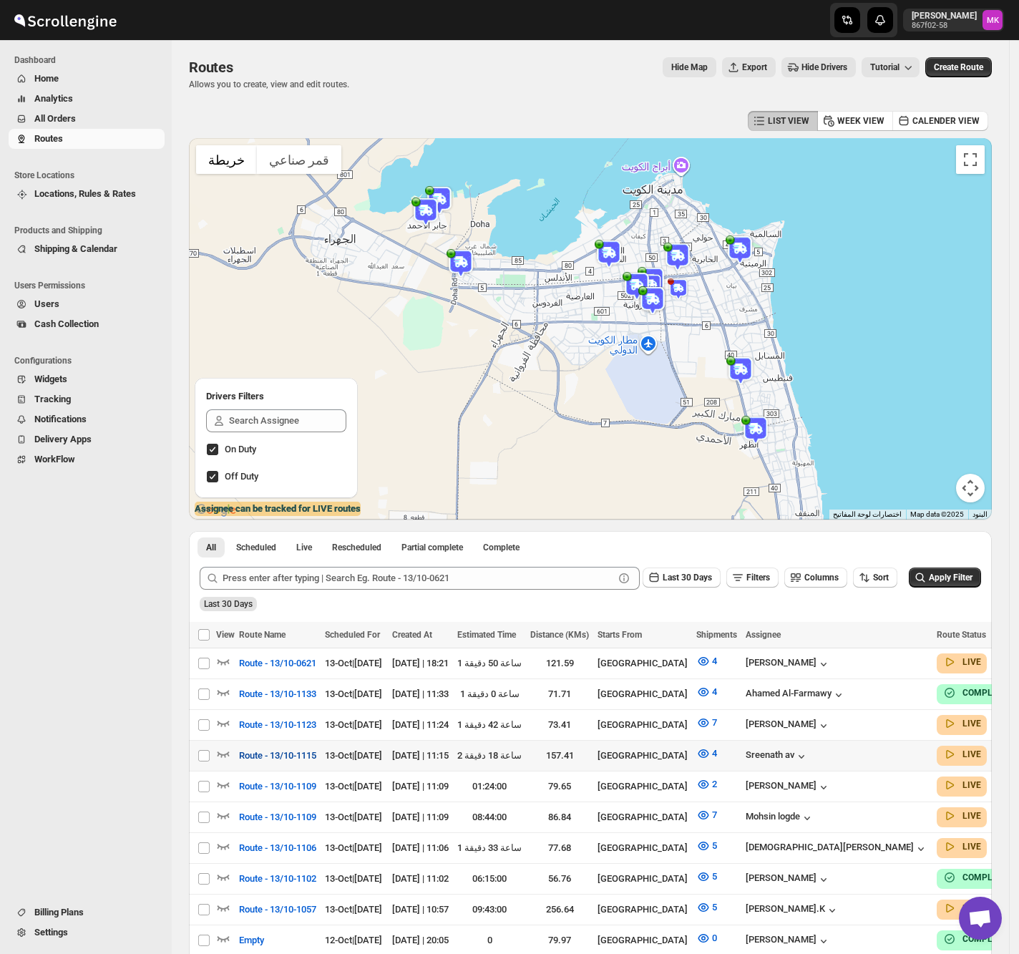
click at [279, 752] on span "Route - 13/10-1115" at bounding box center [277, 756] width 77 height 14
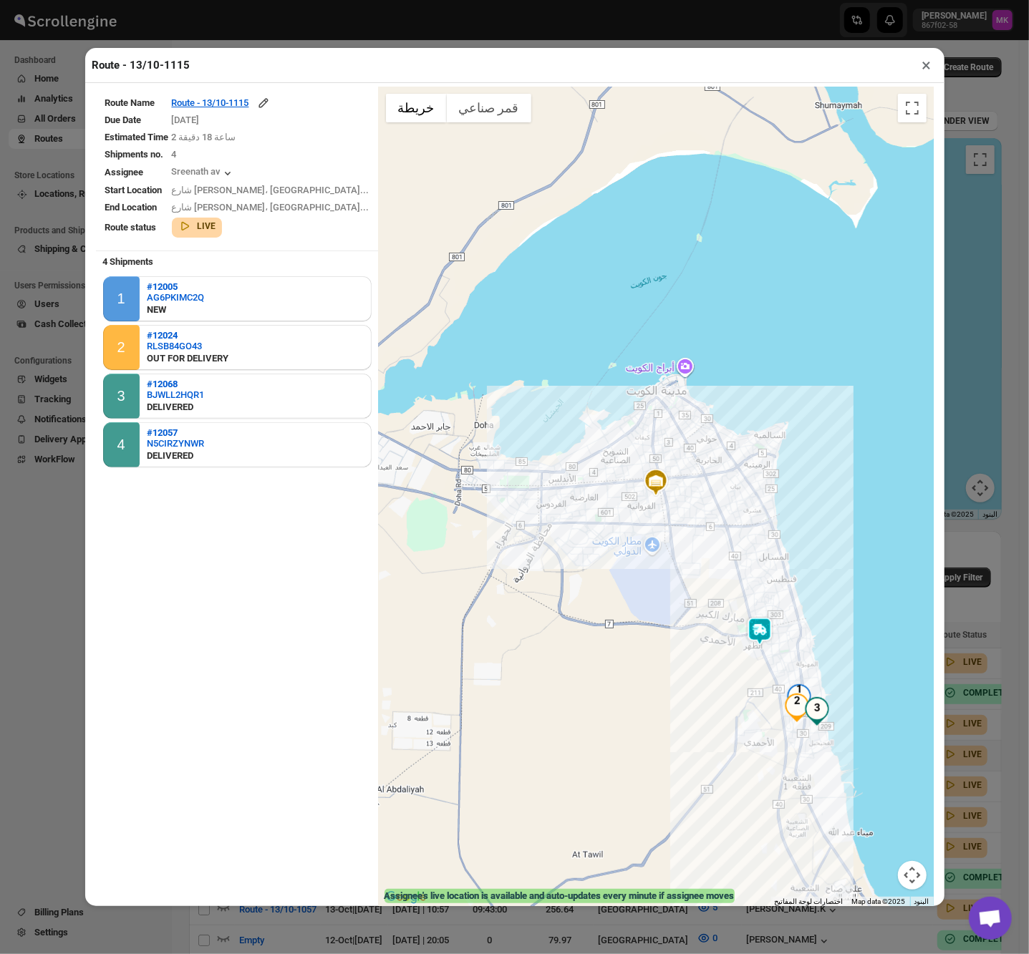
click at [923, 72] on button "×" at bounding box center [926, 65] width 21 height 20
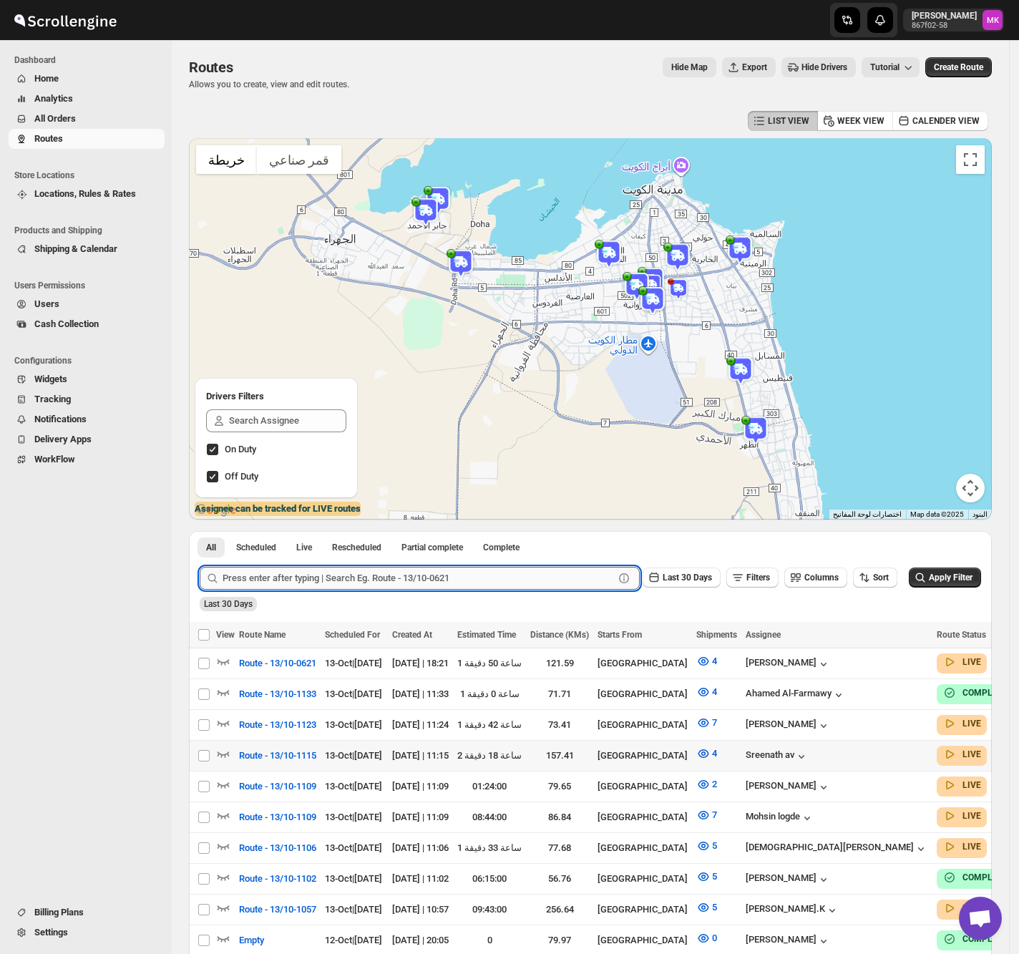
click at [293, 588] on input "text" at bounding box center [419, 578] width 392 height 23
paste input "12068"
type input "12068"
click at [200, 531] on button "Submit" at bounding box center [220, 538] width 41 height 15
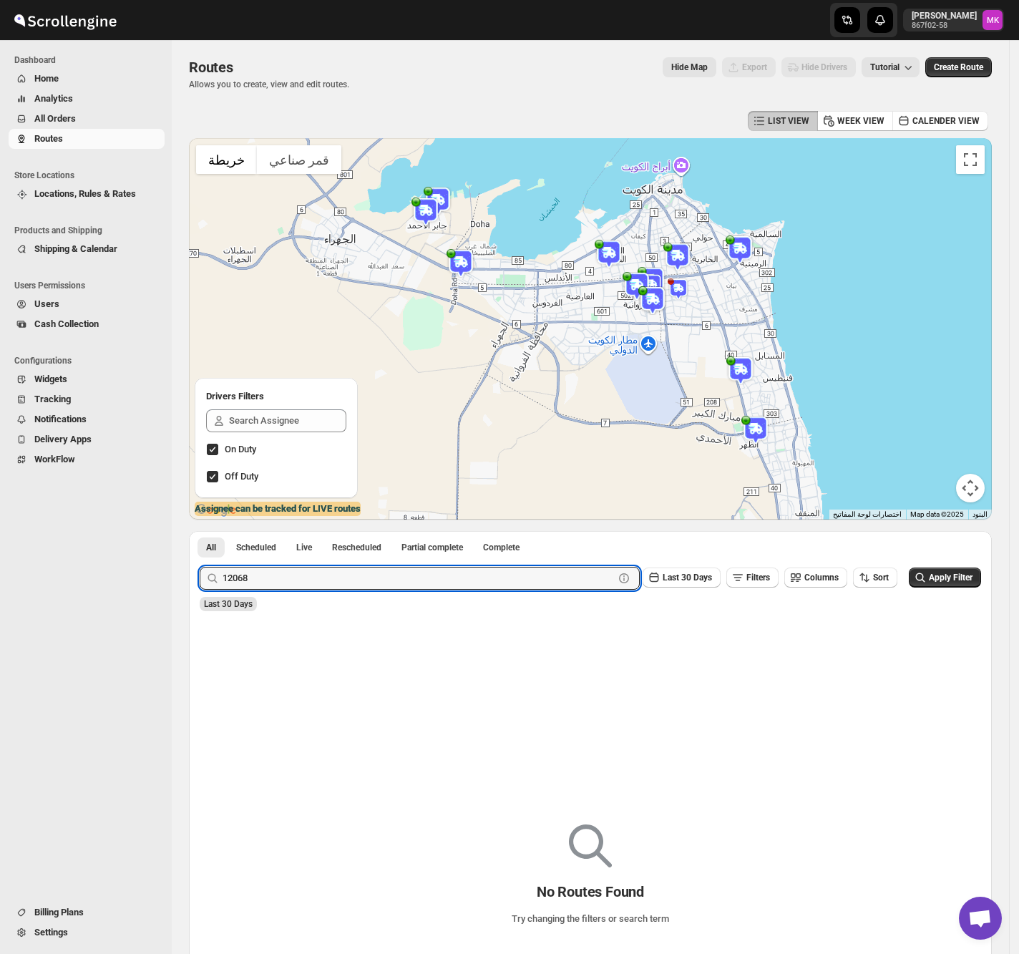
click at [212, 576] on icon at bounding box center [212, 578] width 14 height 14
click at [233, 578] on input "12068" at bounding box center [406, 578] width 366 height 23
click at [200, 531] on button "Submit" at bounding box center [220, 538] width 41 height 15
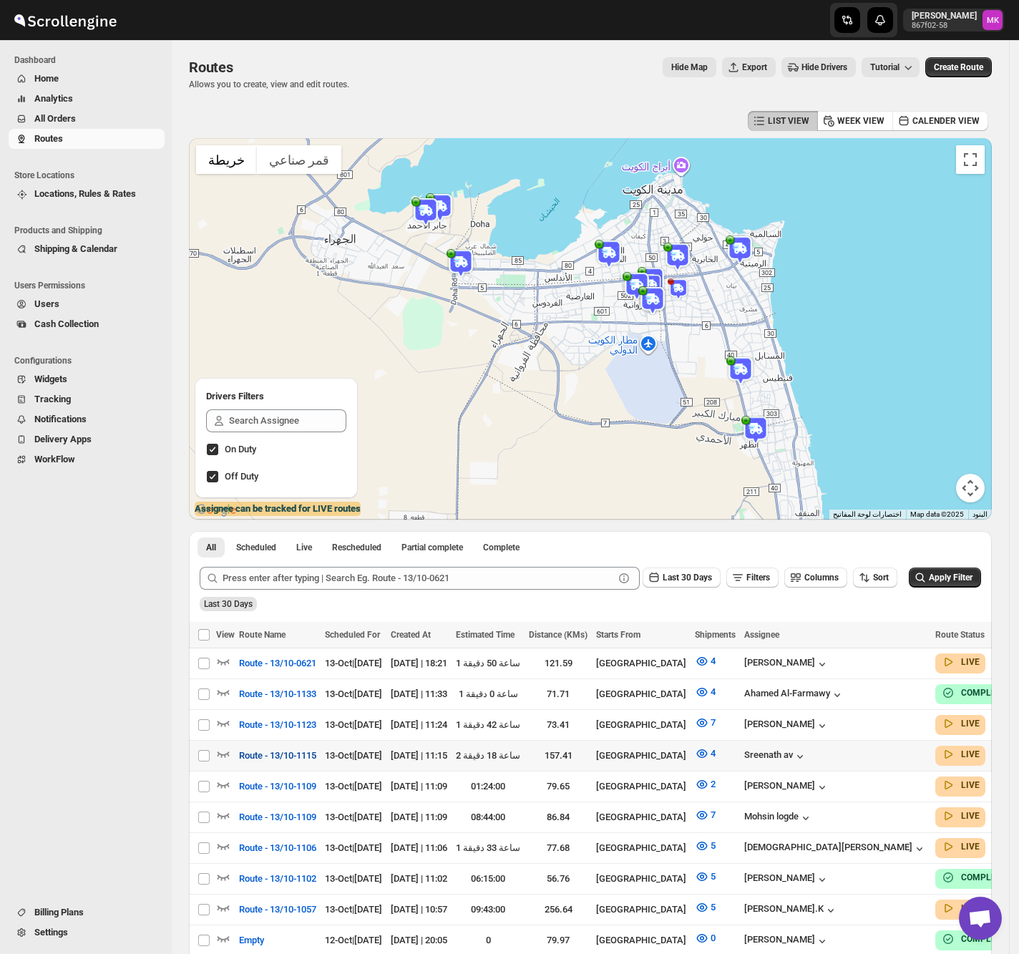
click at [299, 751] on span "Route - 13/10-1115" at bounding box center [277, 756] width 77 height 14
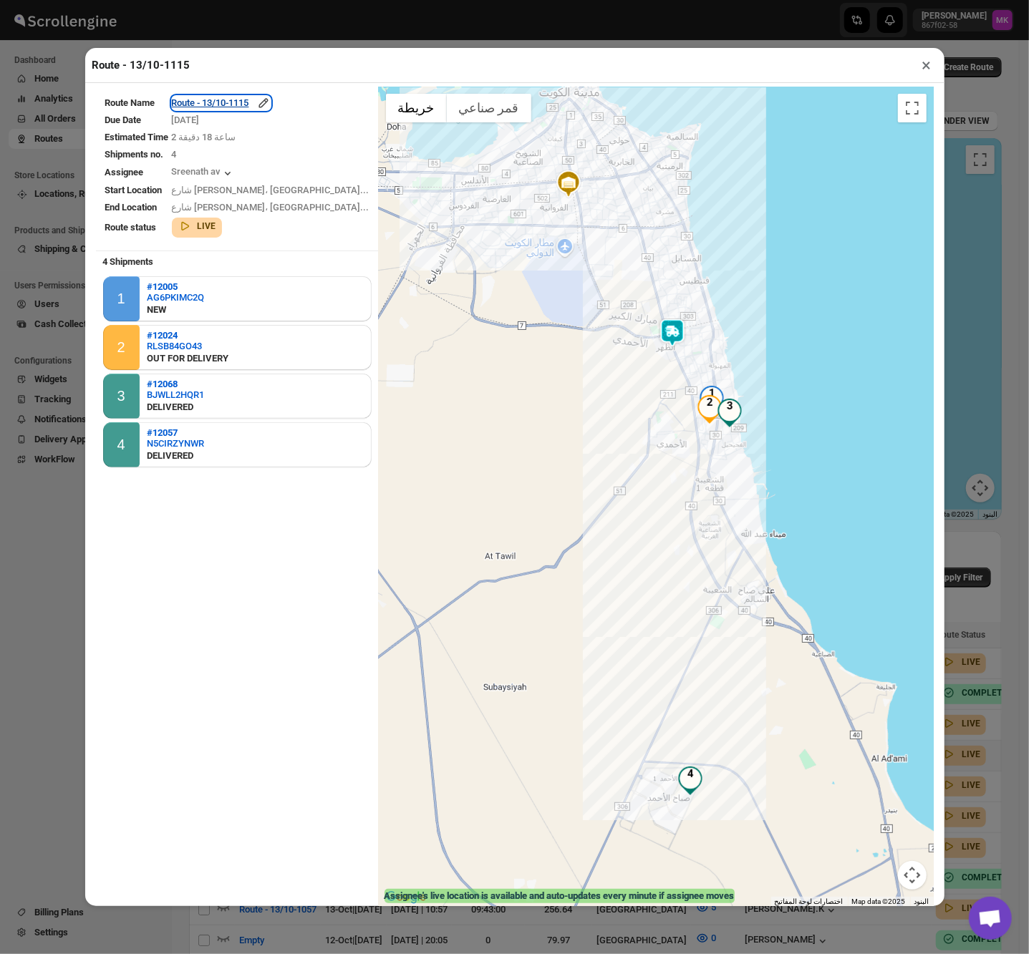
click at [263, 99] on div "Route - 13/10-1115" at bounding box center [221, 103] width 99 height 14
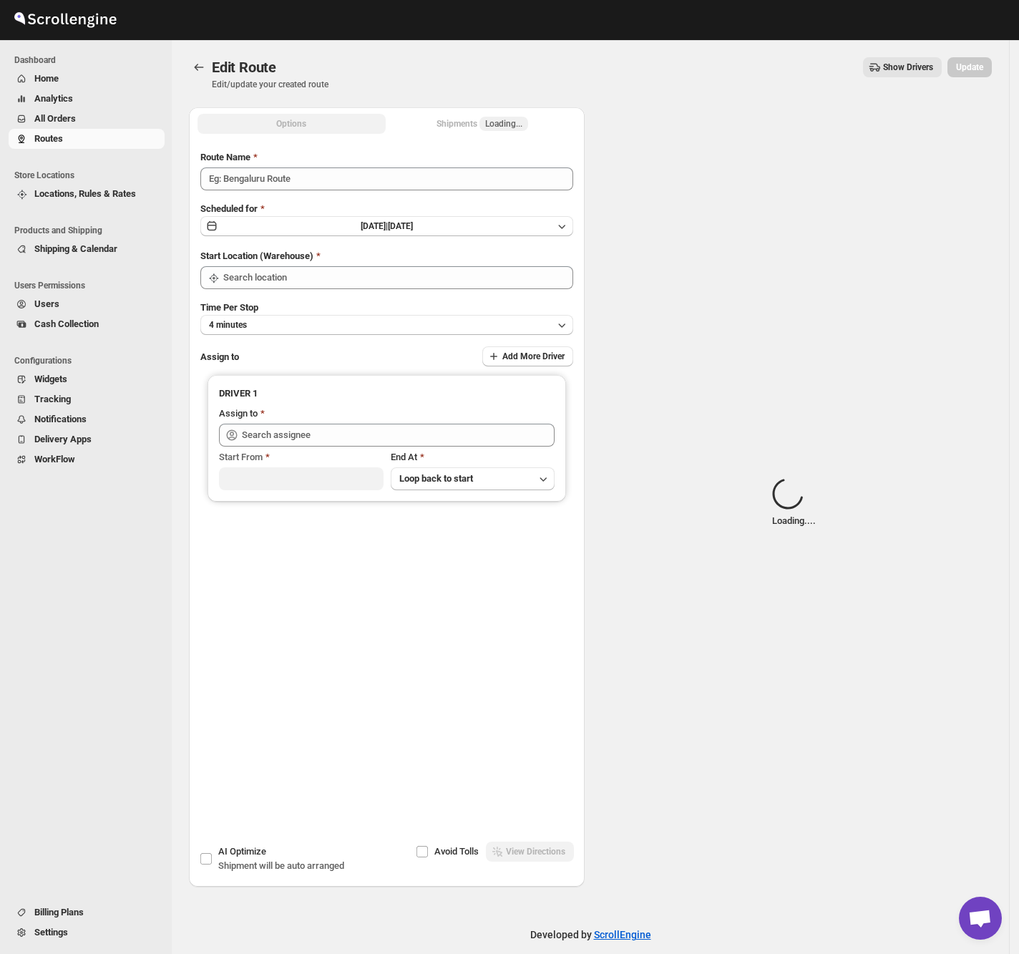
type input "Route - 13/10-1115"
click at [525, 118] on span "Loading..." at bounding box center [504, 124] width 49 height 14
type input "[GEOGRAPHIC_DATA]"
type input "Sreenath av (sreenathbhasibhasi@gmail.com)"
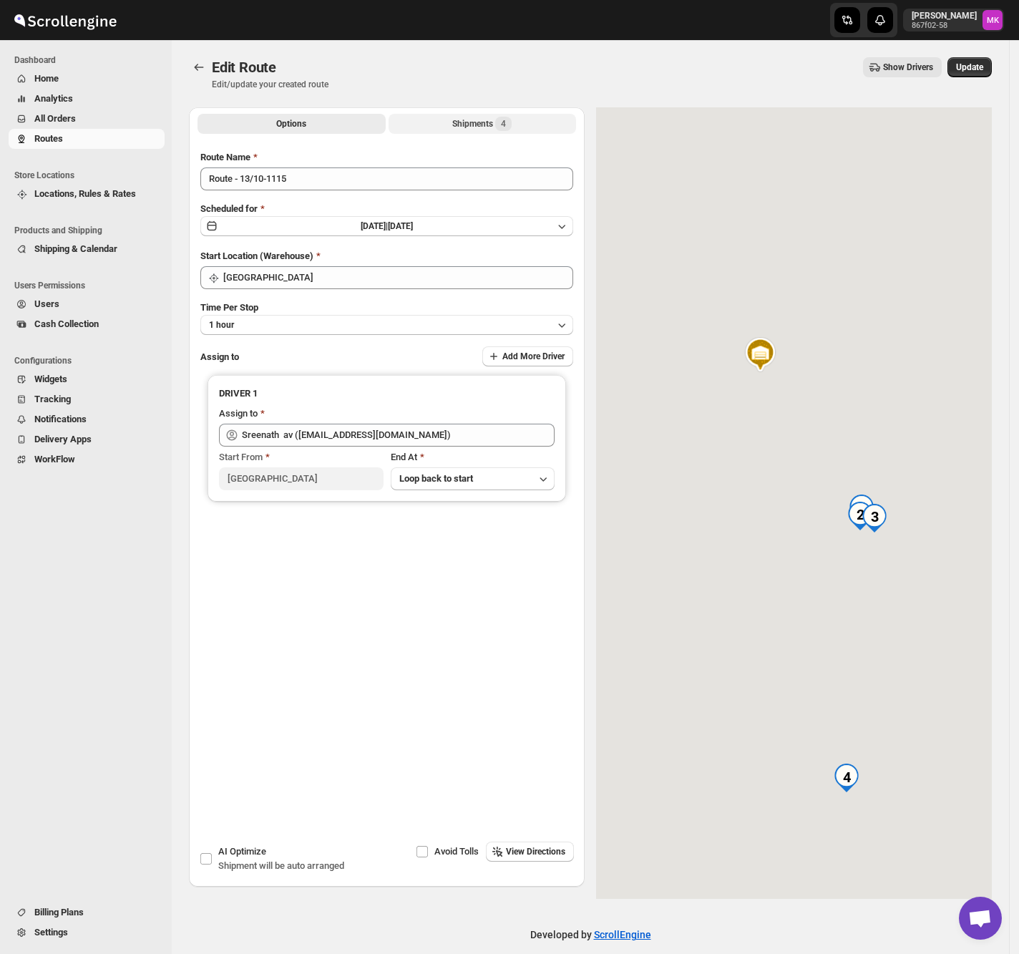
click at [505, 130] on span "4" at bounding box center [503, 124] width 16 height 14
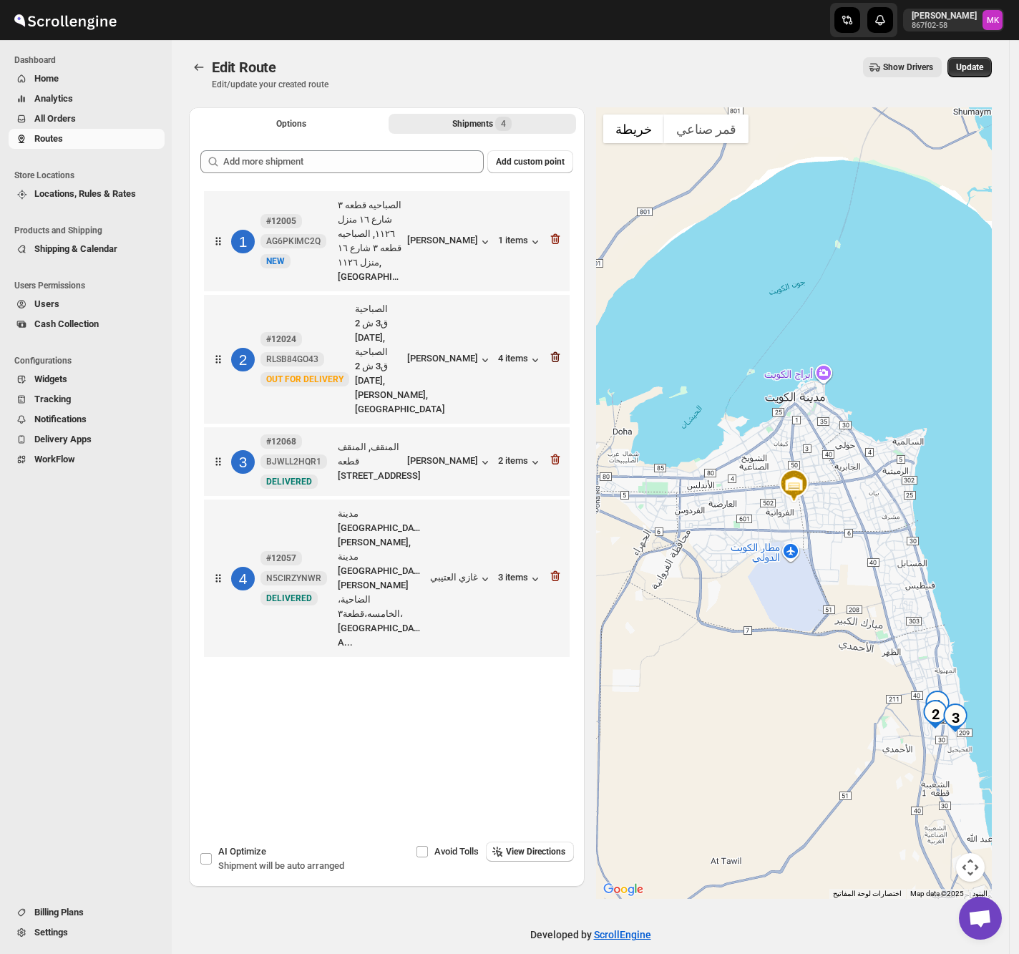
click at [560, 350] on icon "button" at bounding box center [555, 357] width 14 height 14
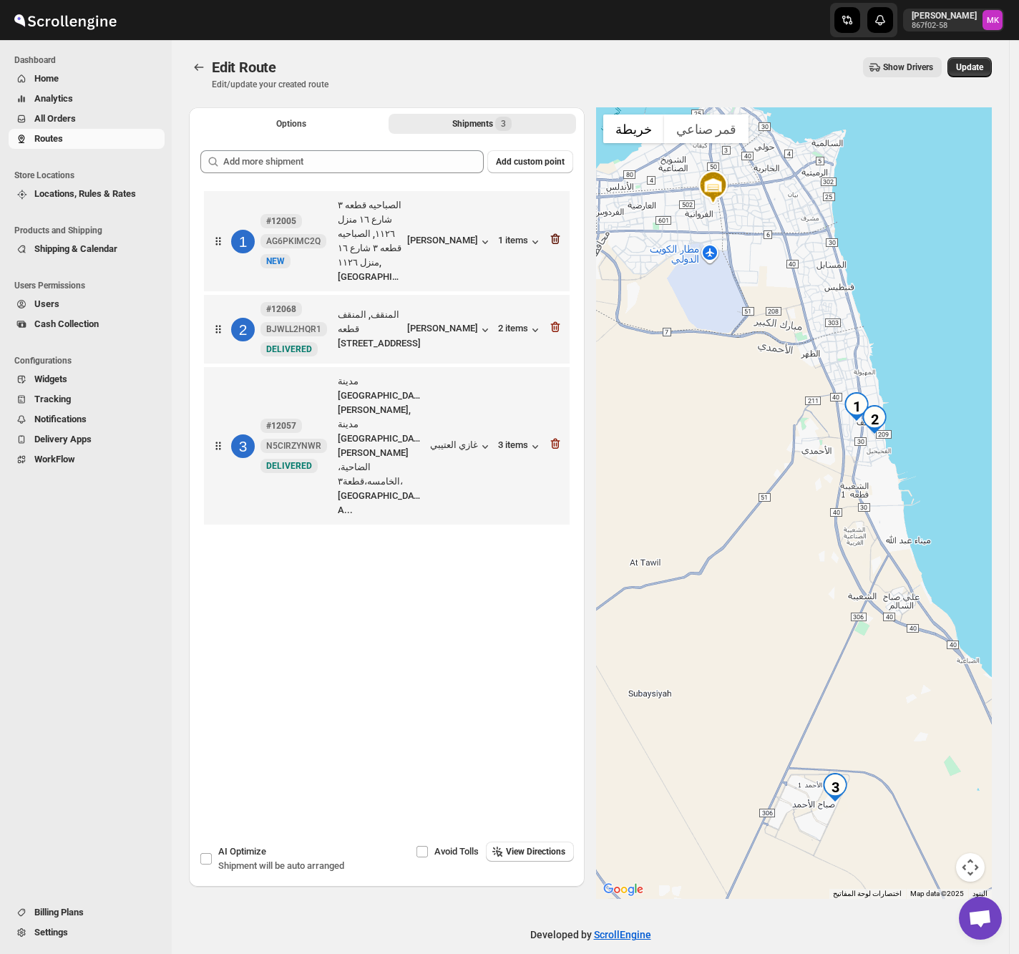
click at [563, 235] on icon "button" at bounding box center [555, 239] width 14 height 14
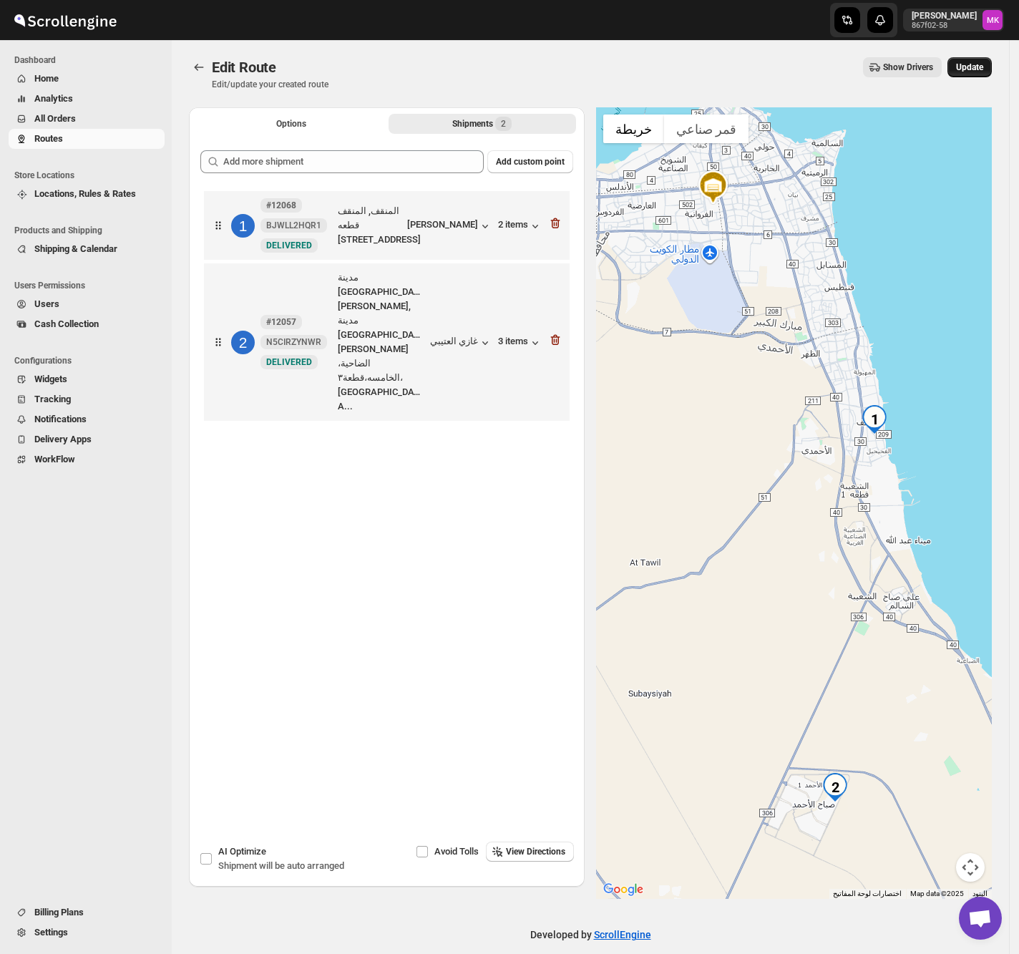
click at [984, 69] on span "Update" at bounding box center [969, 67] width 27 height 11
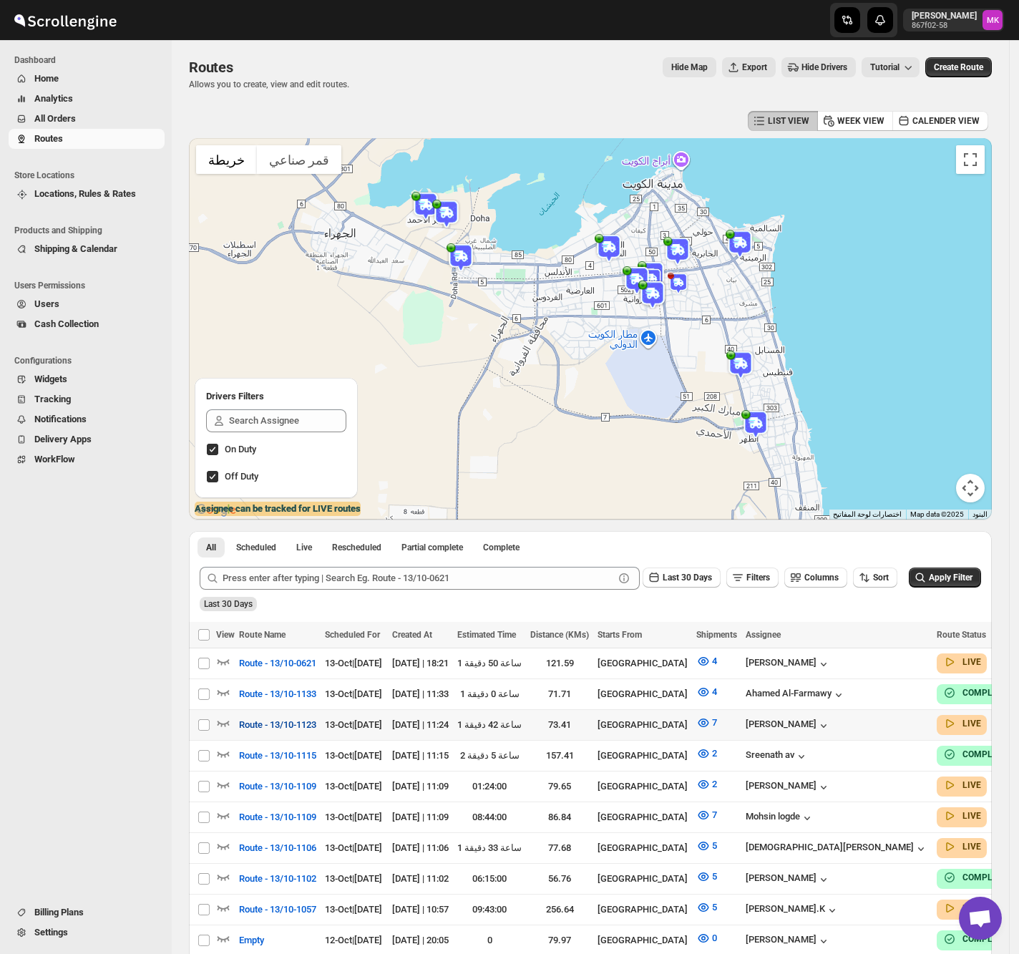
click at [275, 727] on span "Route - 13/10-1123" at bounding box center [277, 725] width 77 height 14
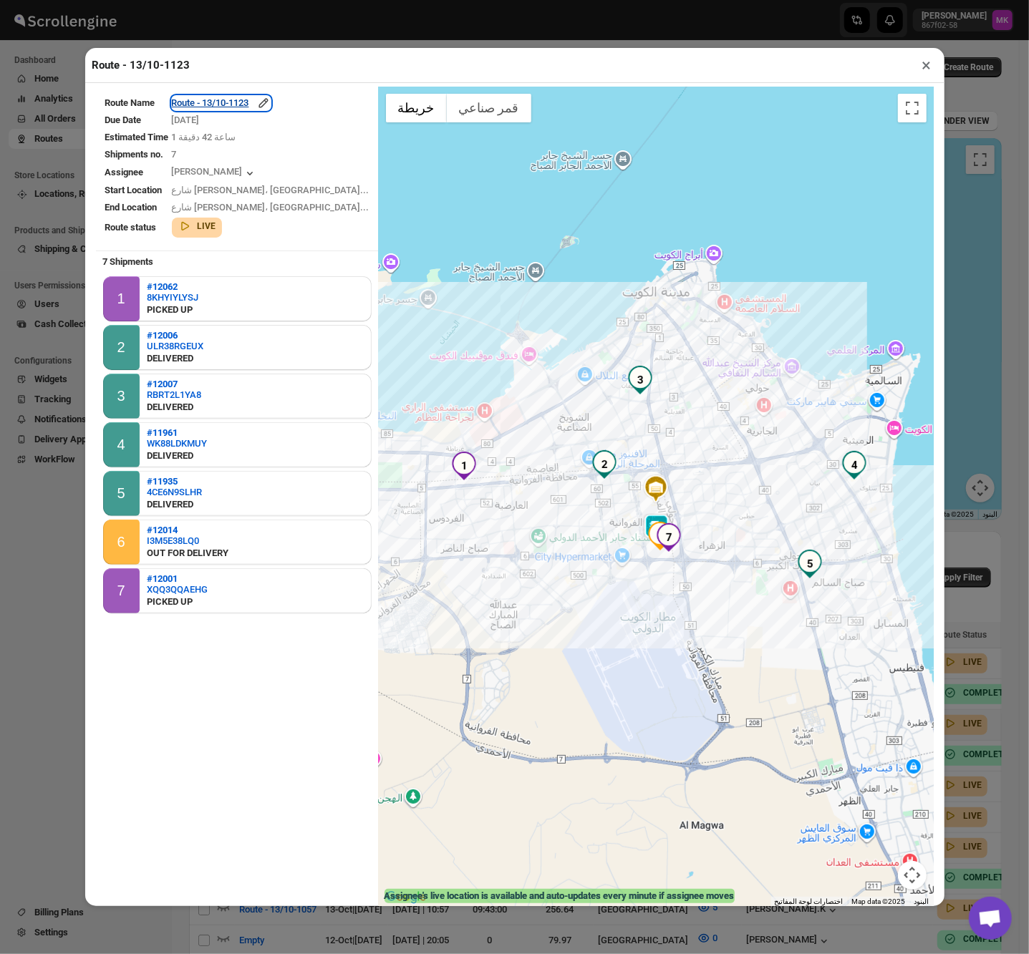
click at [246, 107] on div "Route - 13/10-1123" at bounding box center [221, 103] width 99 height 14
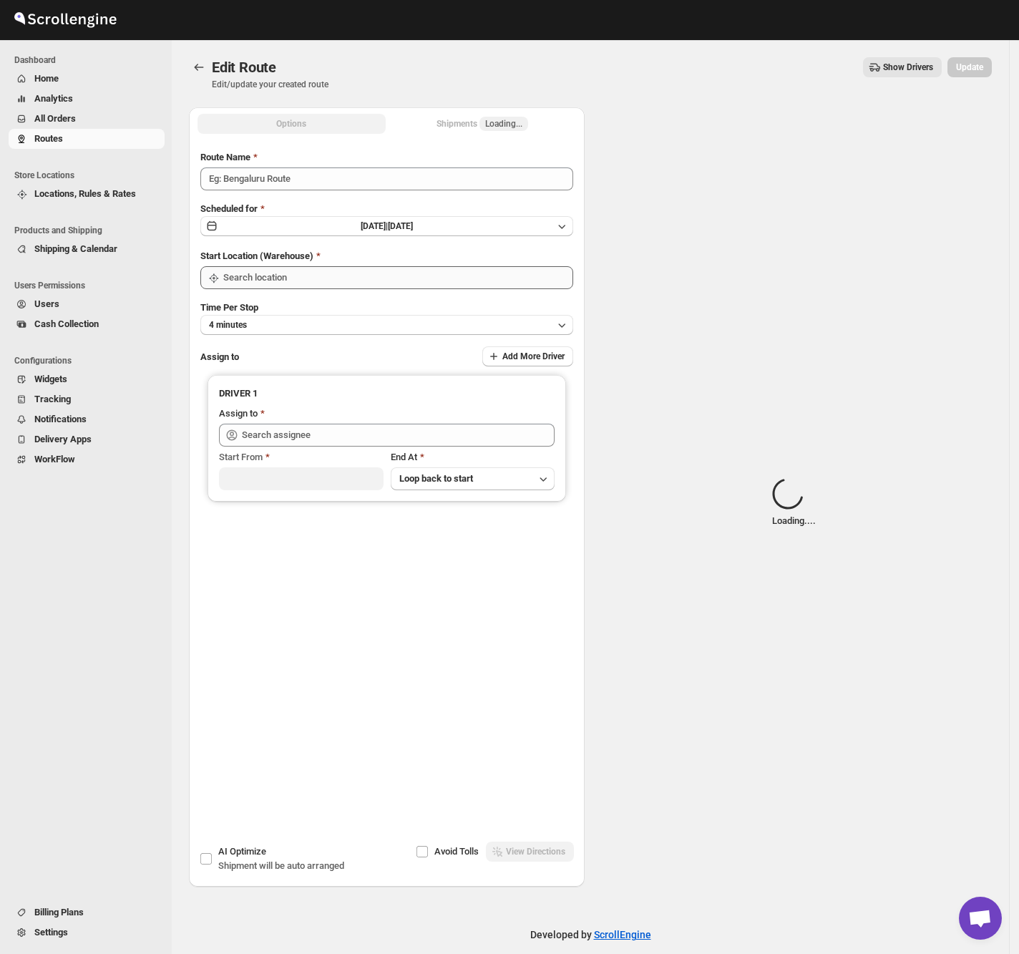
type input "Route - 13/10-1123"
type input "[GEOGRAPHIC_DATA]"
type input "Mohammad chand (mohdqabid@gmail.com)"
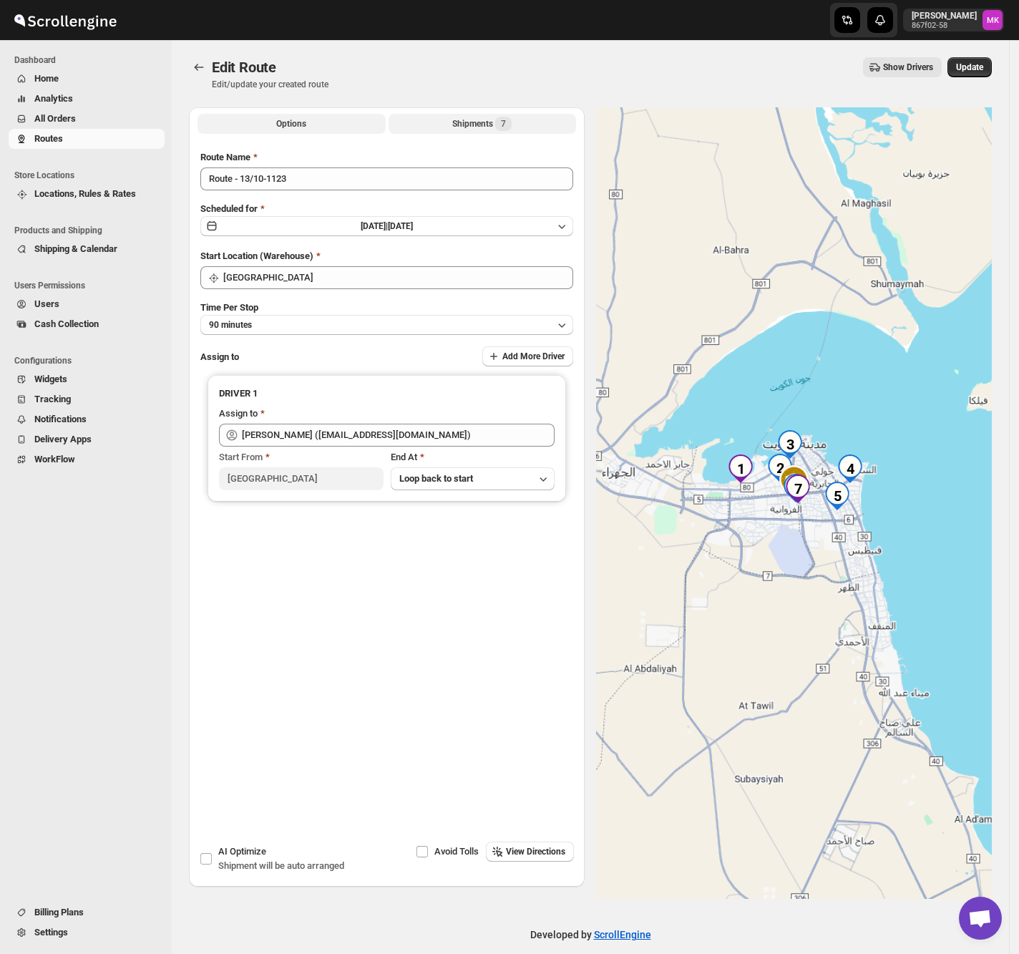
click at [496, 124] on div "Shipments 7" at bounding box center [481, 124] width 59 height 14
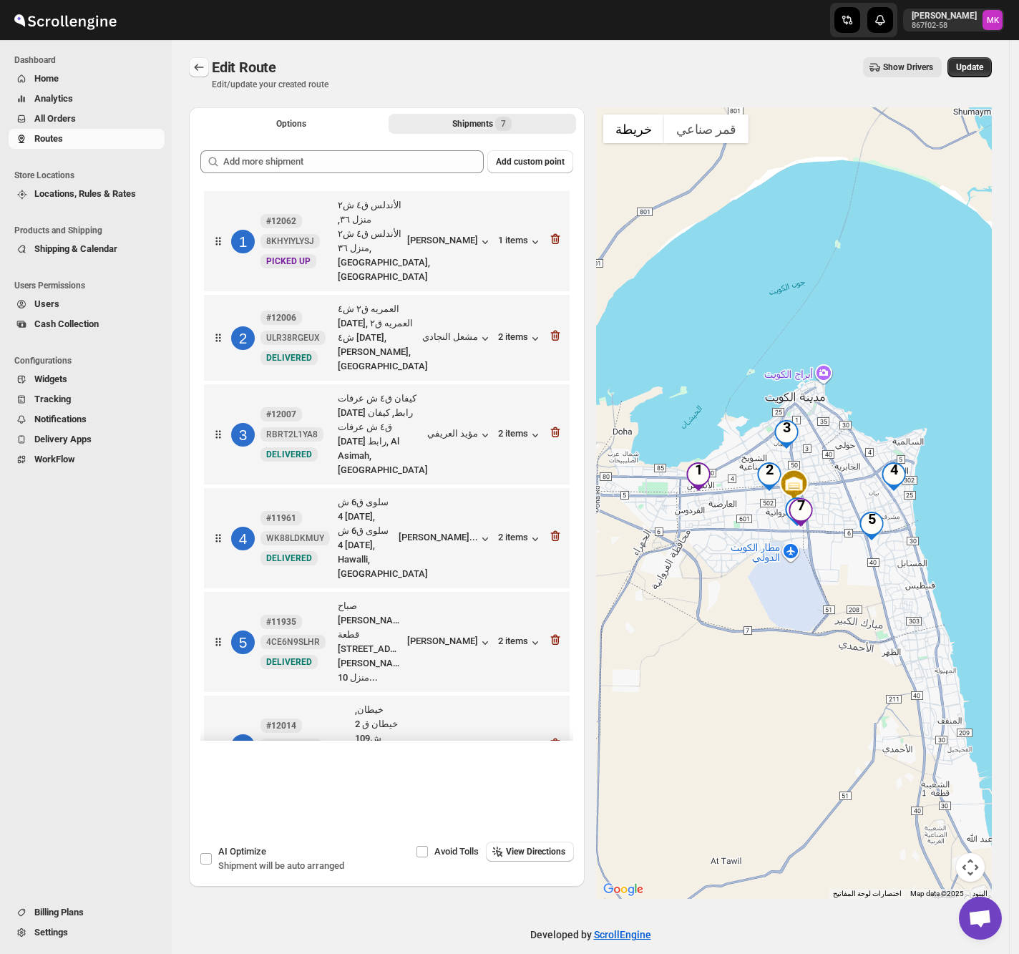
click at [205, 72] on icon "Routes" at bounding box center [199, 67] width 14 height 14
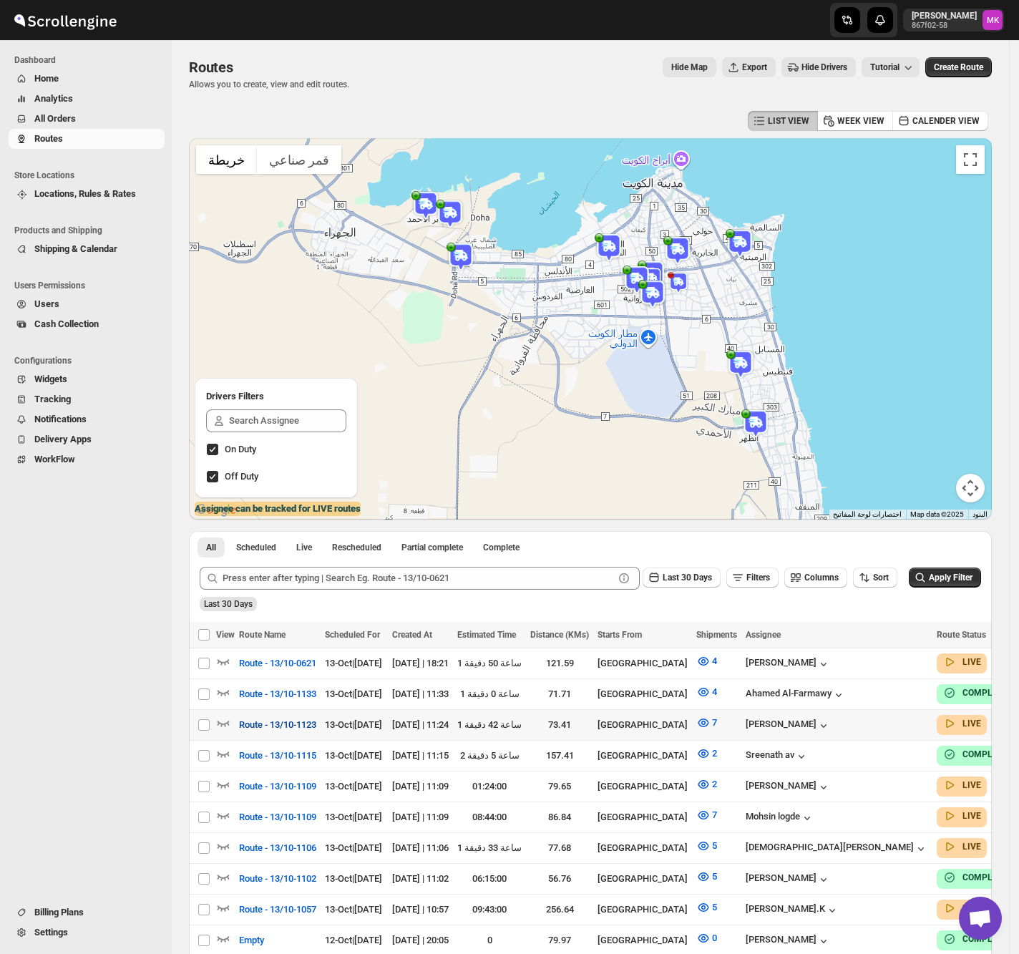
click at [270, 714] on button "Route - 13/10-1123" at bounding box center [277, 725] width 94 height 23
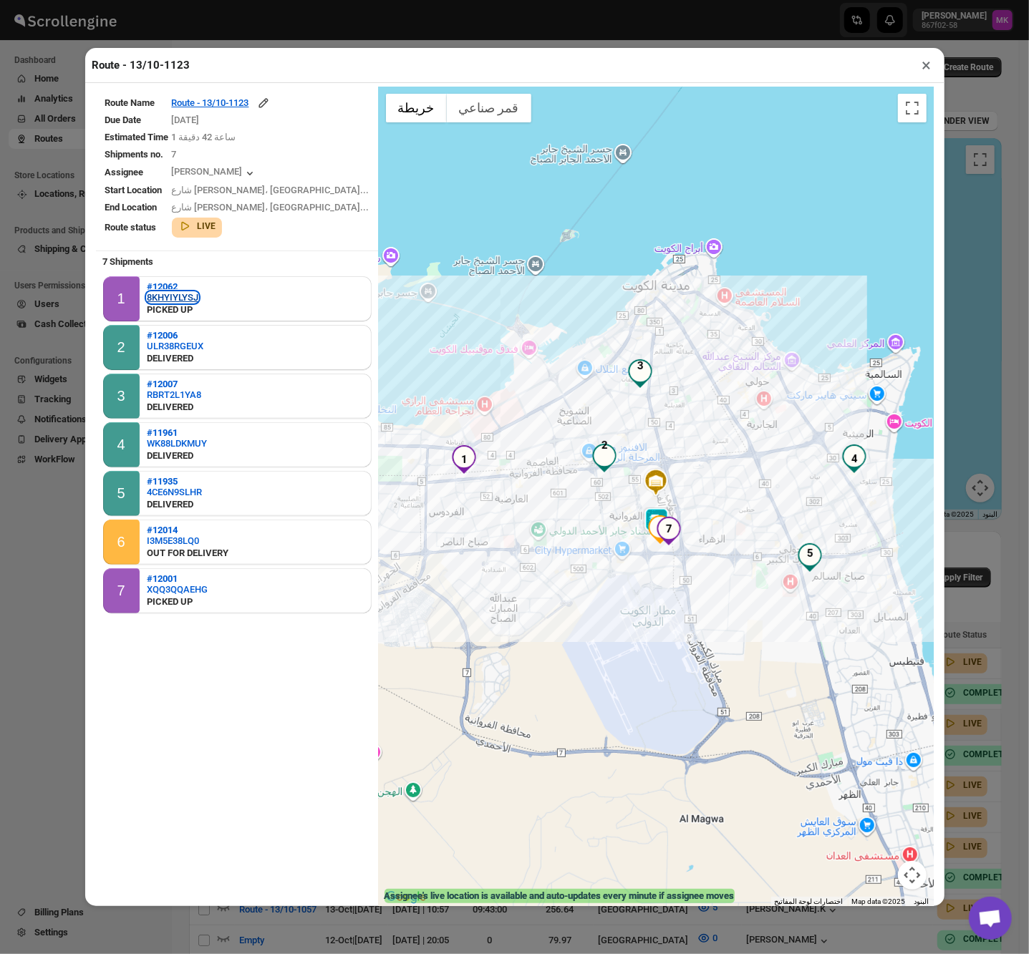
click at [173, 299] on div "8KHYIYLYSJ" at bounding box center [173, 297] width 52 height 11
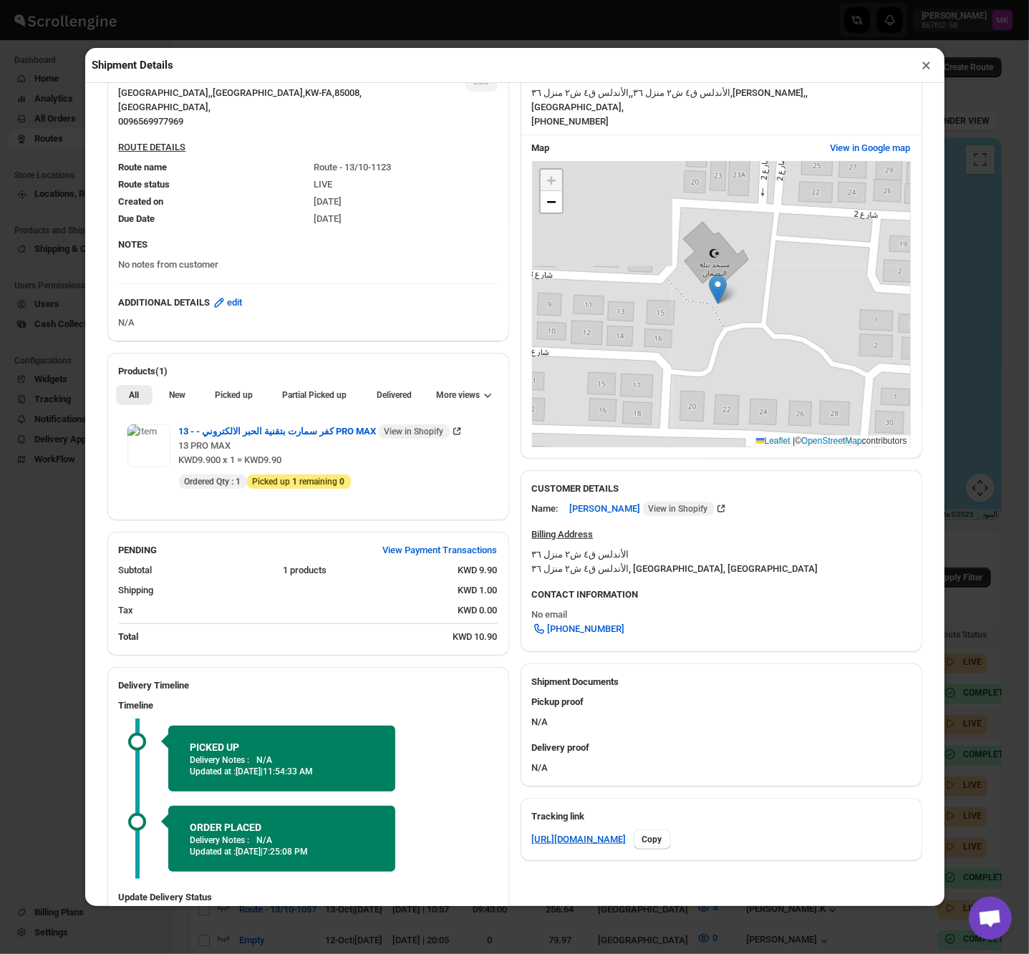
scroll to position [233, 0]
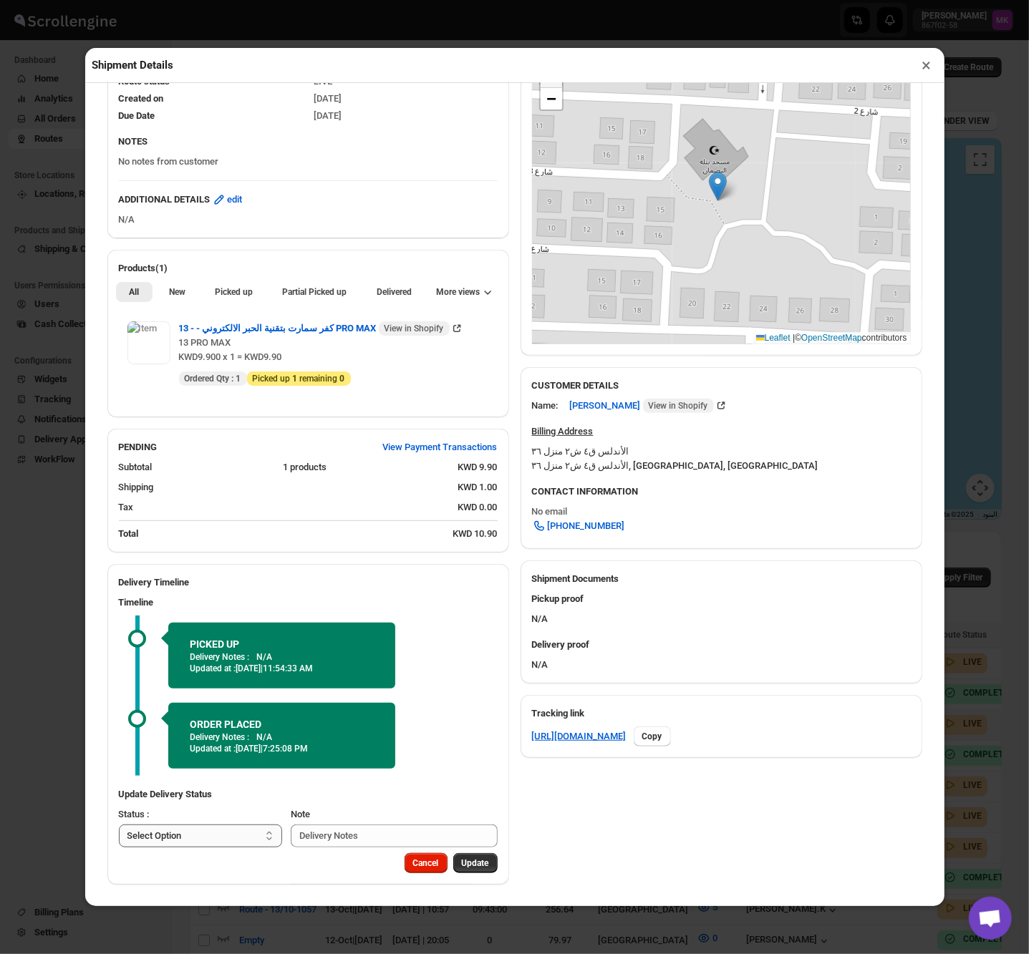
click at [173, 835] on select "Select Option PICKED UP DELIVERED CANCELLED" at bounding box center [201, 836] width 164 height 23
select select "DELIVERED"
click at [119, 825] on select "Select Option PICKED UP DELIVERED CANCELLED" at bounding box center [201, 836] width 164 height 23
click at [465, 865] on span "Pick Products" at bounding box center [462, 863] width 54 height 11
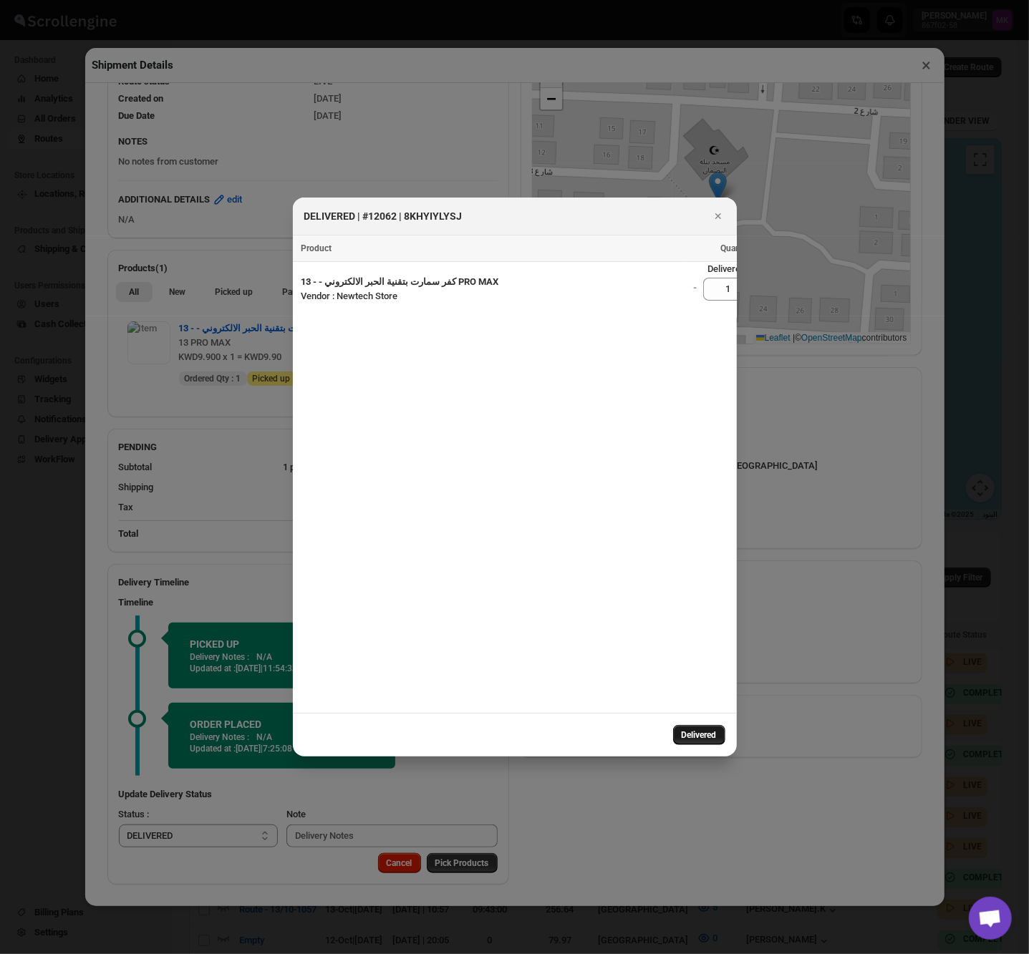
click at [709, 734] on span "Delivered" at bounding box center [698, 734] width 35 height 11
select select
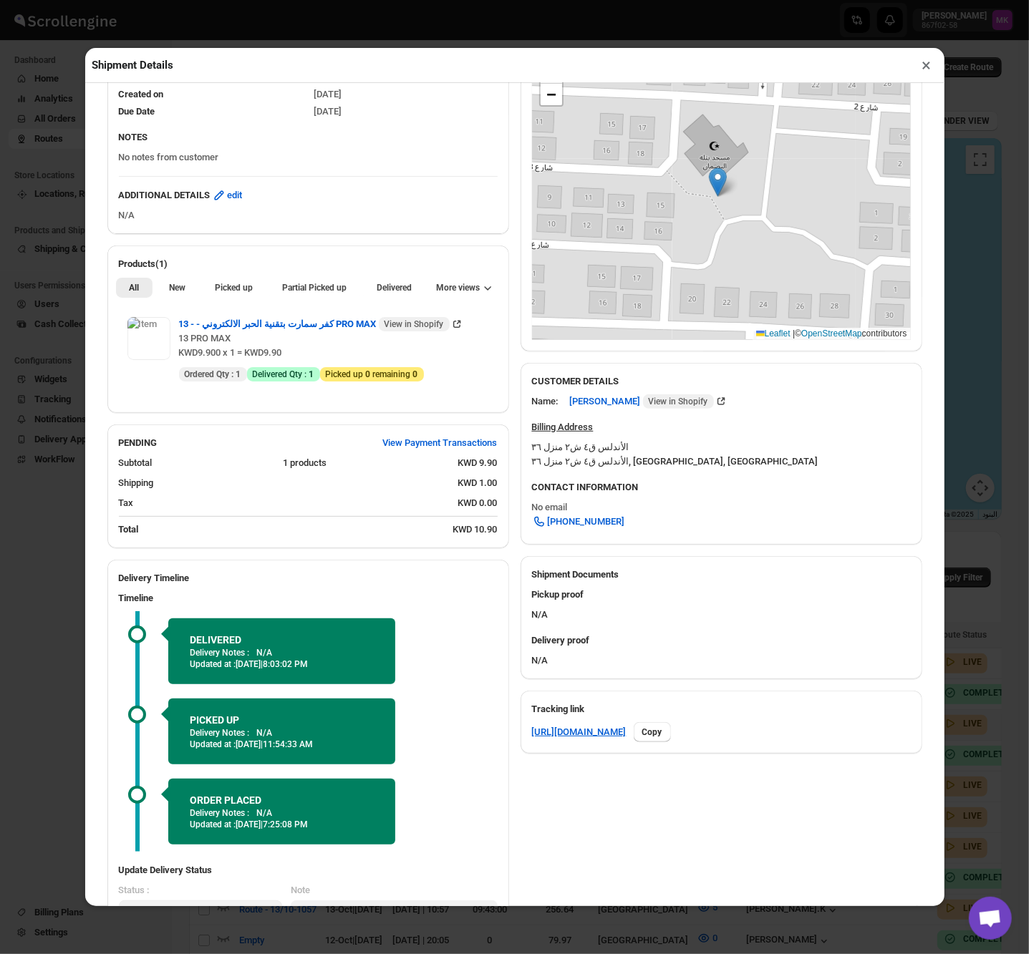
click at [923, 67] on button "×" at bounding box center [926, 65] width 21 height 20
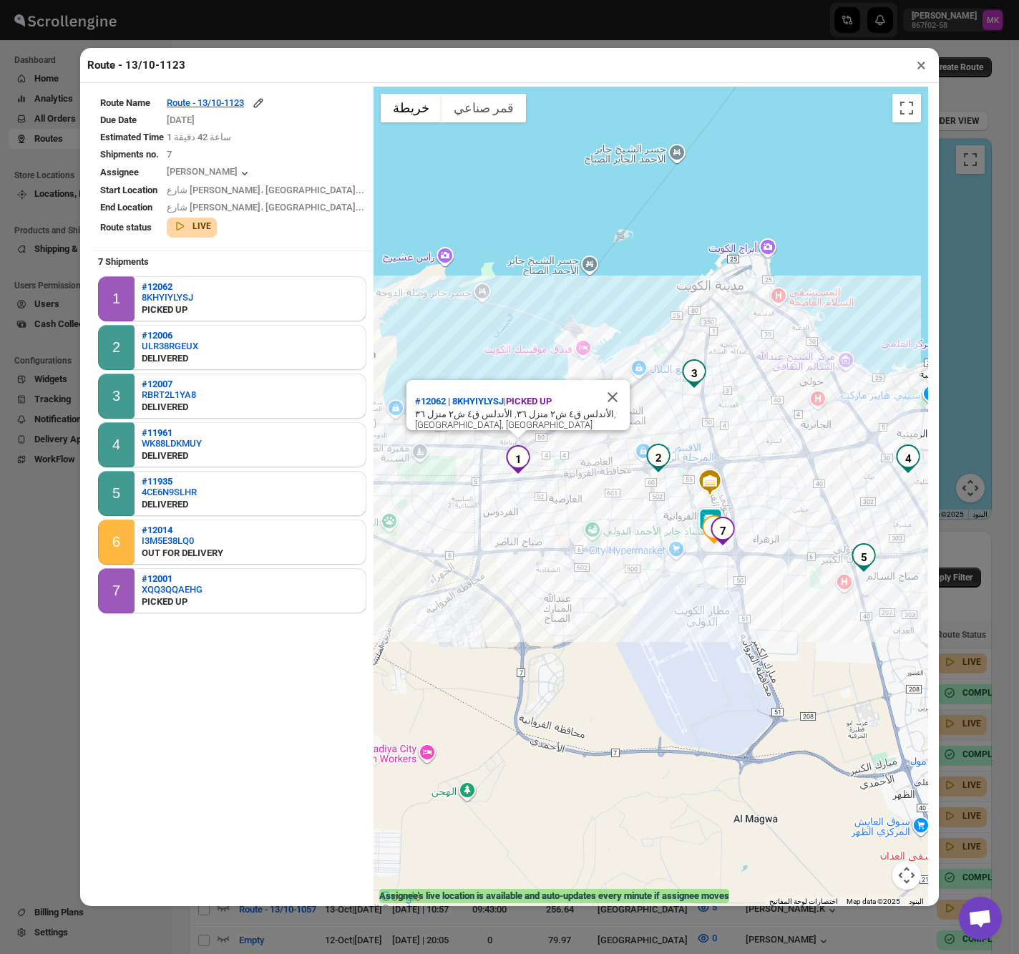
click at [914, 69] on button "×" at bounding box center [921, 65] width 21 height 20
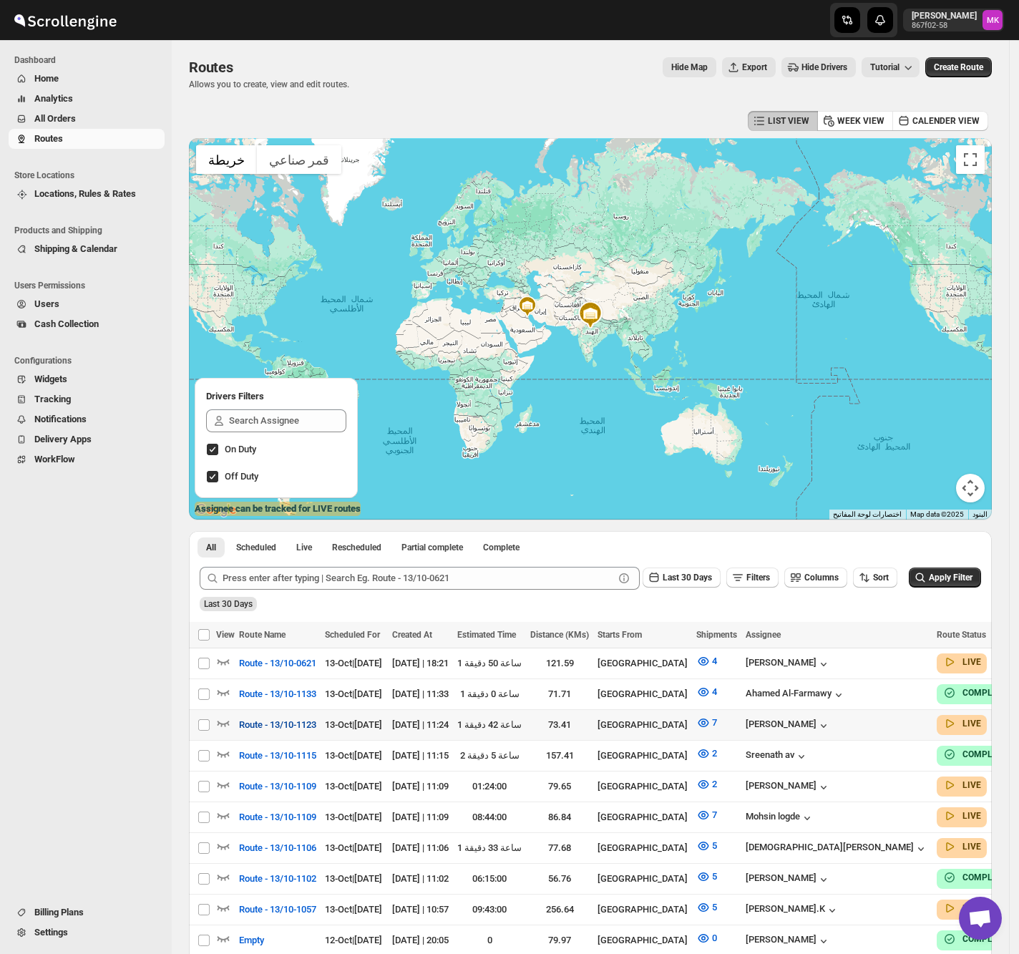
click at [251, 722] on span "Route - 13/10-1123" at bounding box center [277, 725] width 77 height 14
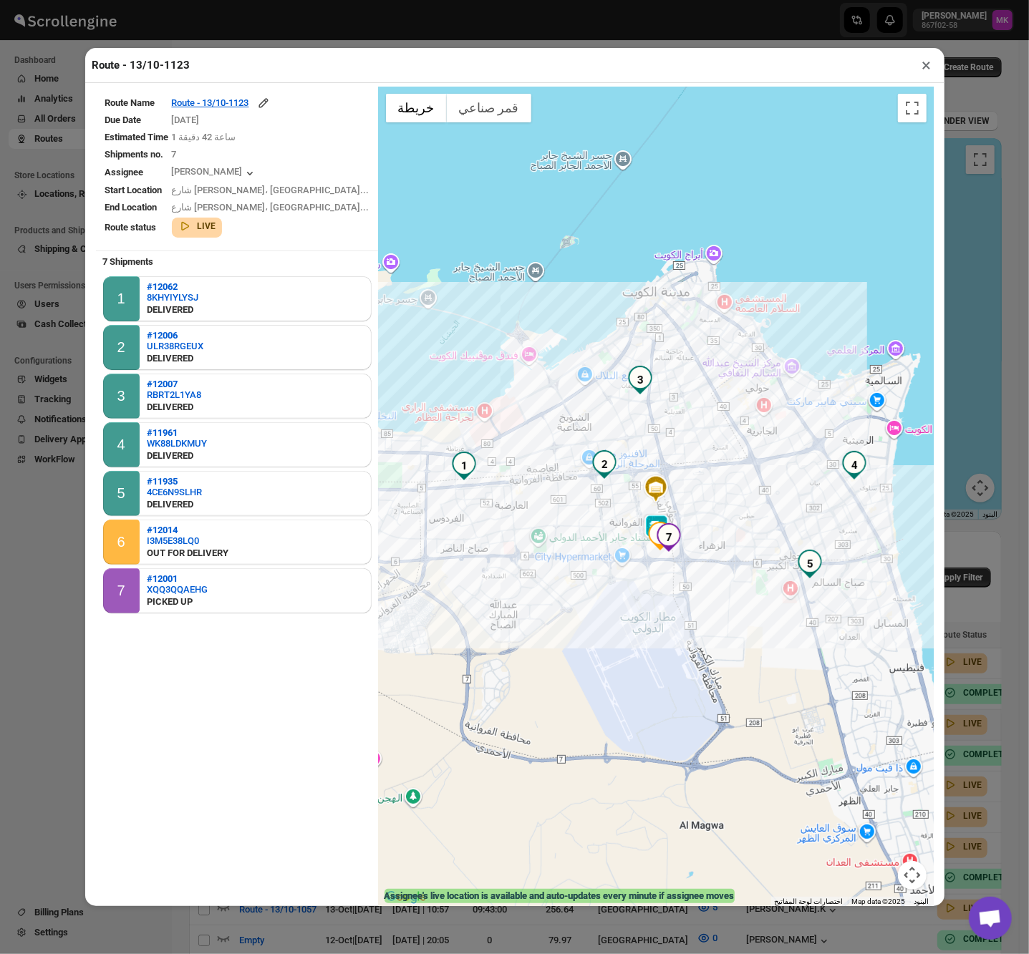
click at [926, 63] on button "×" at bounding box center [926, 65] width 21 height 20
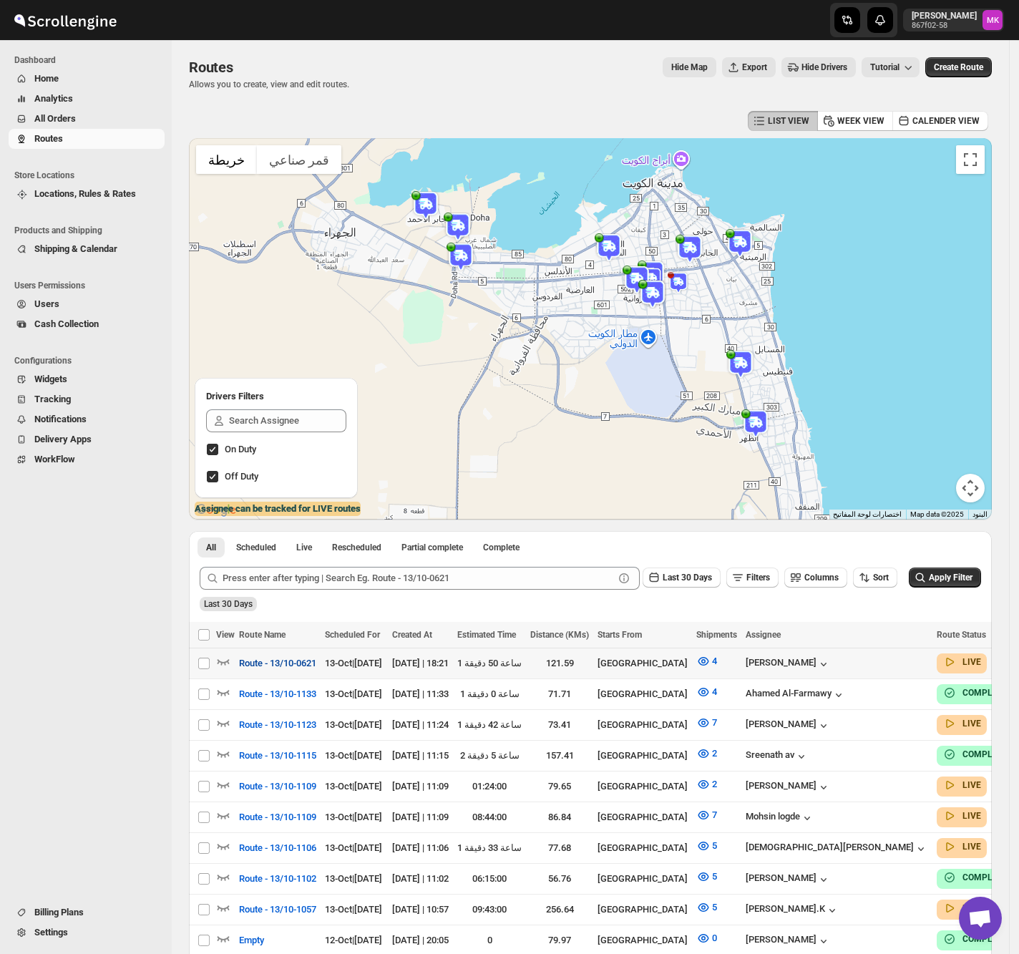
click at [262, 665] on span "Route - 13/10-0621" at bounding box center [277, 663] width 77 height 14
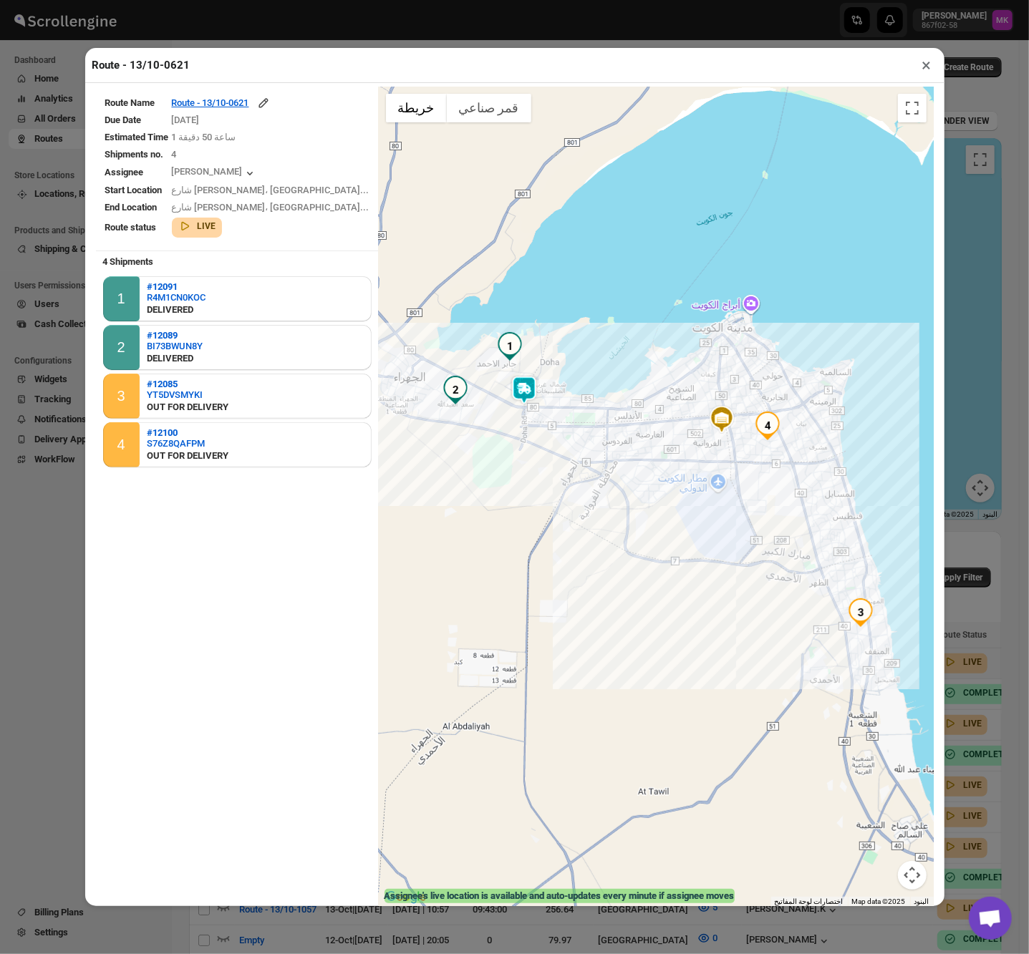
drag, startPoint x: 929, startPoint y: 72, endPoint x: 919, endPoint y: 79, distance: 12.3
click at [928, 72] on button "×" at bounding box center [926, 65] width 21 height 20
